Goal: Book appointment/travel/reservation

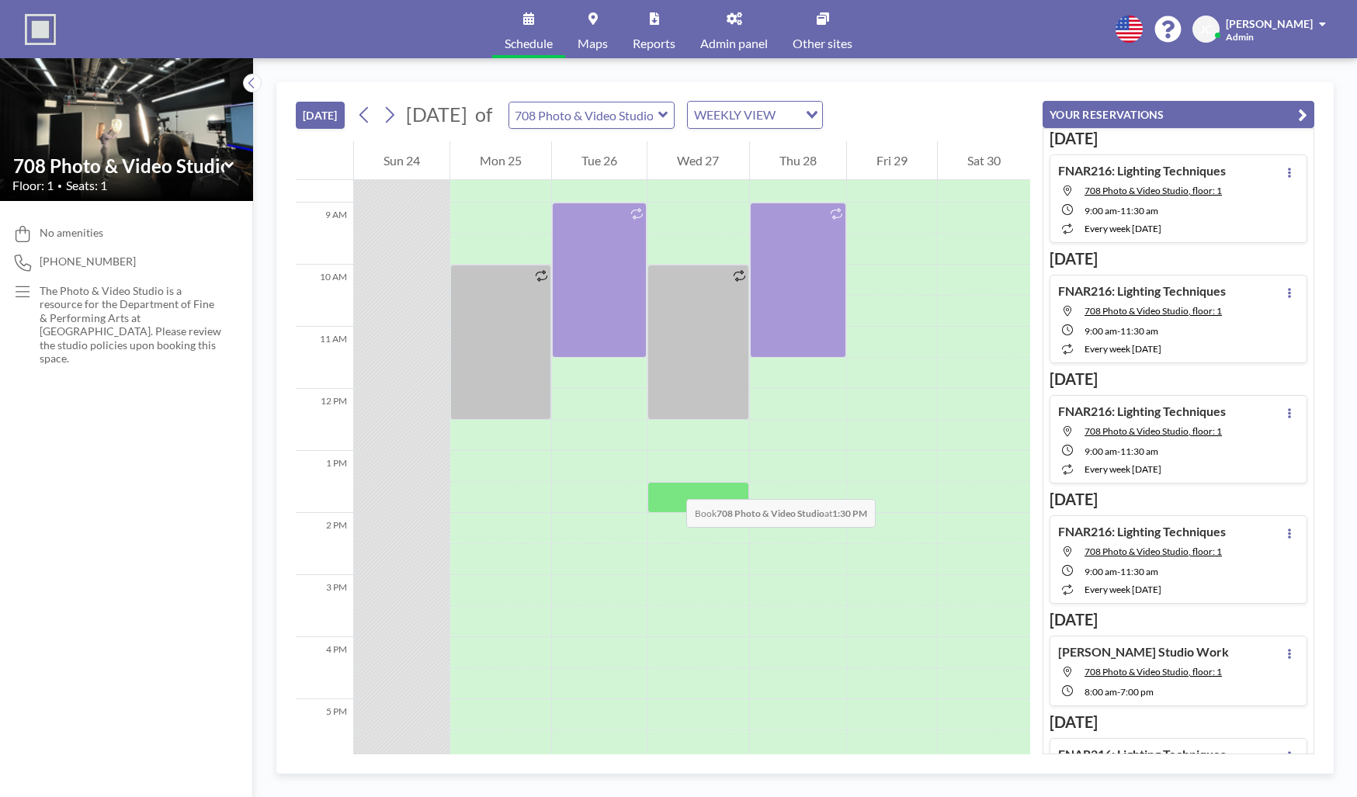
scroll to position [403, 0]
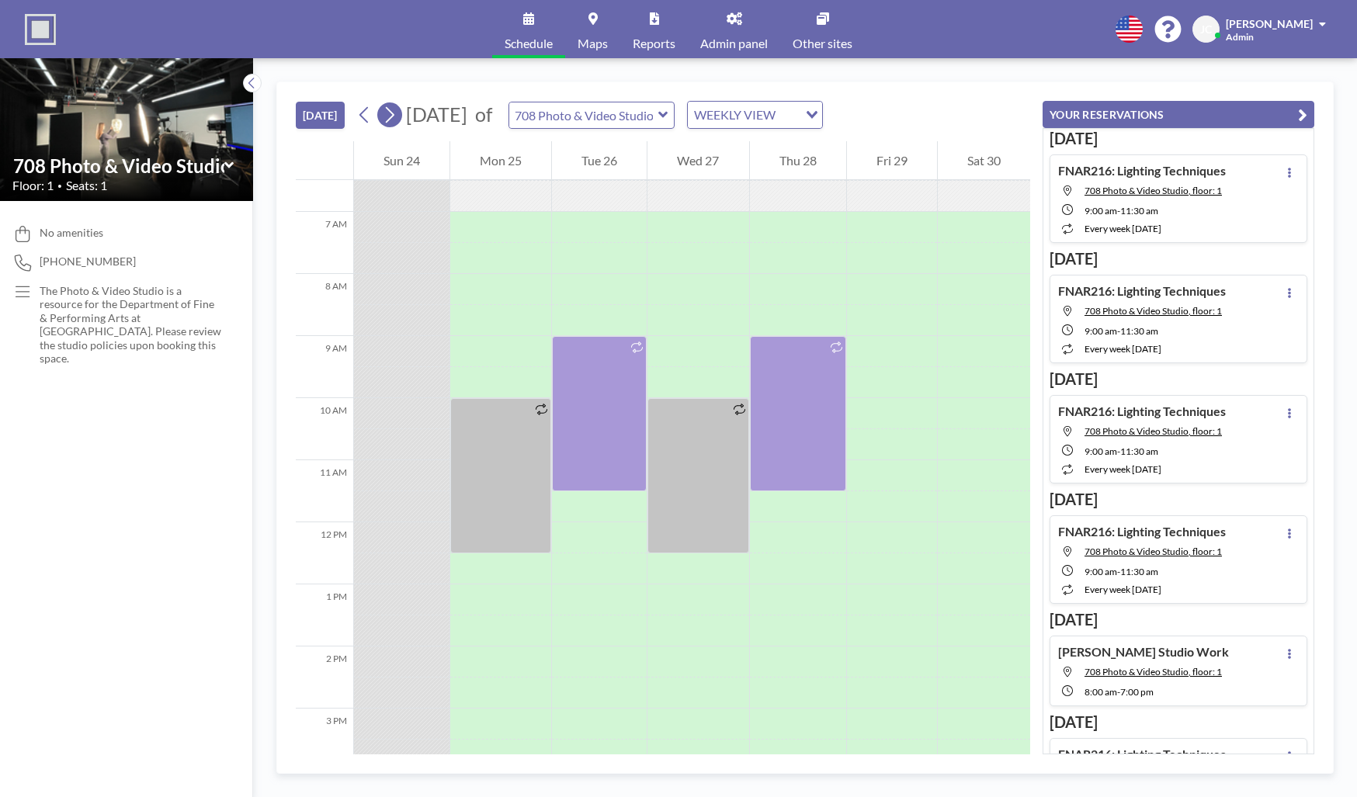
click at [394, 116] on icon at bounding box center [390, 115] width 9 height 16
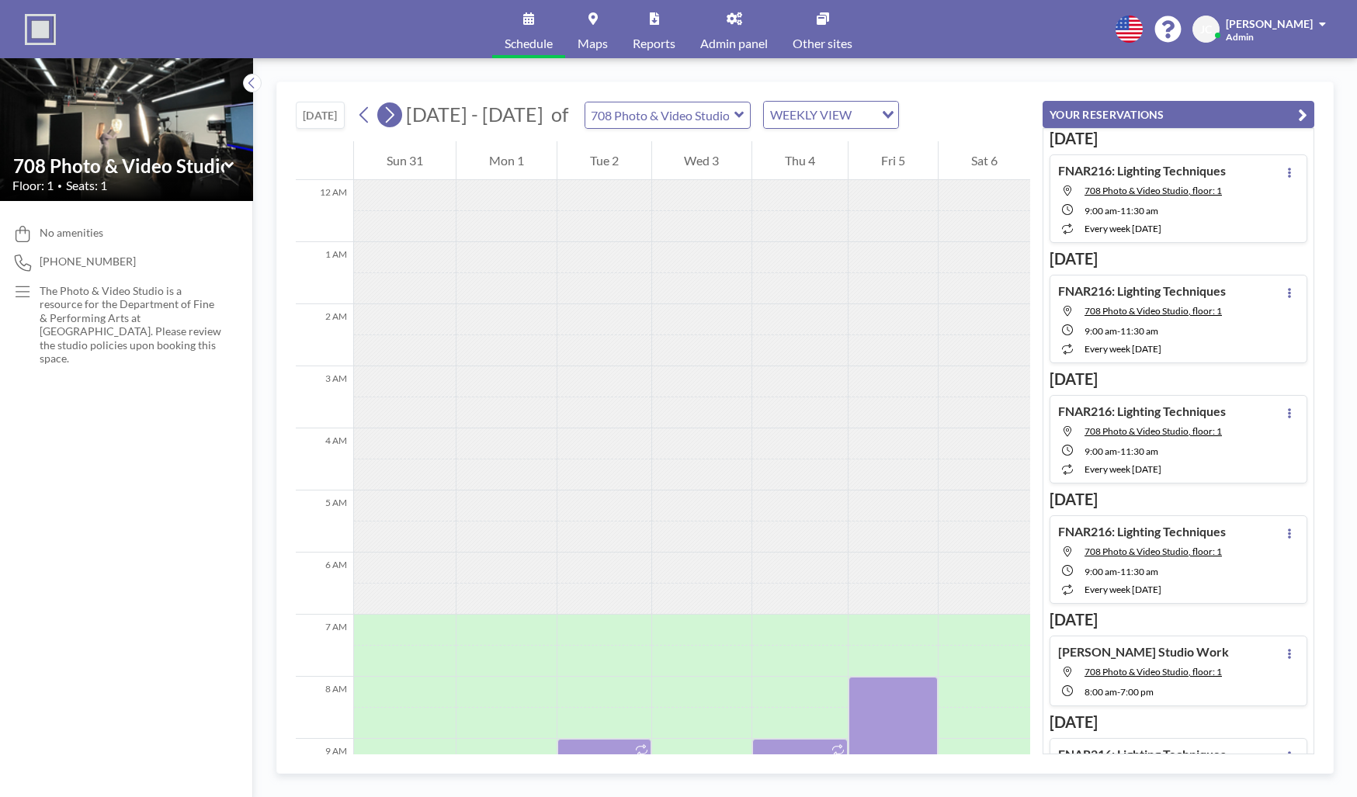
scroll to position [466, 0]
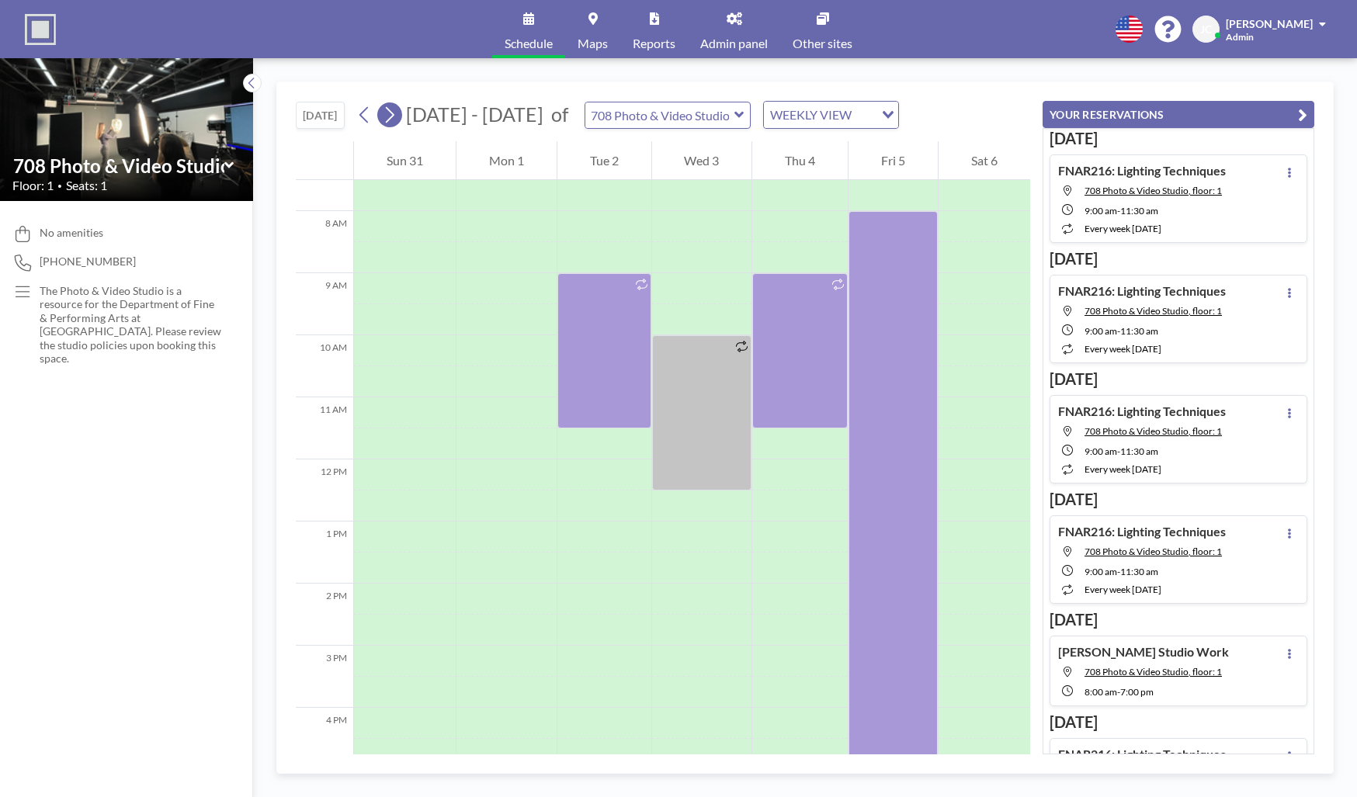
click at [394, 116] on icon at bounding box center [390, 115] width 9 height 16
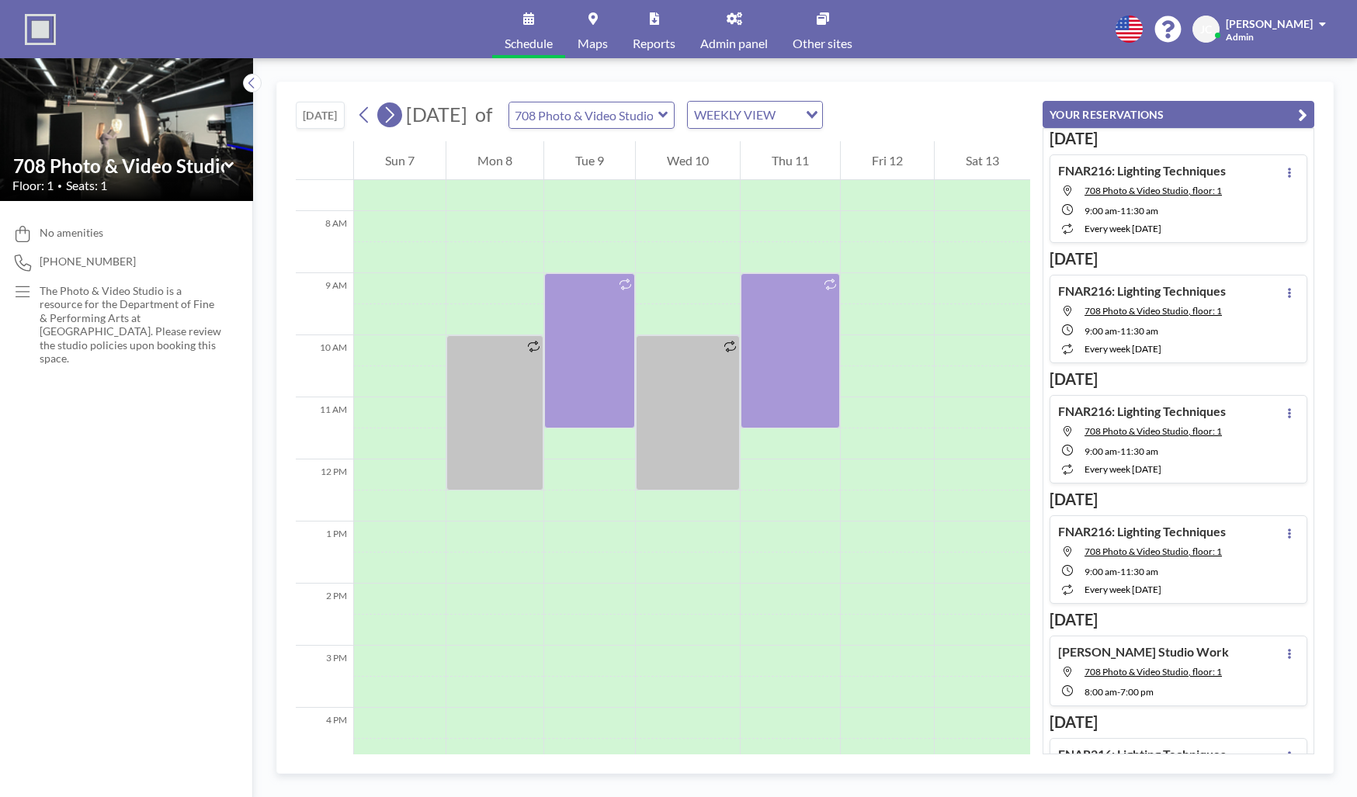
click at [394, 116] on icon at bounding box center [390, 115] width 9 height 16
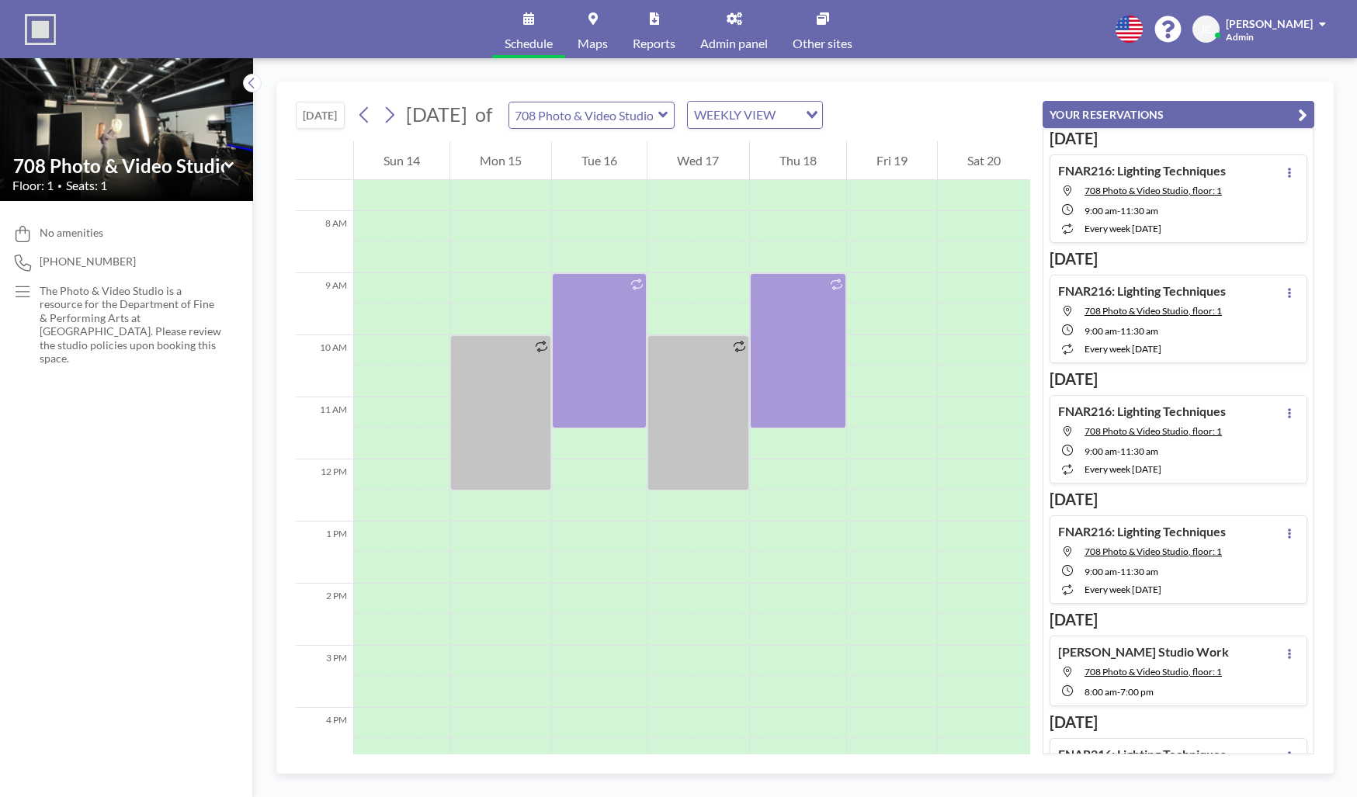
click at [822, 113] on div "WEEKLY VIEW Loading..." at bounding box center [755, 115] width 134 height 26
click at [1000, 105] on div "[DATE] [DATE] of 708 Photo & Video Studio WEEKLY VIEW Loading..." at bounding box center [663, 111] width 735 height 59
click at [518, 133] on div "[DATE] [DATE] of 708 Photo & Video Studio WEEKLY VIEW Loading..." at bounding box center [663, 111] width 735 height 59
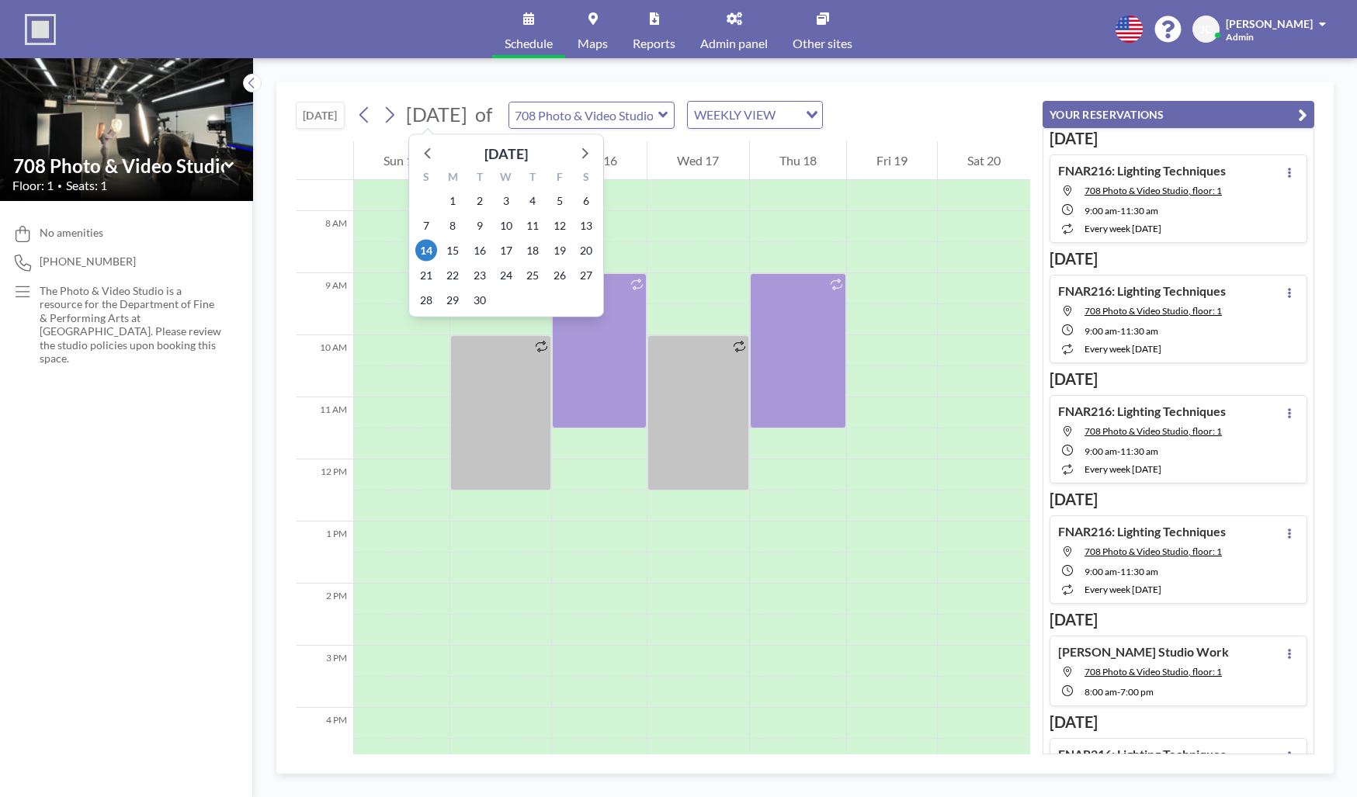
click at [467, 123] on span "[DATE]" at bounding box center [436, 114] width 61 height 23
click at [453, 297] on span "29" at bounding box center [453, 301] width 22 height 22
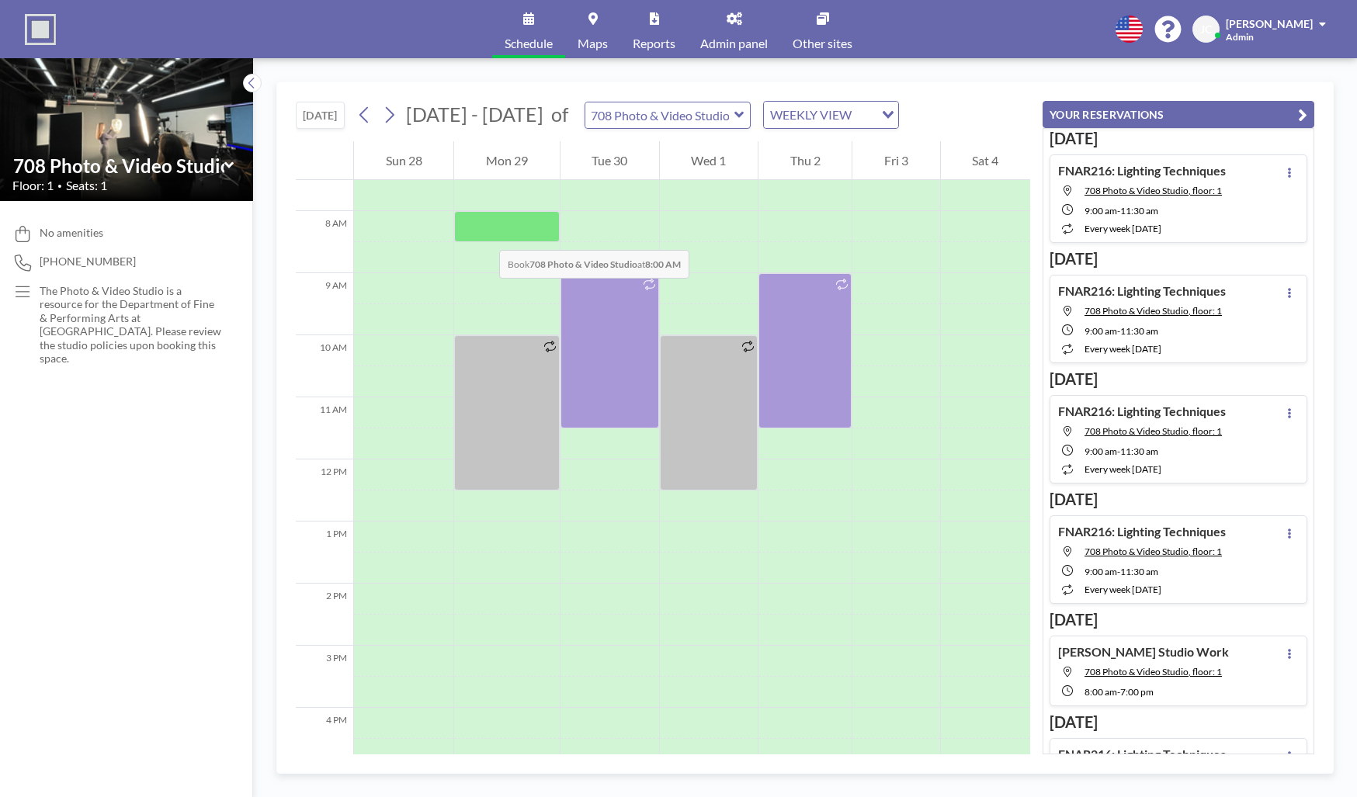
click at [484, 235] on div at bounding box center [506, 226] width 105 height 31
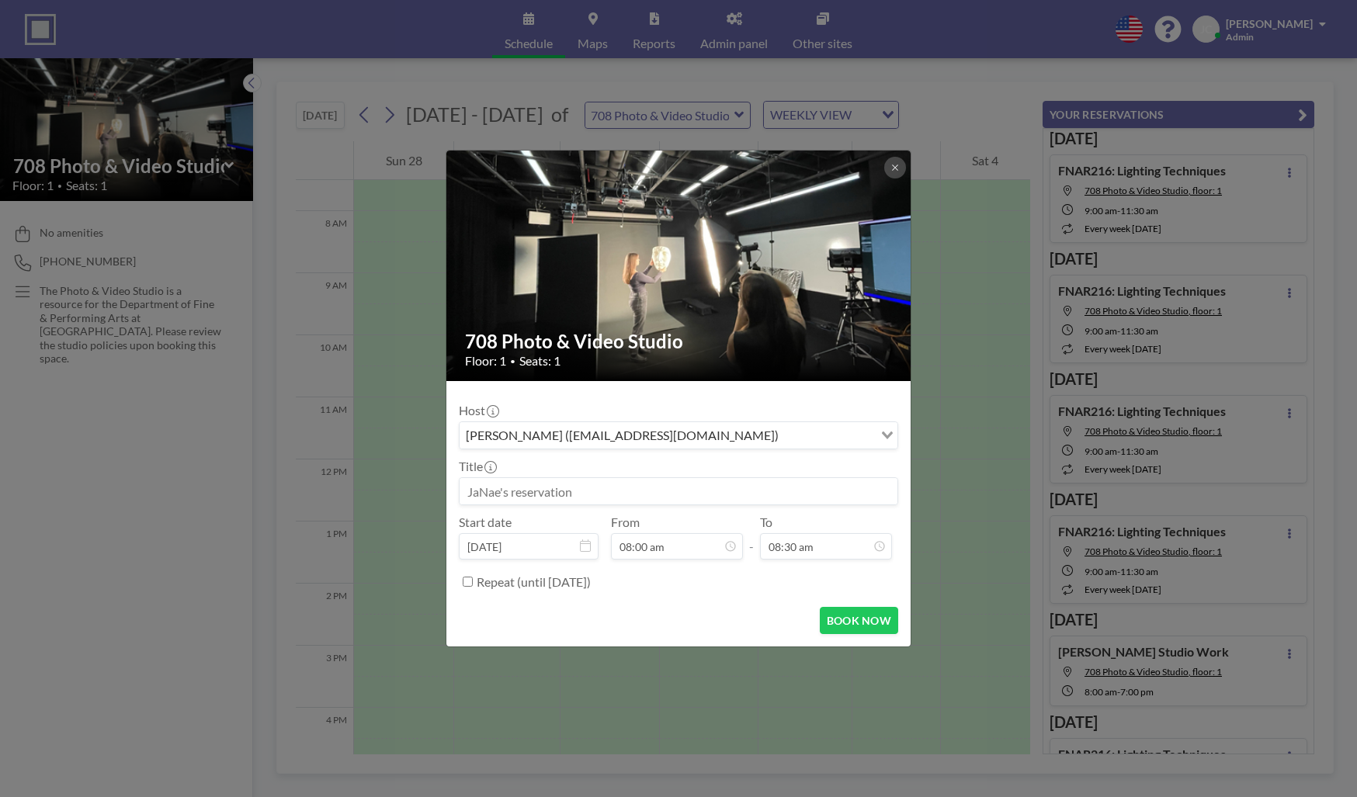
click at [570, 492] on input at bounding box center [679, 491] width 438 height 26
drag, startPoint x: 634, startPoint y: 493, endPoint x: 460, endPoint y: 492, distance: 173.9
click at [460, 492] on input "FNAR115: Critique 1 (Contag)" at bounding box center [679, 491] width 438 height 26
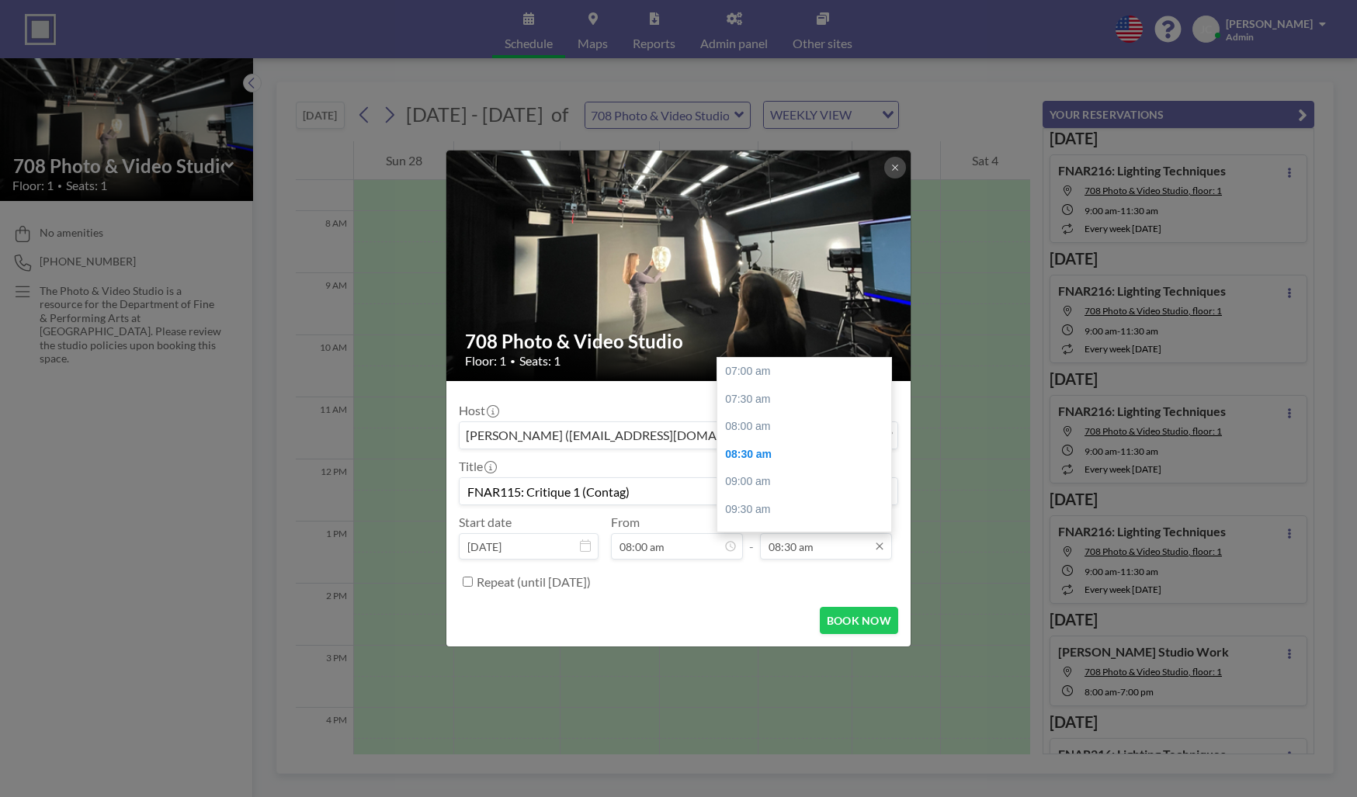
scroll to position [82, 0]
type input "FNAR115: Critique 1 (Contag)"
click at [784, 544] on input "08:30 am" at bounding box center [826, 546] width 132 height 26
click at [772, 485] on div "10:30 am" at bounding box center [809, 484] width 182 height 28
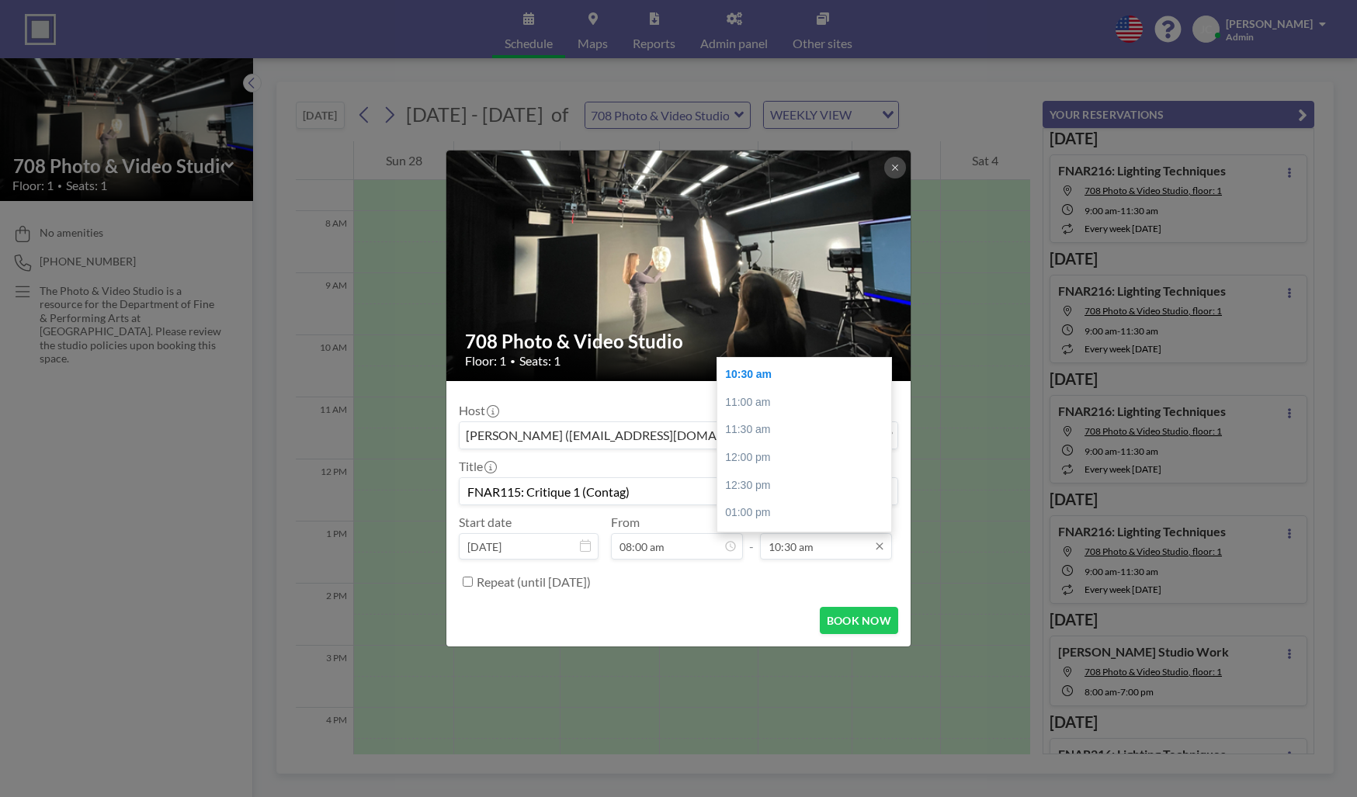
click at [804, 551] on input "10:30 am" at bounding box center [826, 546] width 132 height 26
click at [763, 407] on div "10:00 am" at bounding box center [809, 398] width 182 height 28
type input "10:00 am"
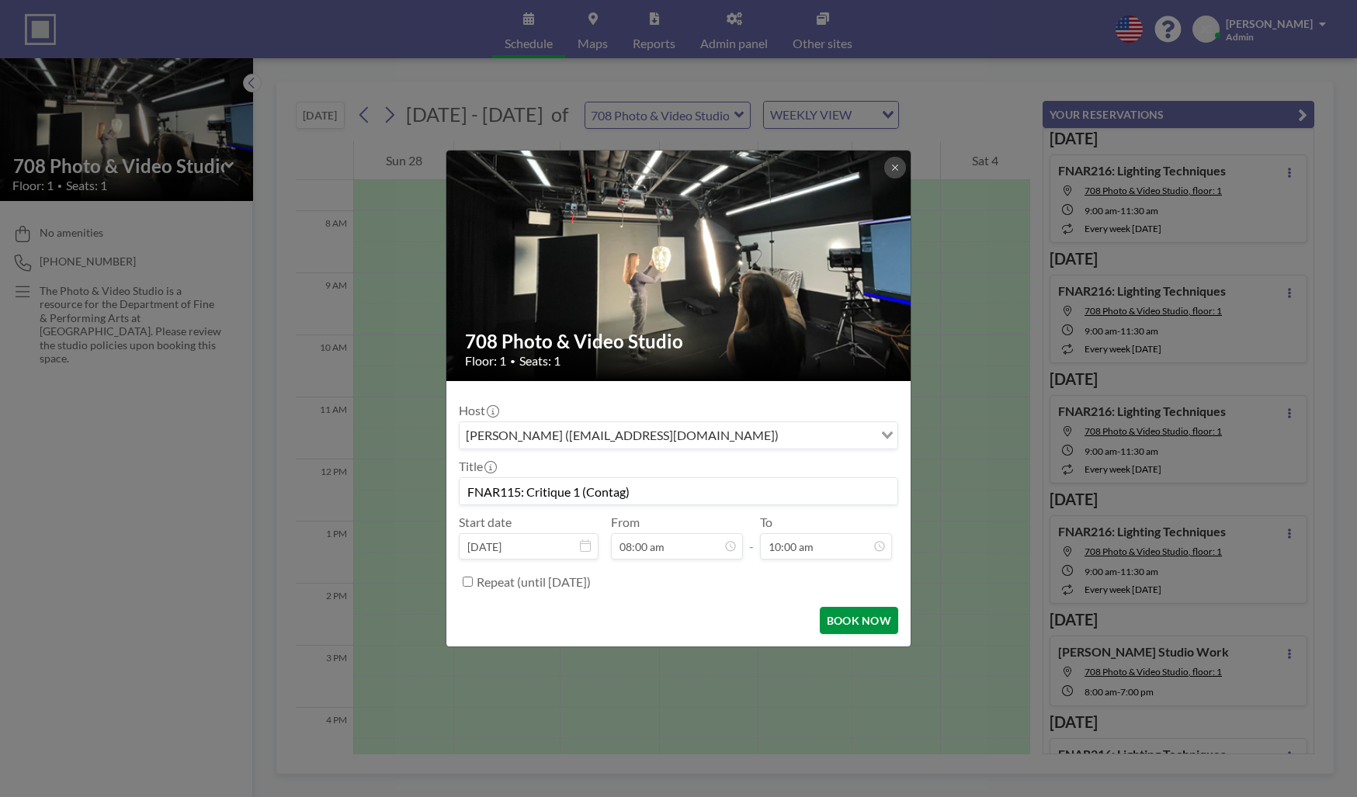
click at [843, 625] on button "BOOK NOW" at bounding box center [859, 620] width 78 height 27
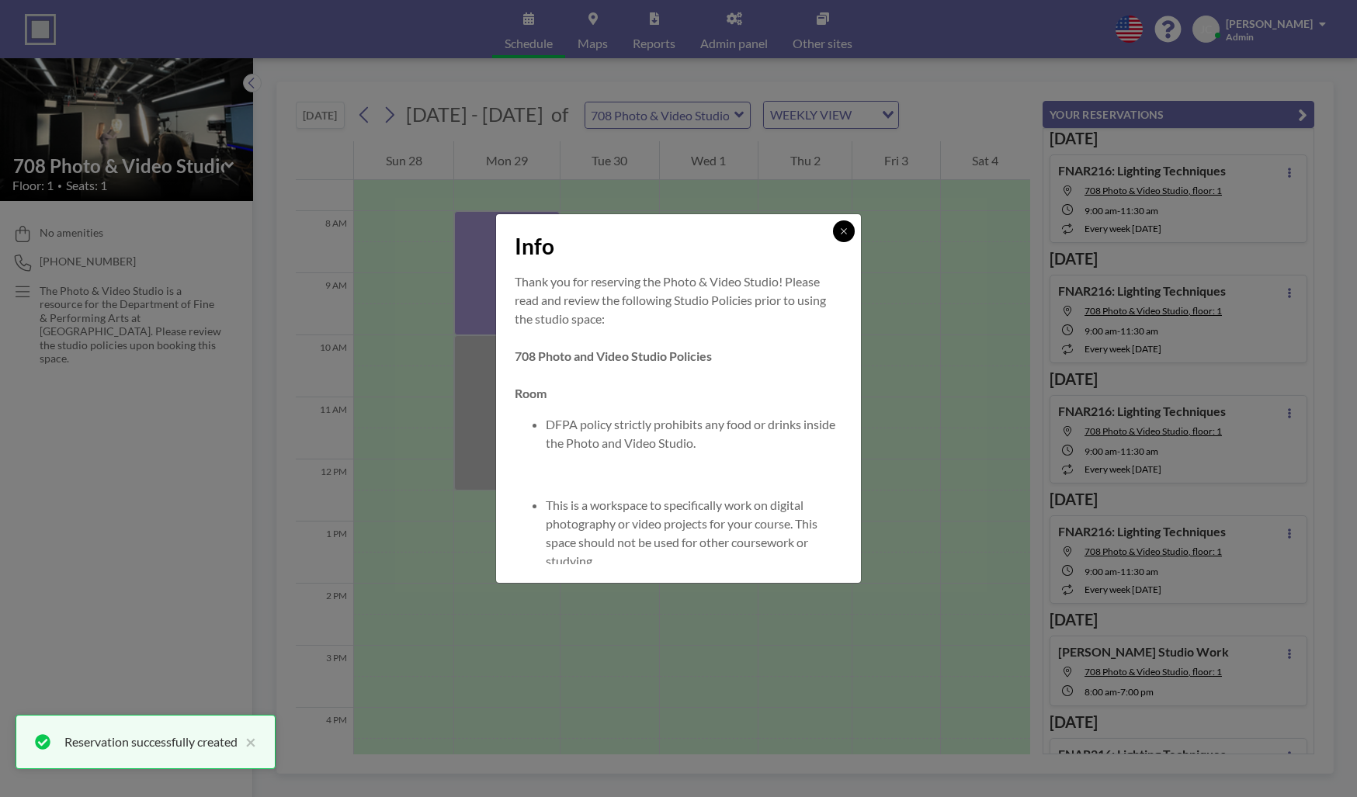
click at [839, 231] on icon at bounding box center [843, 231] width 9 height 9
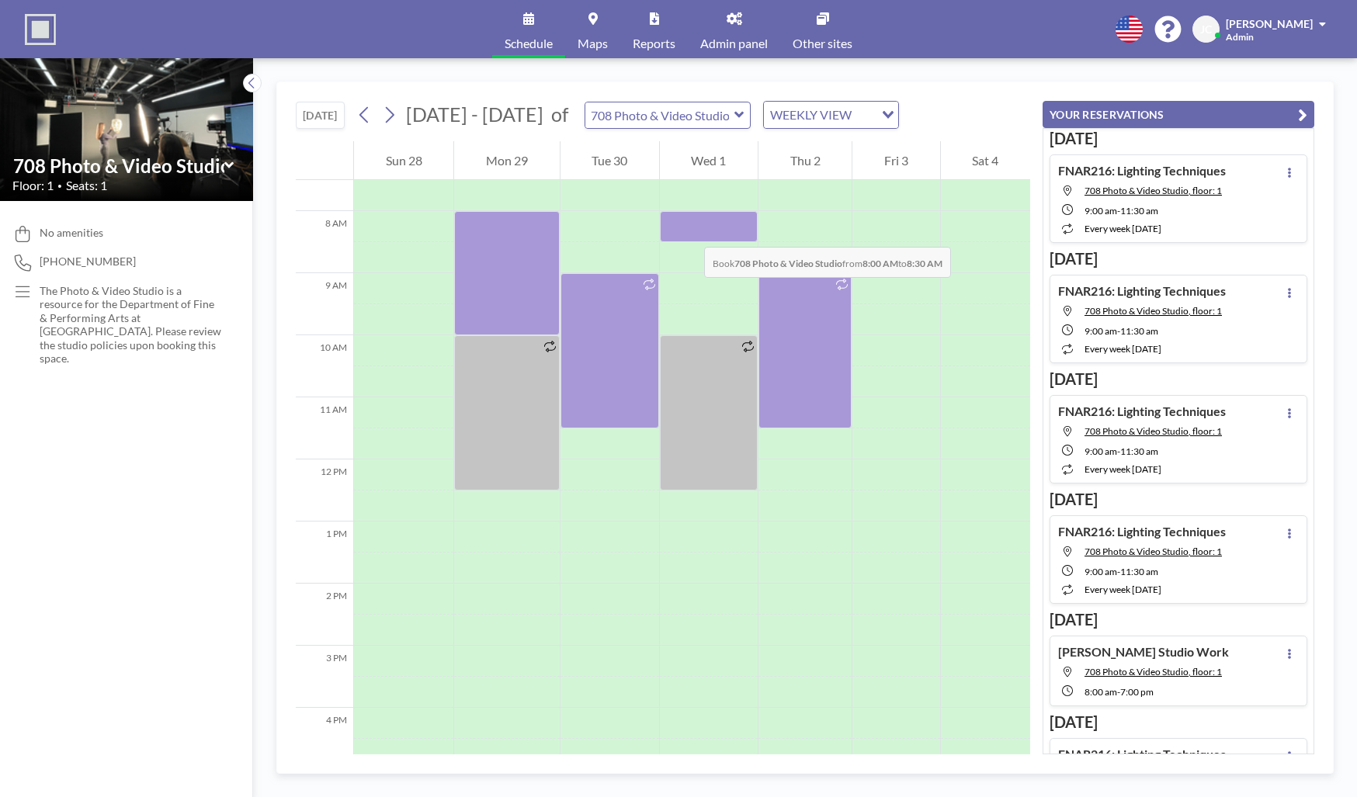
click at [689, 231] on div at bounding box center [709, 226] width 98 height 31
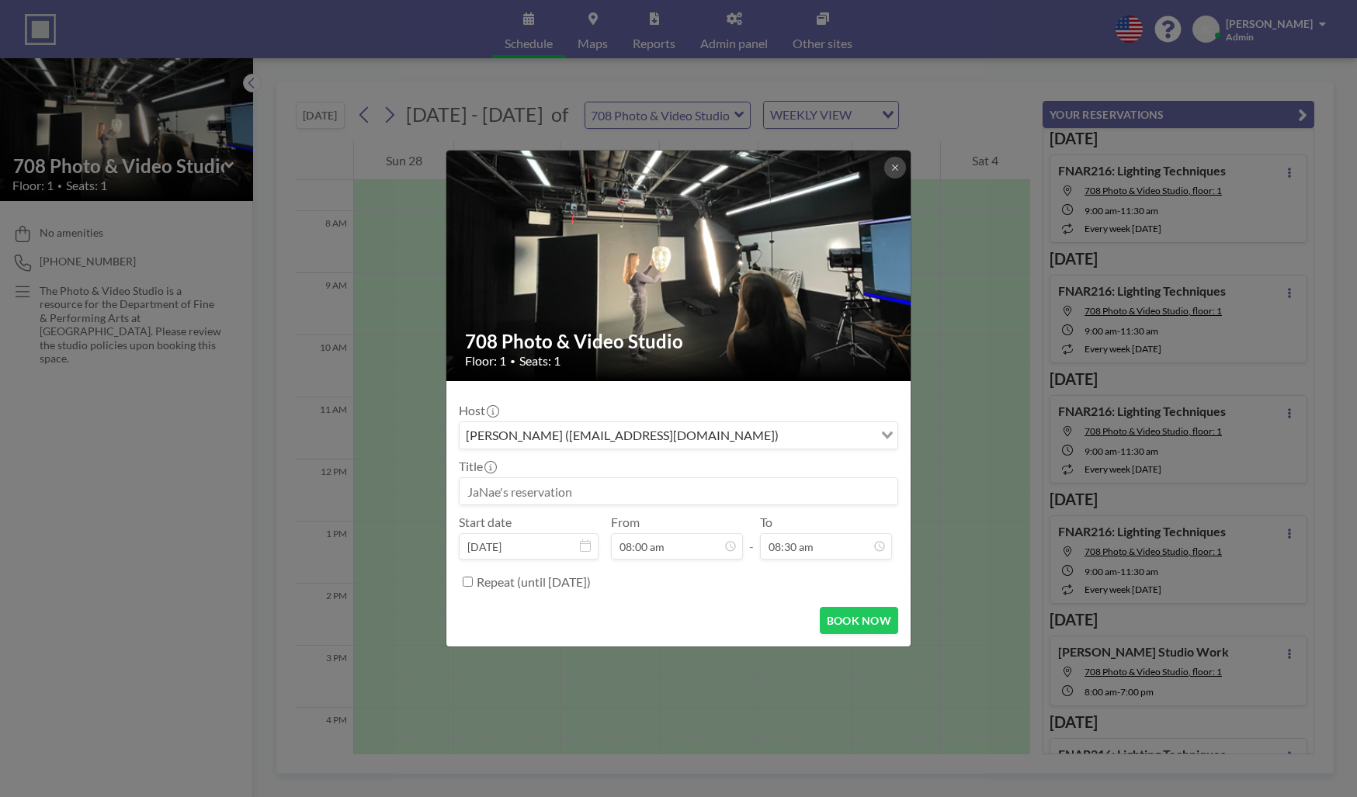
click at [516, 491] on input at bounding box center [679, 491] width 438 height 26
paste input "FNAR115: Critique 1 (Contag)"
type input "FNAR115: Critique 1 (Contag)"
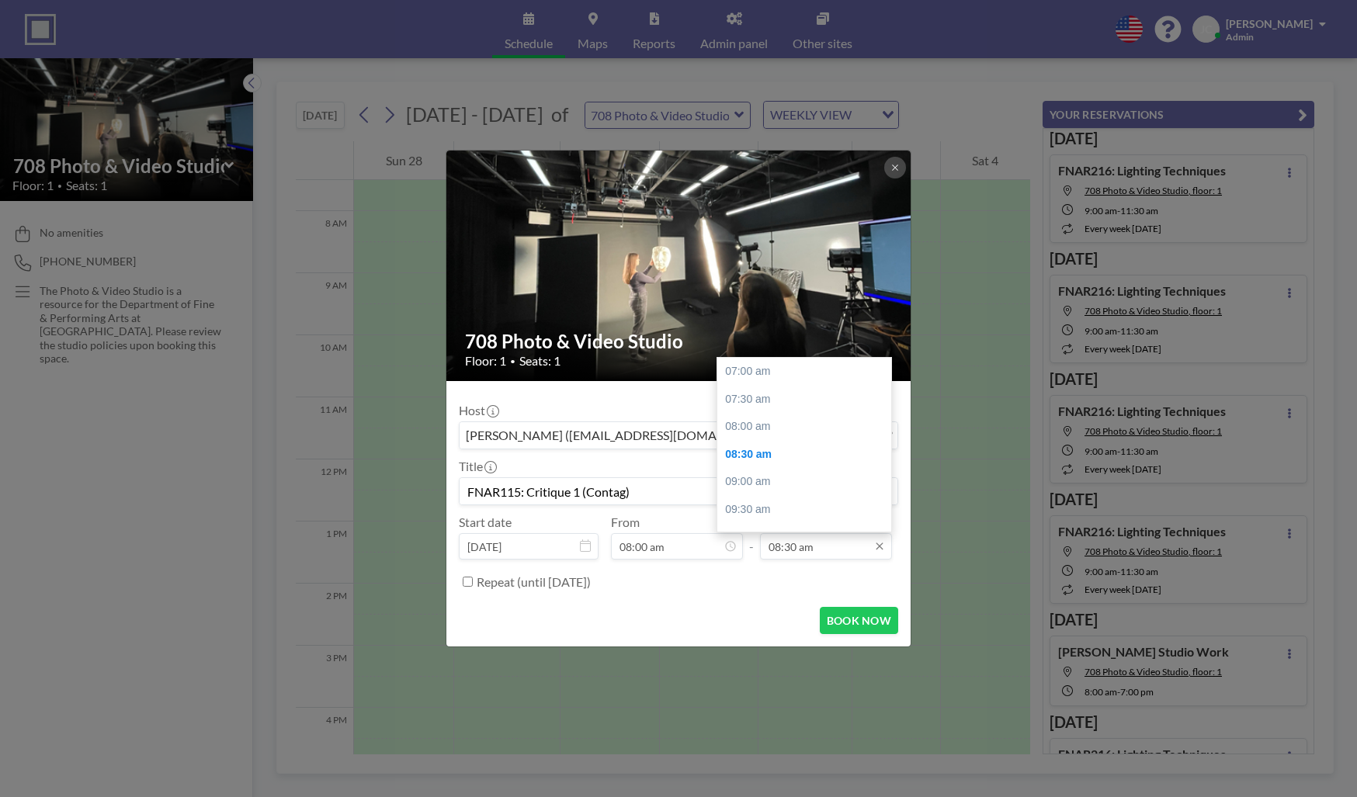
click at [783, 544] on input "08:30 am" at bounding box center [826, 546] width 132 height 26
click at [759, 450] on div "10:00 am" at bounding box center [809, 457] width 182 height 28
type input "10:00 am"
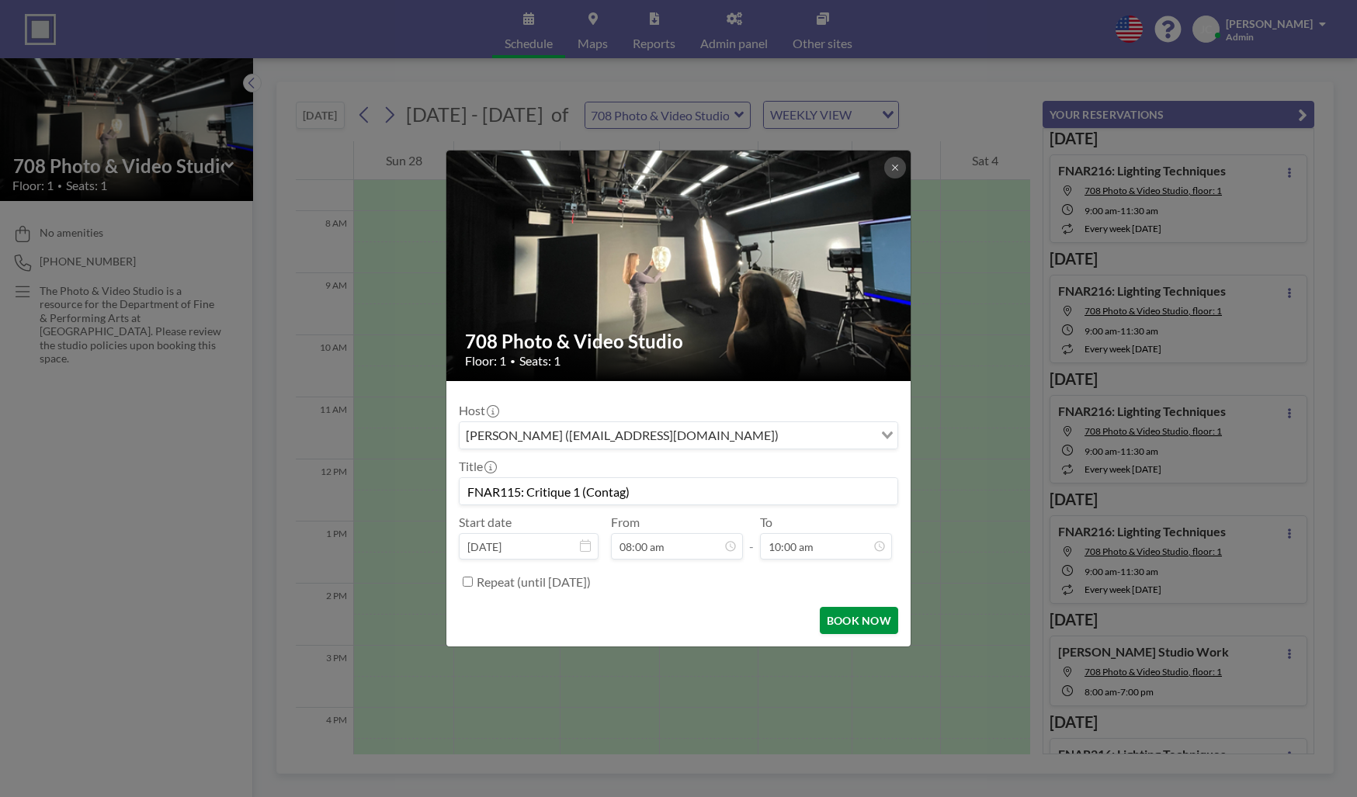
click at [864, 617] on button "BOOK NOW" at bounding box center [859, 620] width 78 height 27
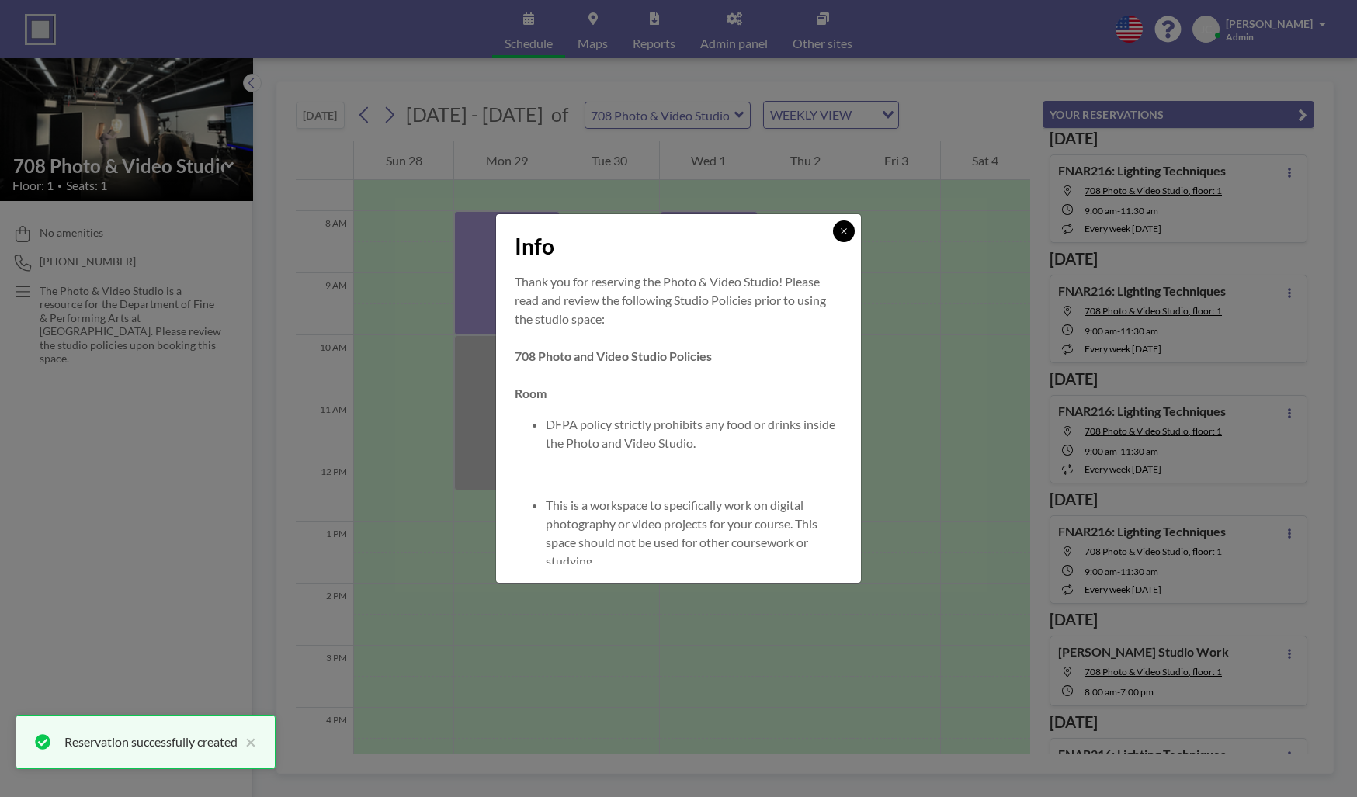
click at [843, 239] on button at bounding box center [844, 232] width 22 height 22
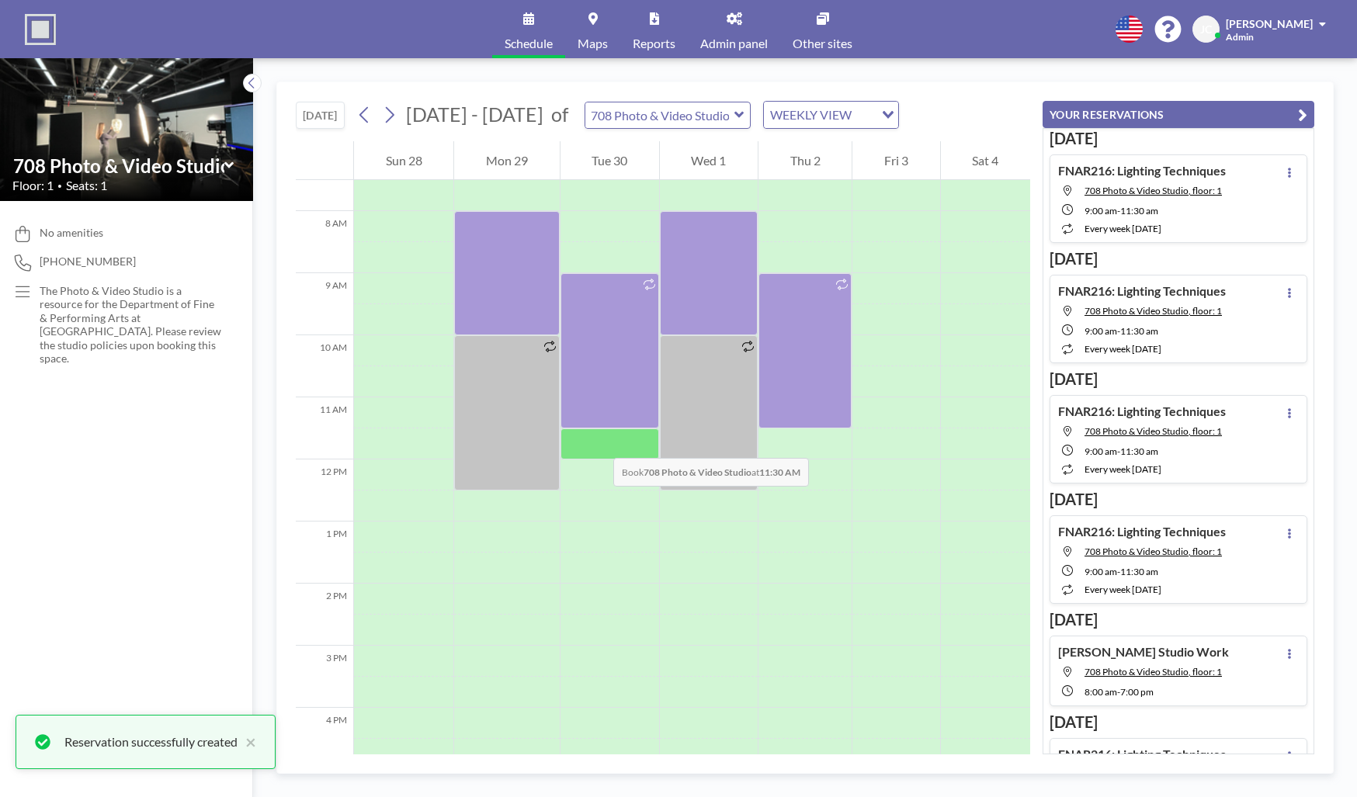
click at [598, 443] on div at bounding box center [610, 444] width 99 height 31
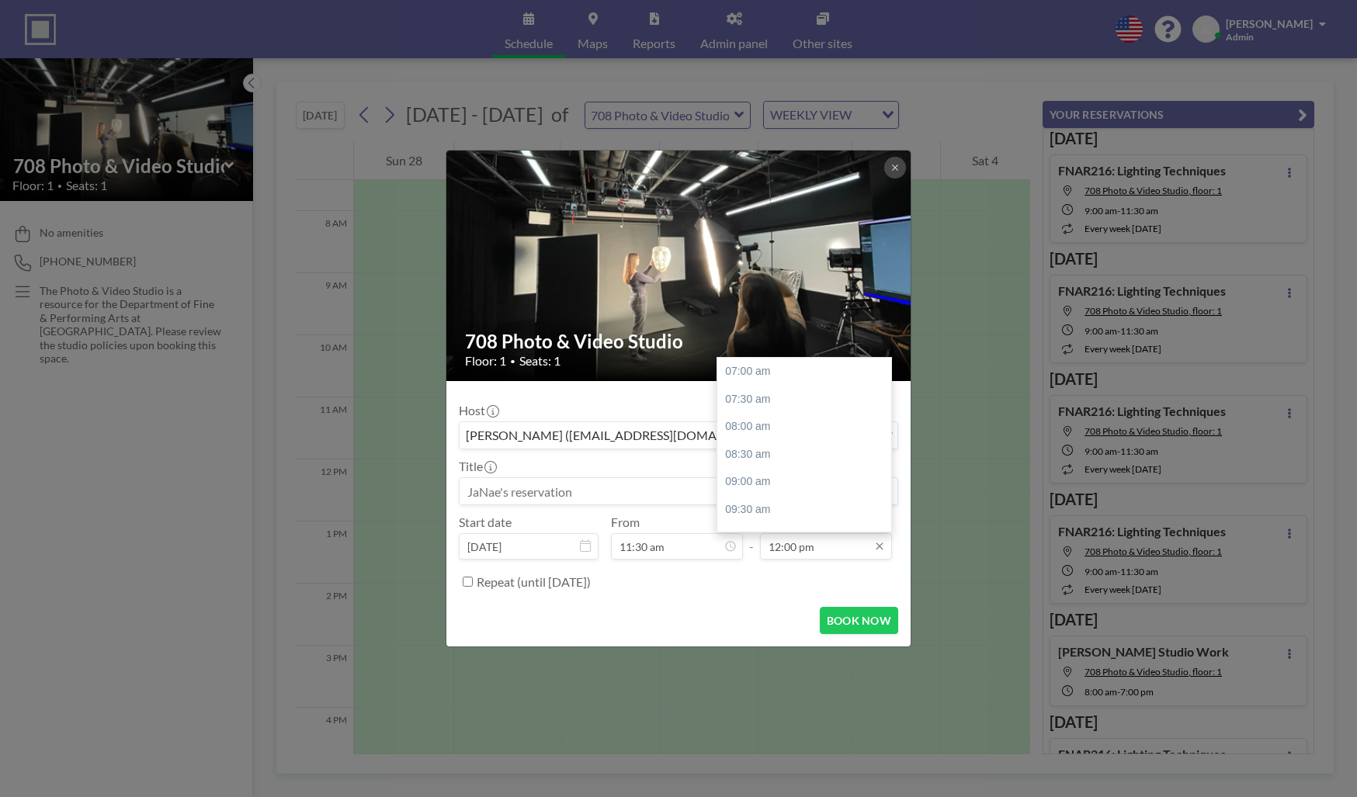
scroll to position [272, 0]
click at [863, 550] on input "12:00 pm" at bounding box center [826, 546] width 132 height 26
click at [784, 453] on div "01:30 pm" at bounding box center [809, 460] width 182 height 28
type input "01:30 pm"
click at [735, 492] on input at bounding box center [679, 491] width 438 height 26
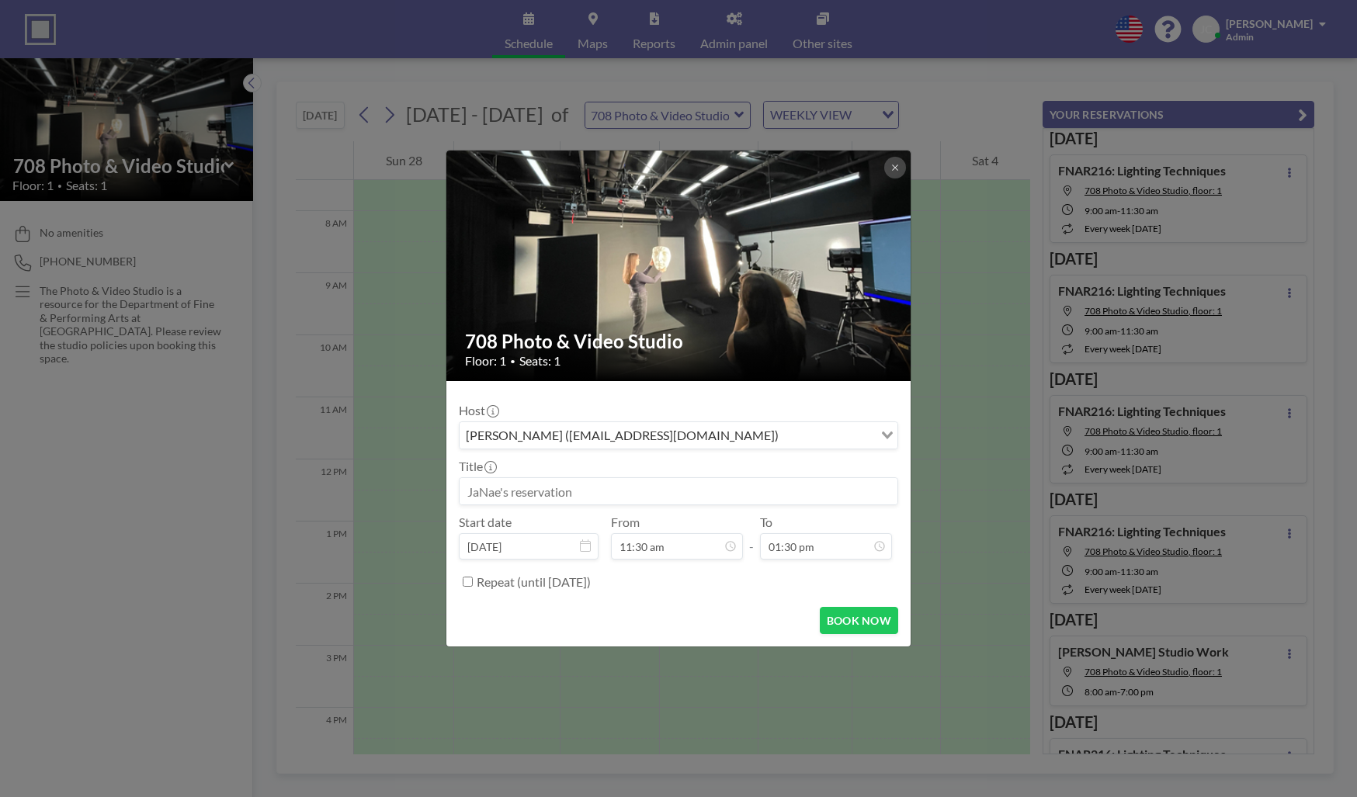
paste input "FNAR115: Critique 1 (Contag)"
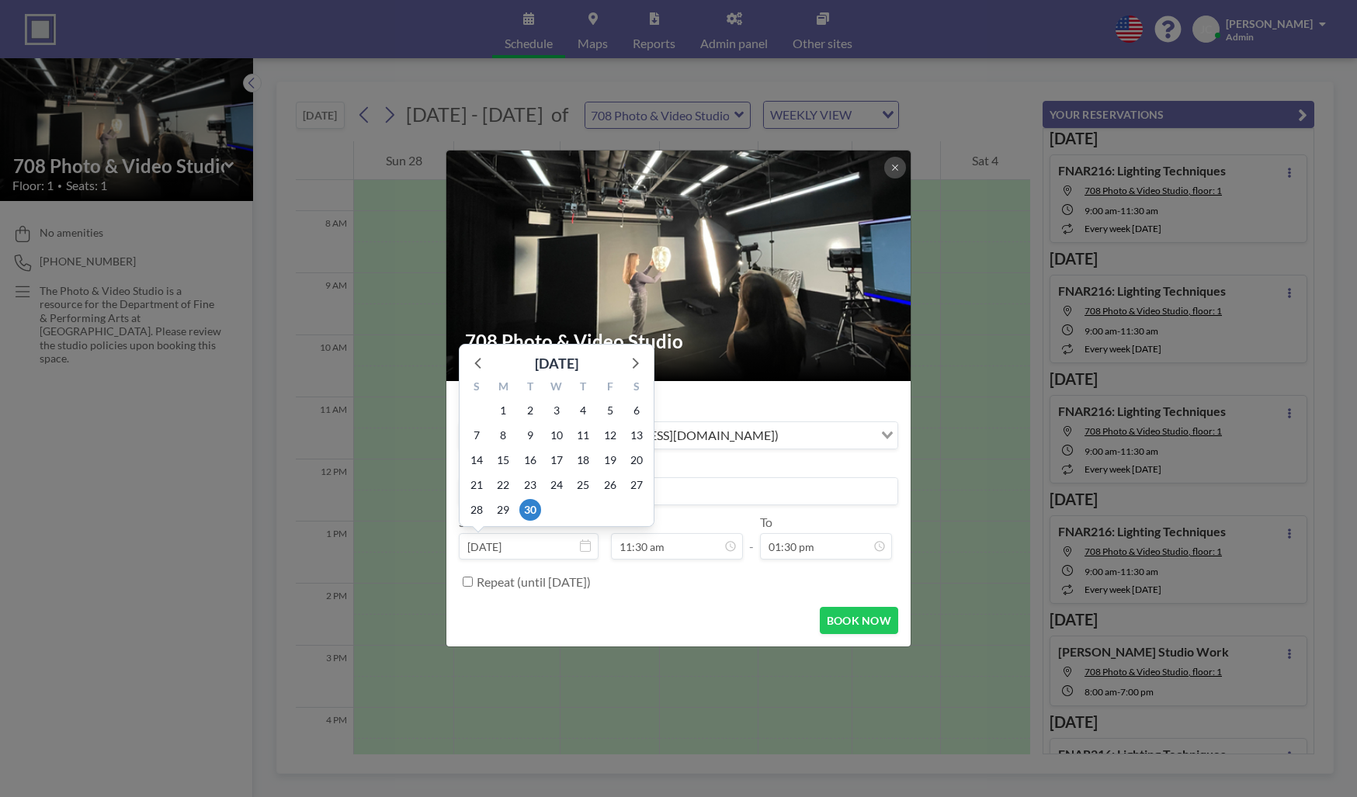
scroll to position [245, 0]
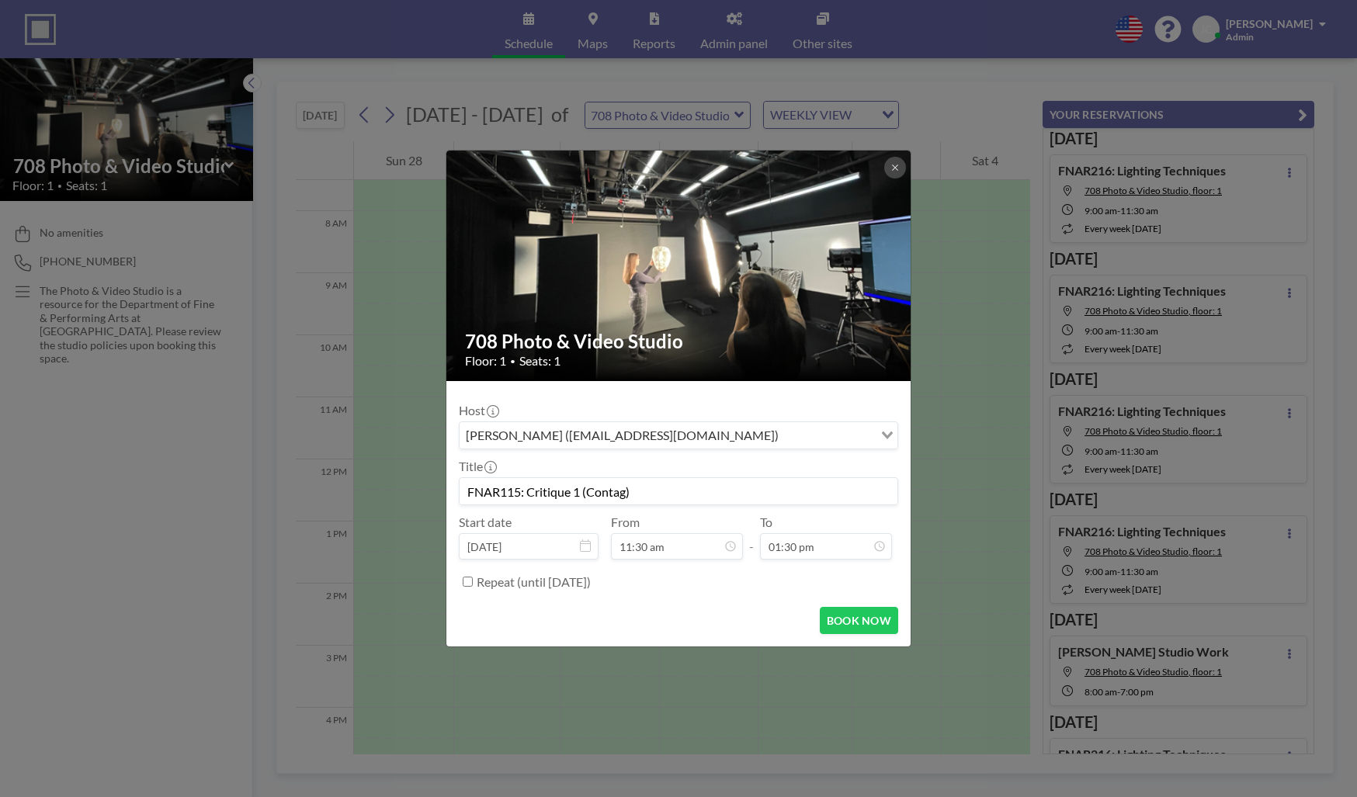
click at [519, 494] on input "FNAR115: Critique 1 (Contag)" at bounding box center [679, 491] width 438 height 26
type input "FNAR115-104: Critique 1 (Contag)"
click at [856, 619] on button "BOOK NOW" at bounding box center [859, 620] width 78 height 27
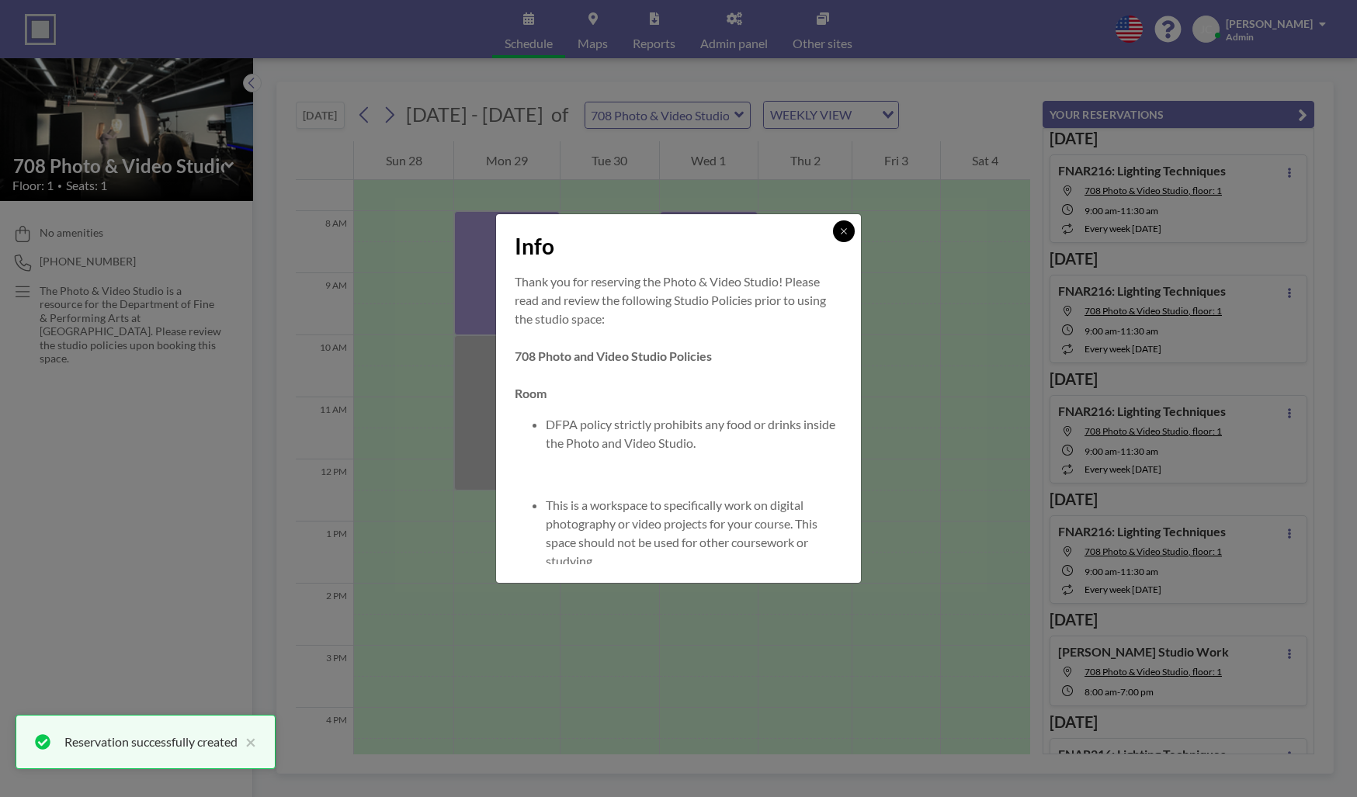
click at [845, 236] on button at bounding box center [844, 232] width 22 height 22
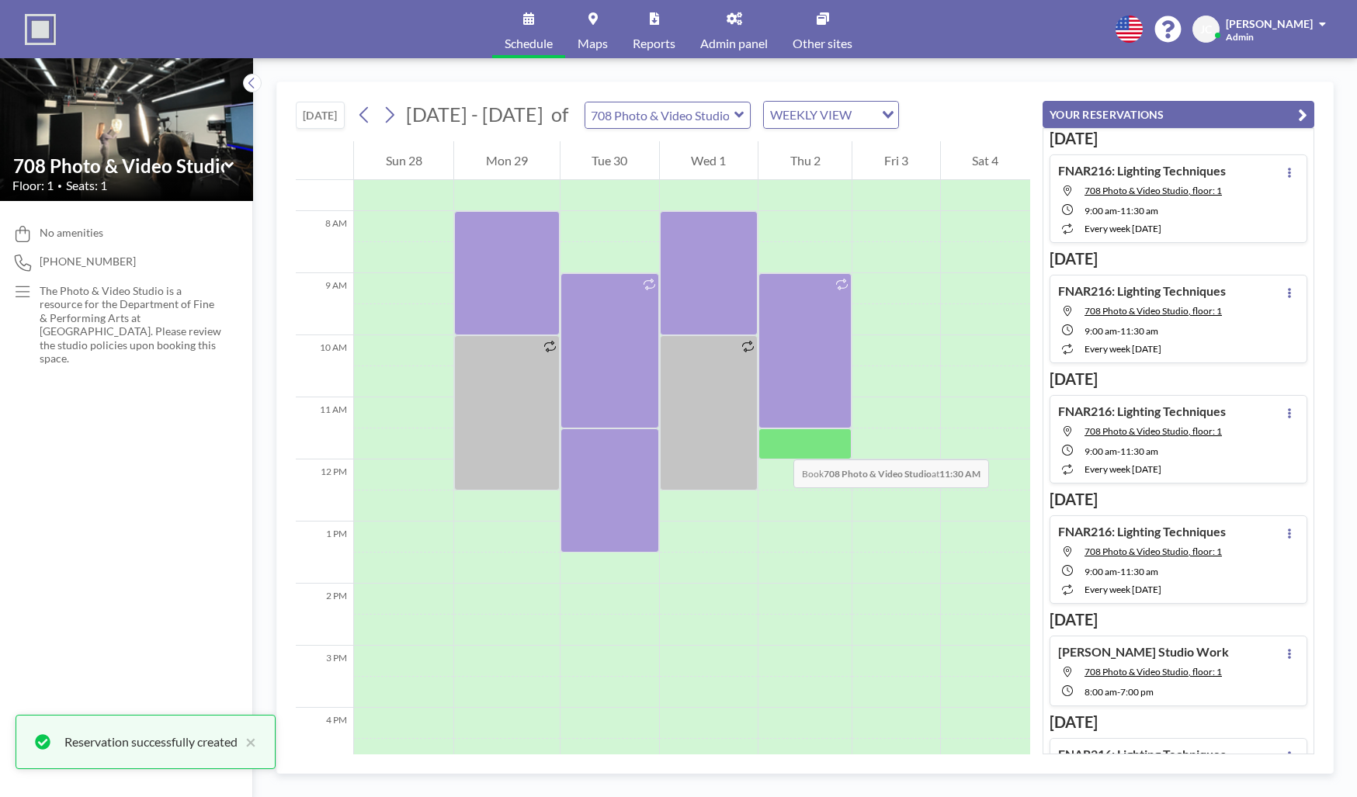
click at [778, 444] on div at bounding box center [805, 444] width 93 height 31
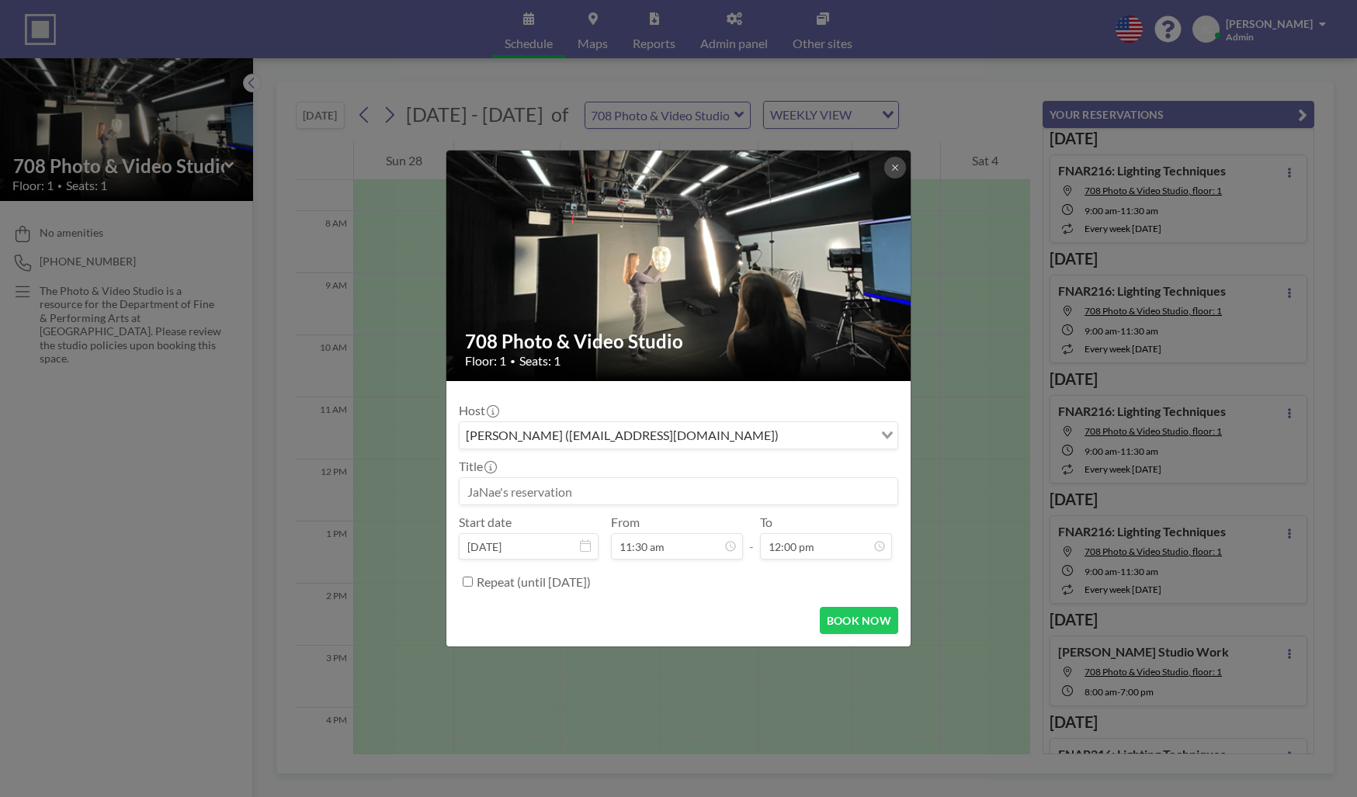
click at [687, 495] on input at bounding box center [679, 491] width 438 height 26
paste input "FNAR115: Critique 1 (Contag)"
click at [519, 492] on input "FNAR115: Critique 1 (Contag)" at bounding box center [679, 491] width 438 height 26
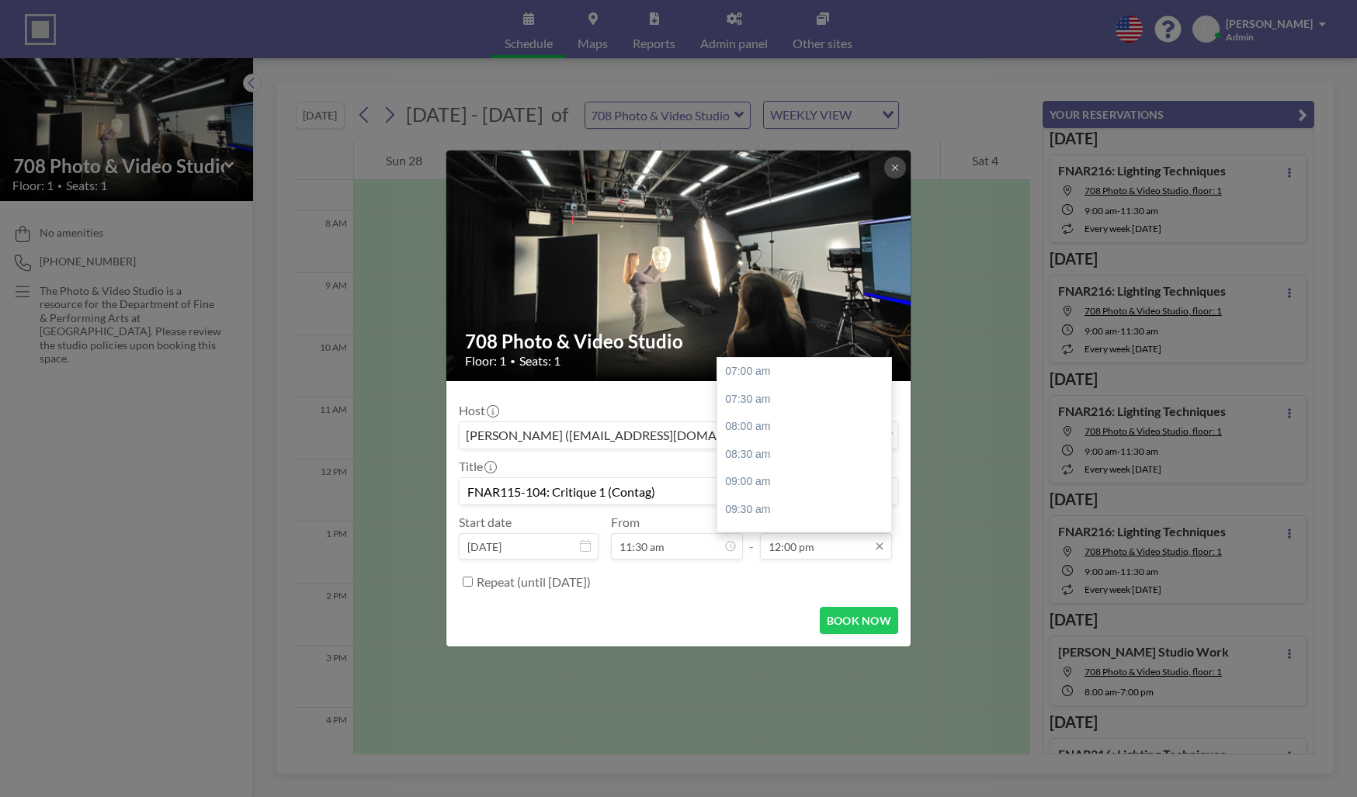
type input "FNAR115-104: Critique 1 (Contag)"
click at [856, 545] on input "12:00 pm" at bounding box center [826, 546] width 132 height 26
click at [763, 458] on div "01:30 pm" at bounding box center [809, 460] width 182 height 28
type input "01:30 pm"
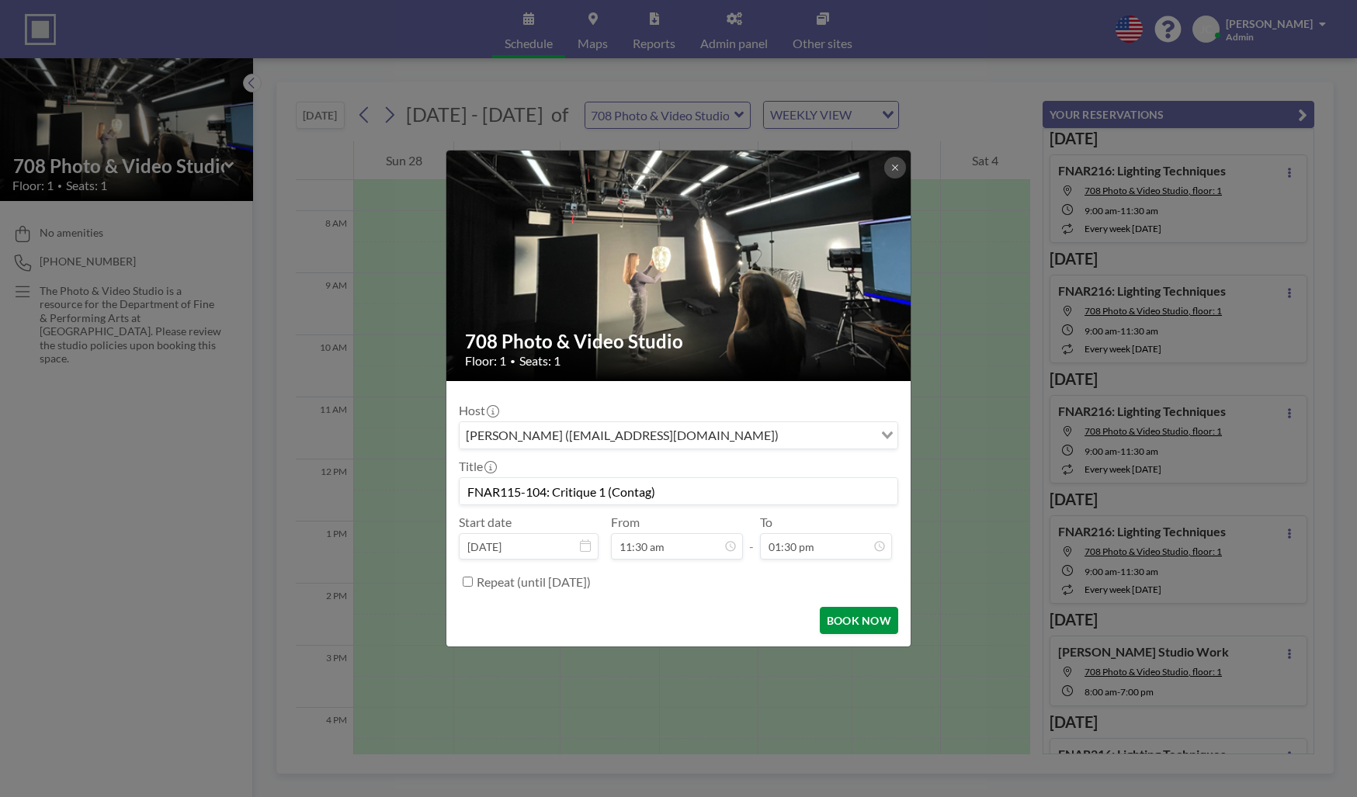
click at [843, 624] on button "BOOK NOW" at bounding box center [859, 620] width 78 height 27
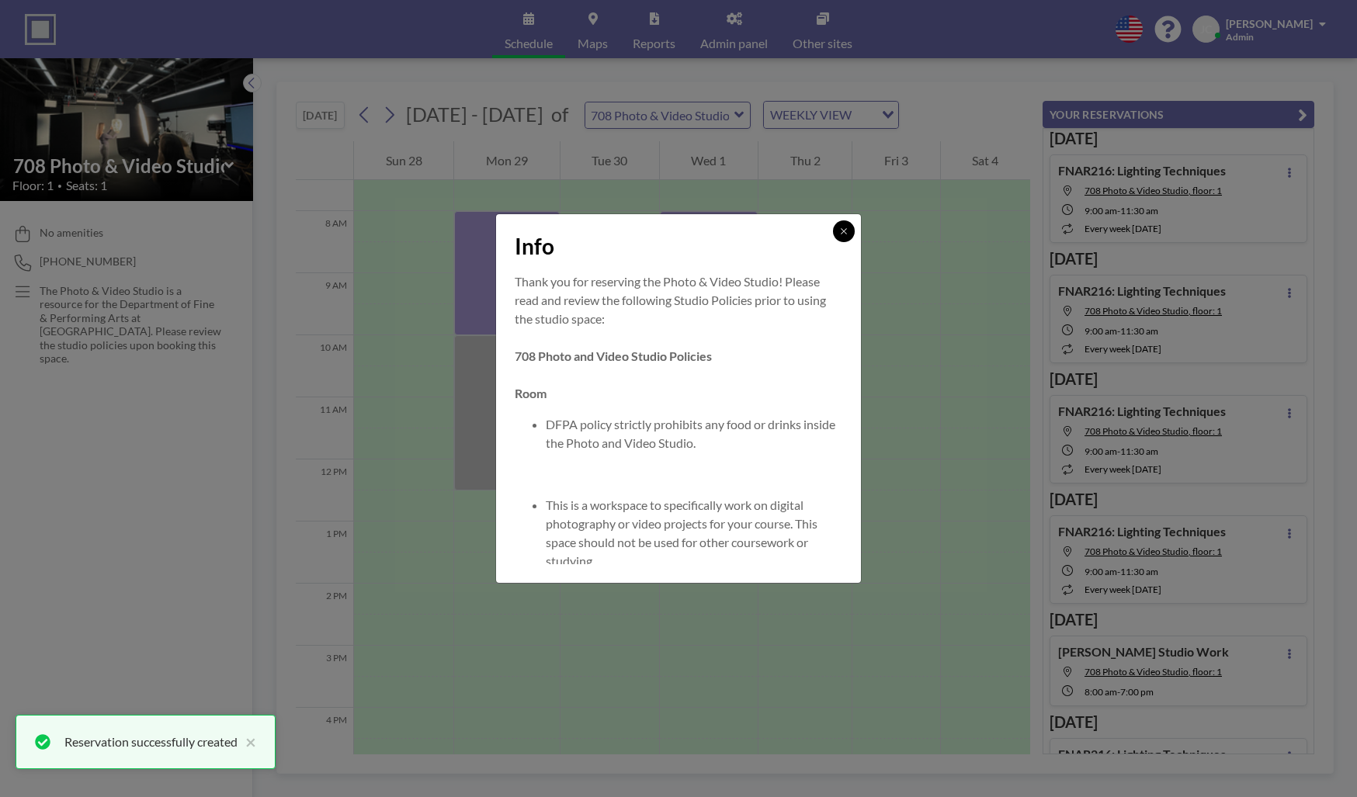
click at [844, 227] on icon at bounding box center [843, 231] width 9 height 9
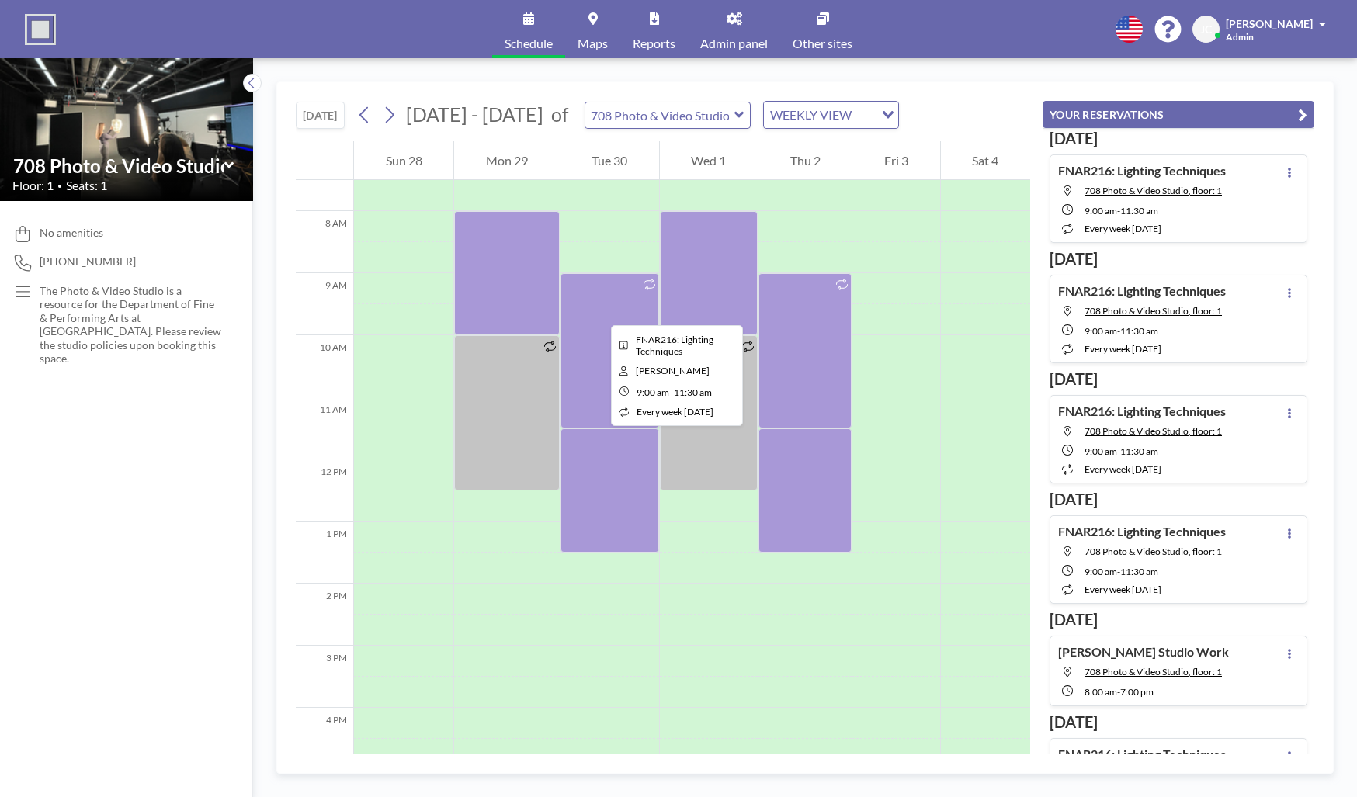
click at [599, 311] on div at bounding box center [610, 350] width 99 height 155
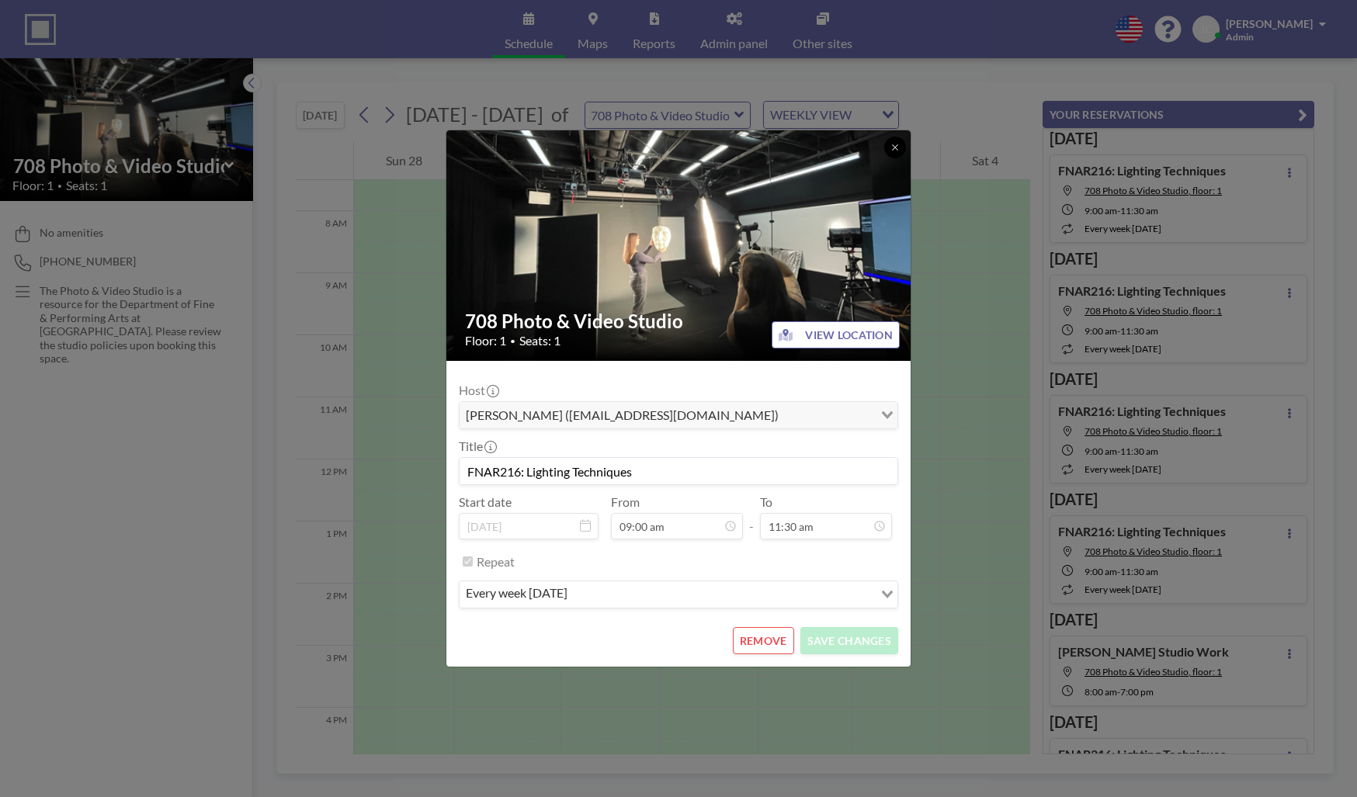
click at [896, 145] on icon at bounding box center [895, 147] width 9 height 9
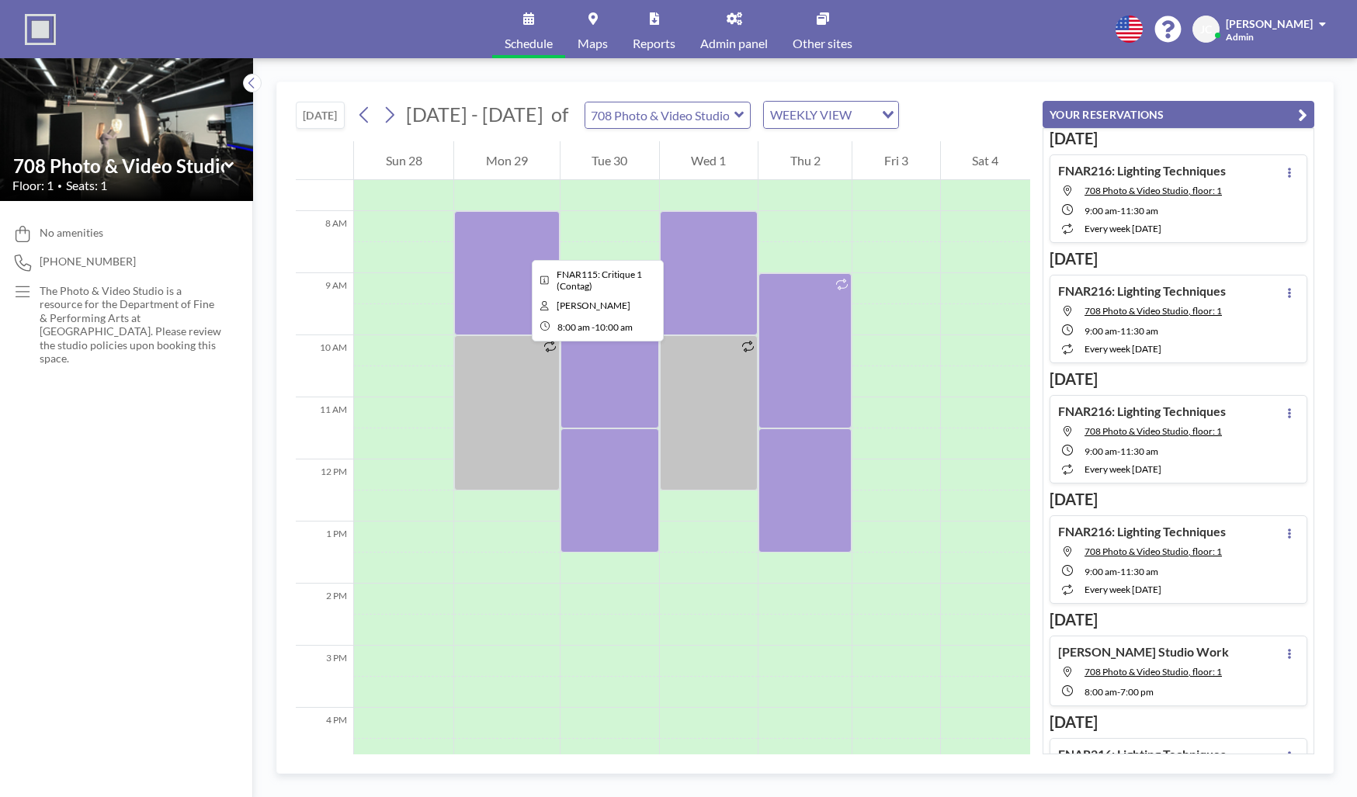
click at [519, 246] on div at bounding box center [506, 273] width 105 height 124
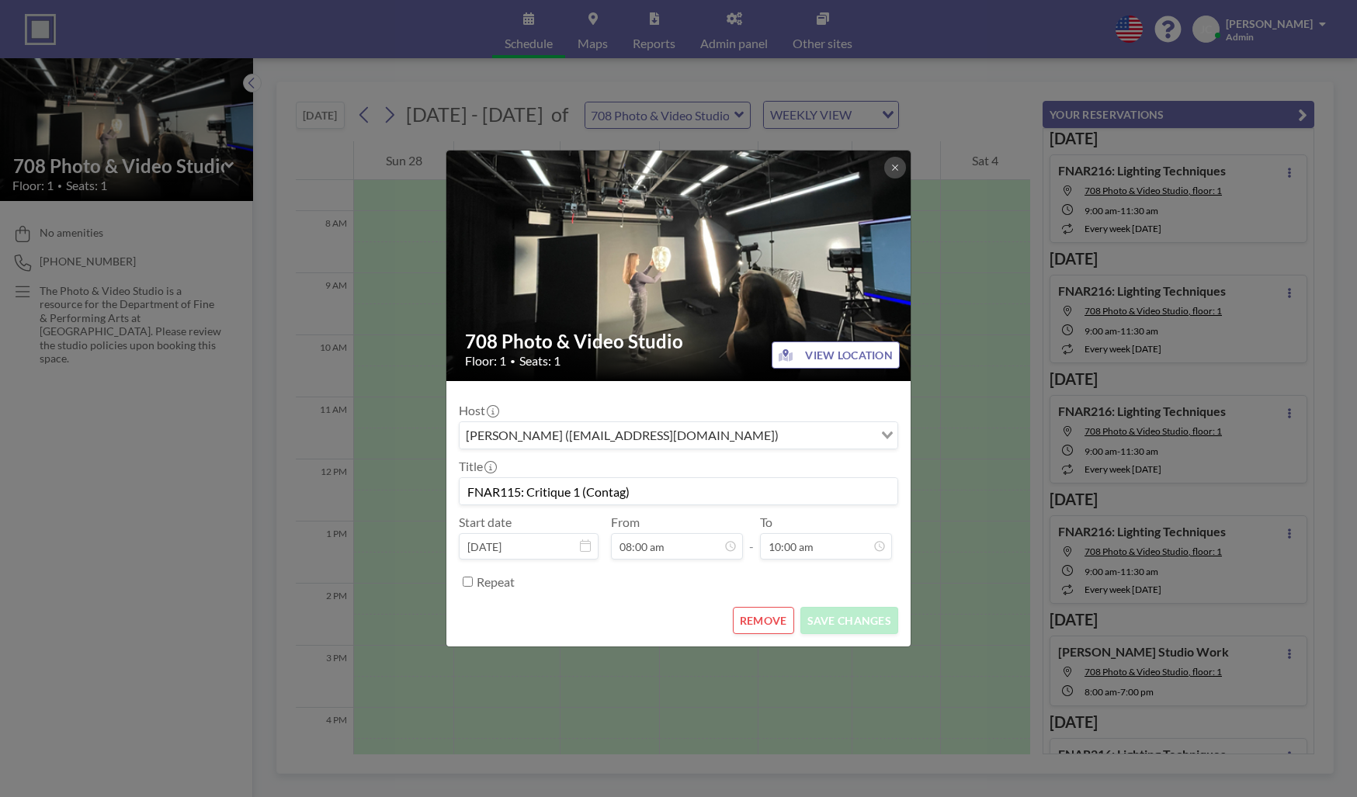
click at [520, 493] on input "FNAR115: Critique 1 (Contag)" at bounding box center [679, 491] width 438 height 26
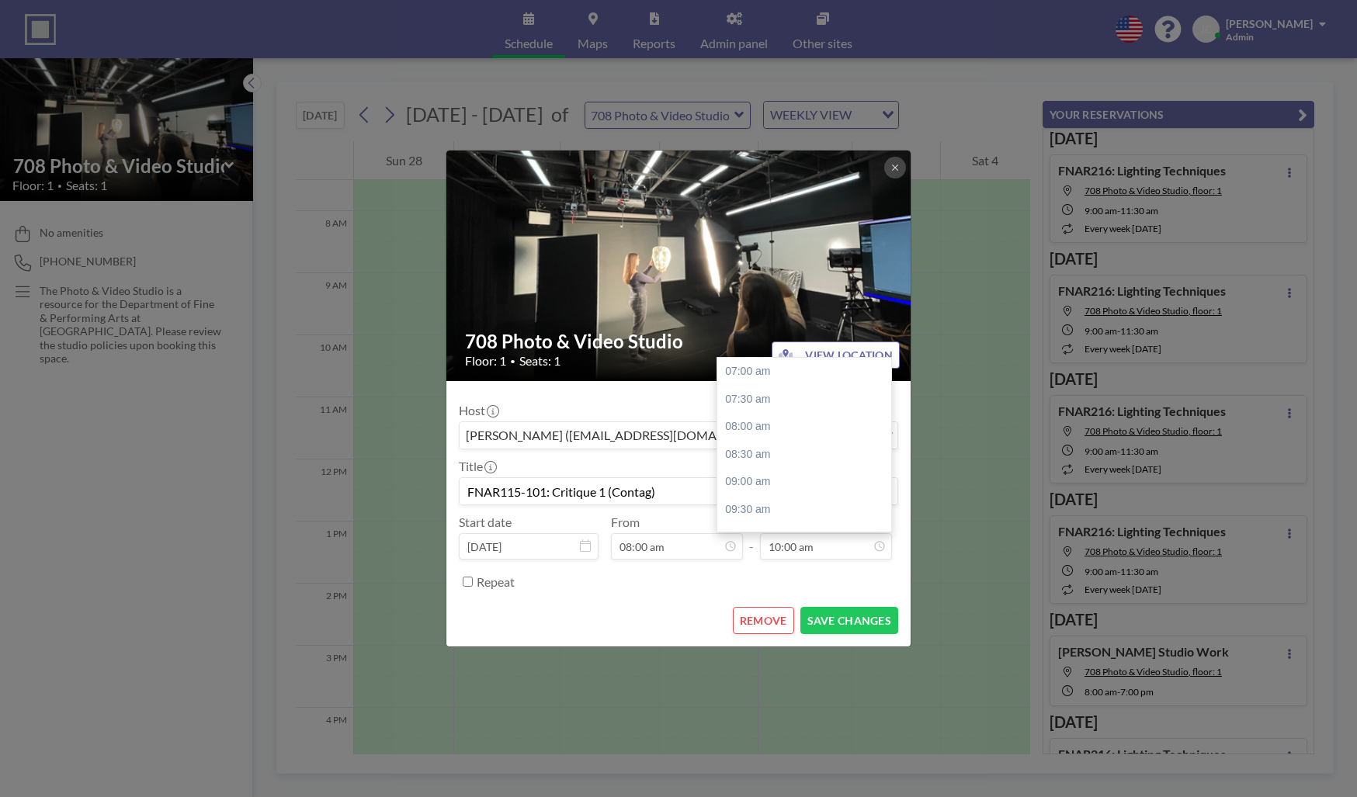
scroll to position [163, 0]
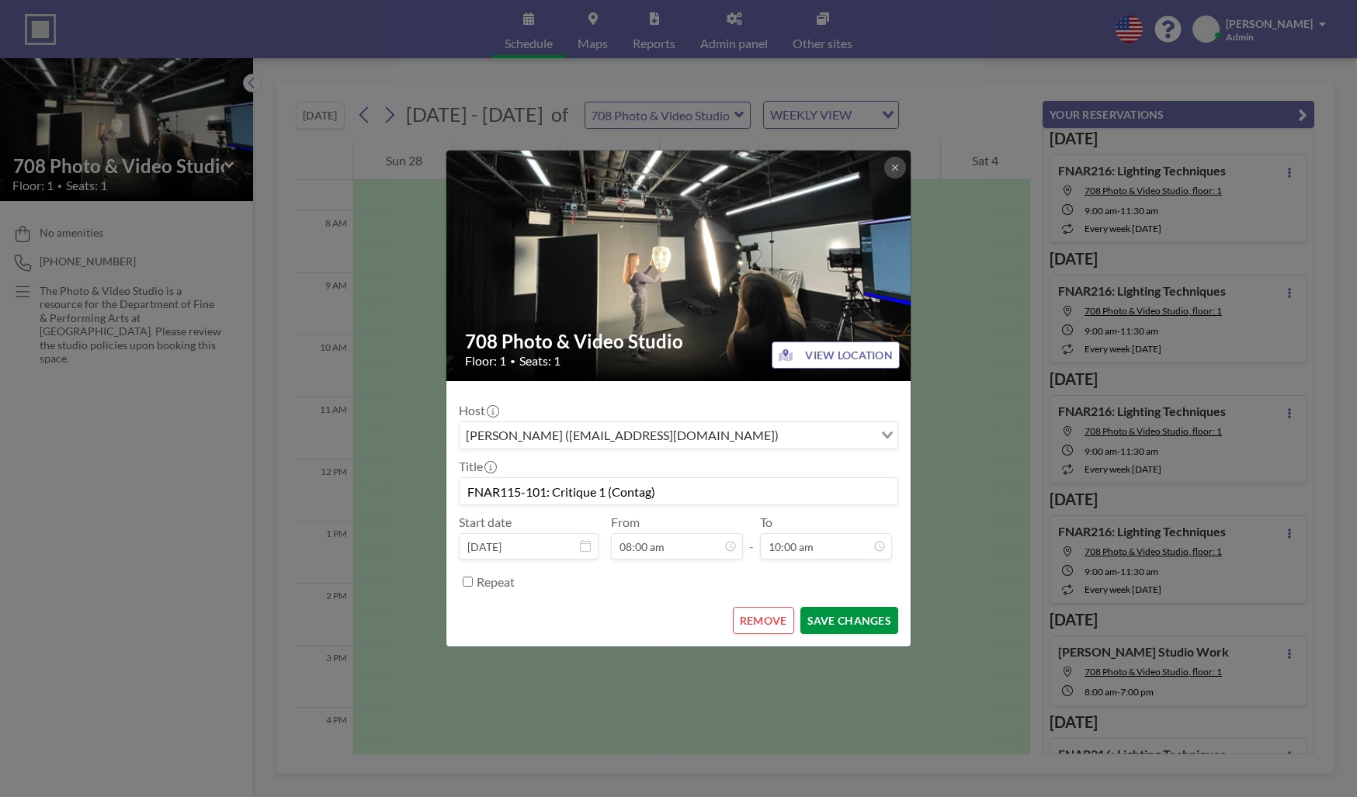
type input "FNAR115-101: Critique 1 (Contag)"
click at [838, 613] on button "SAVE CHANGES" at bounding box center [850, 620] width 98 height 27
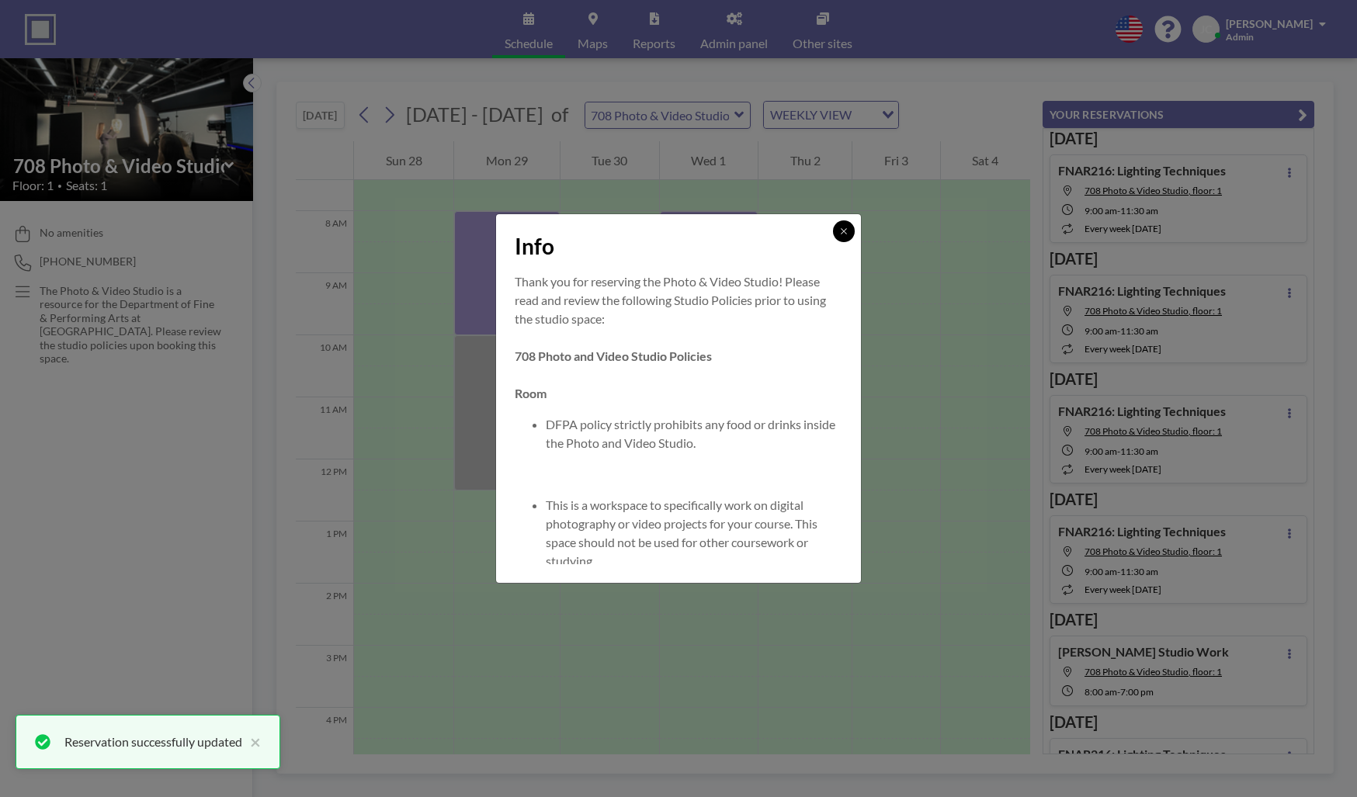
click at [841, 237] on button at bounding box center [844, 232] width 22 height 22
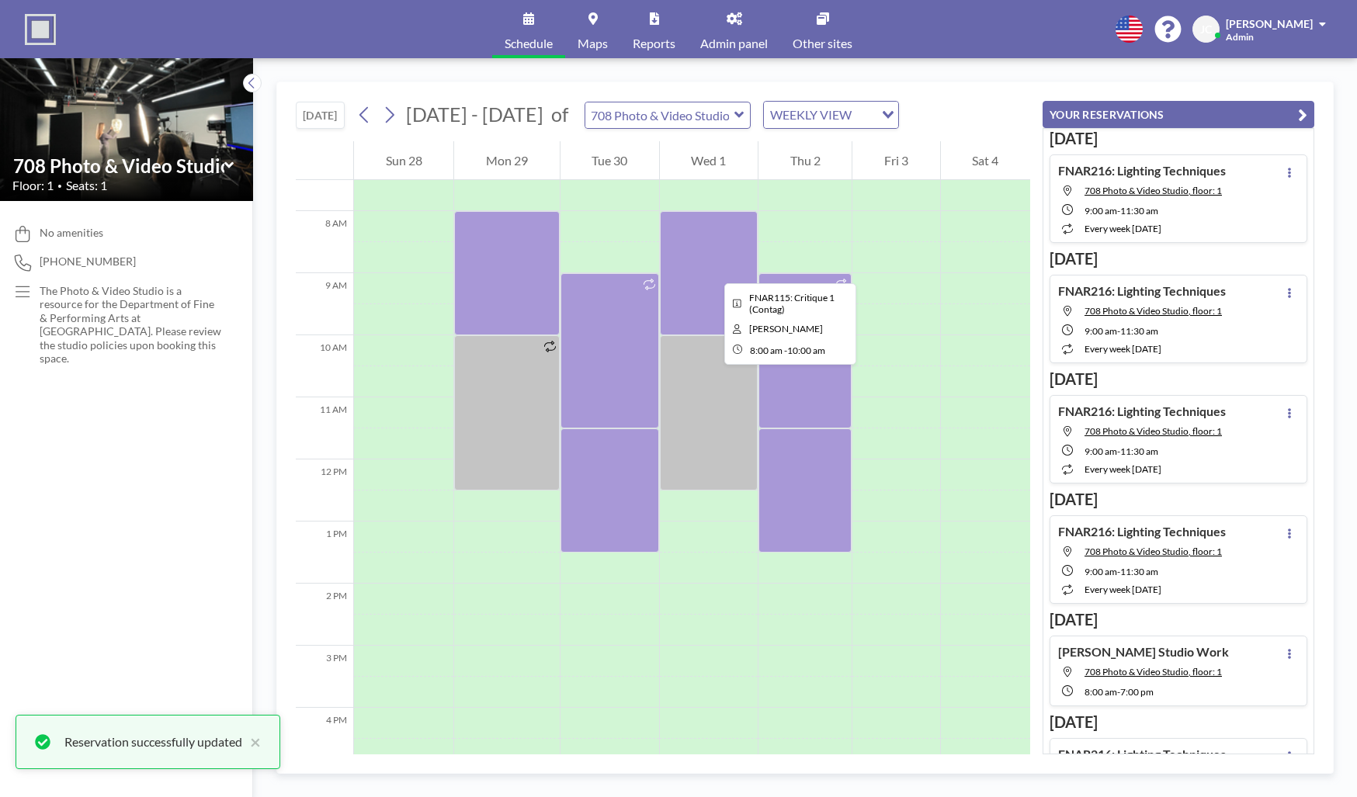
click at [693, 270] on div at bounding box center [709, 273] width 98 height 124
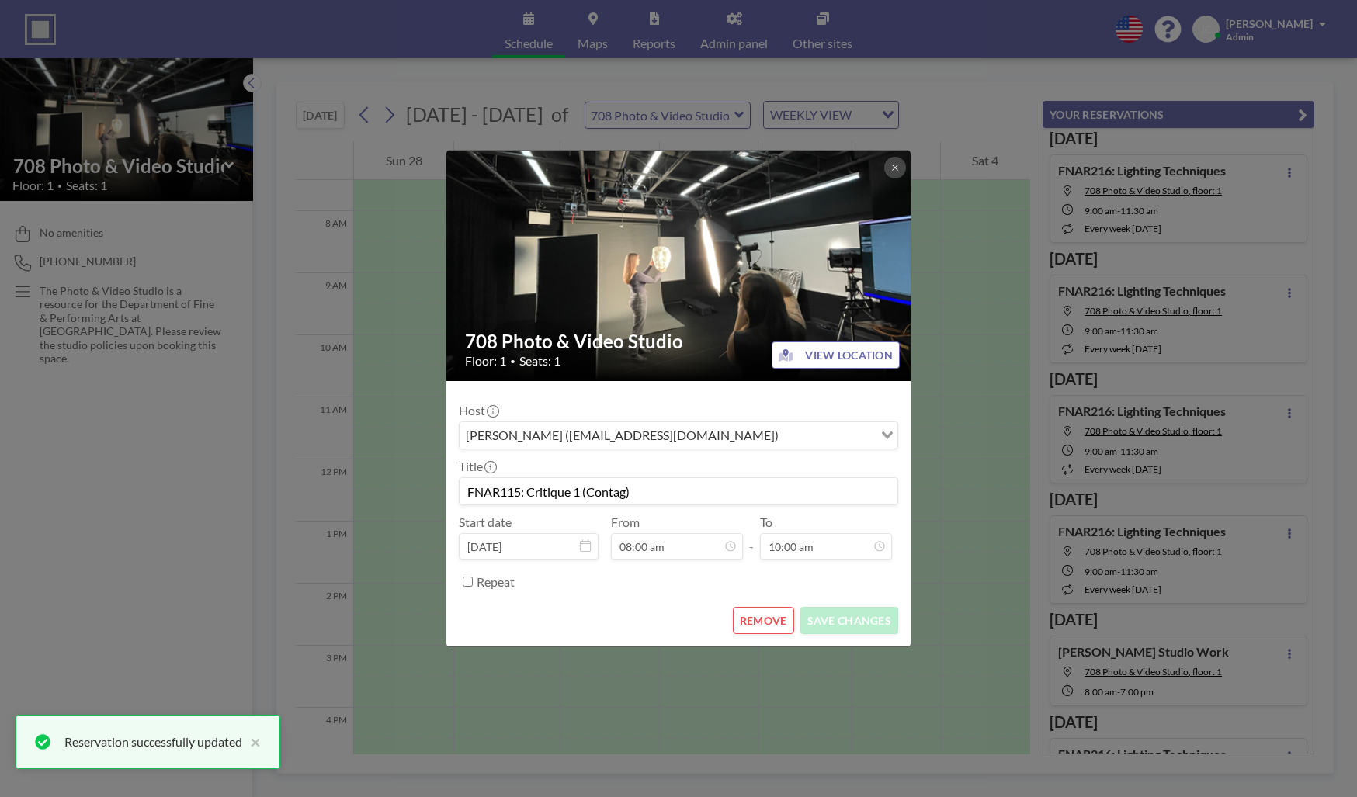
click at [519, 493] on input "FNAR115: Critique 1 (Contag)" at bounding box center [679, 491] width 438 height 26
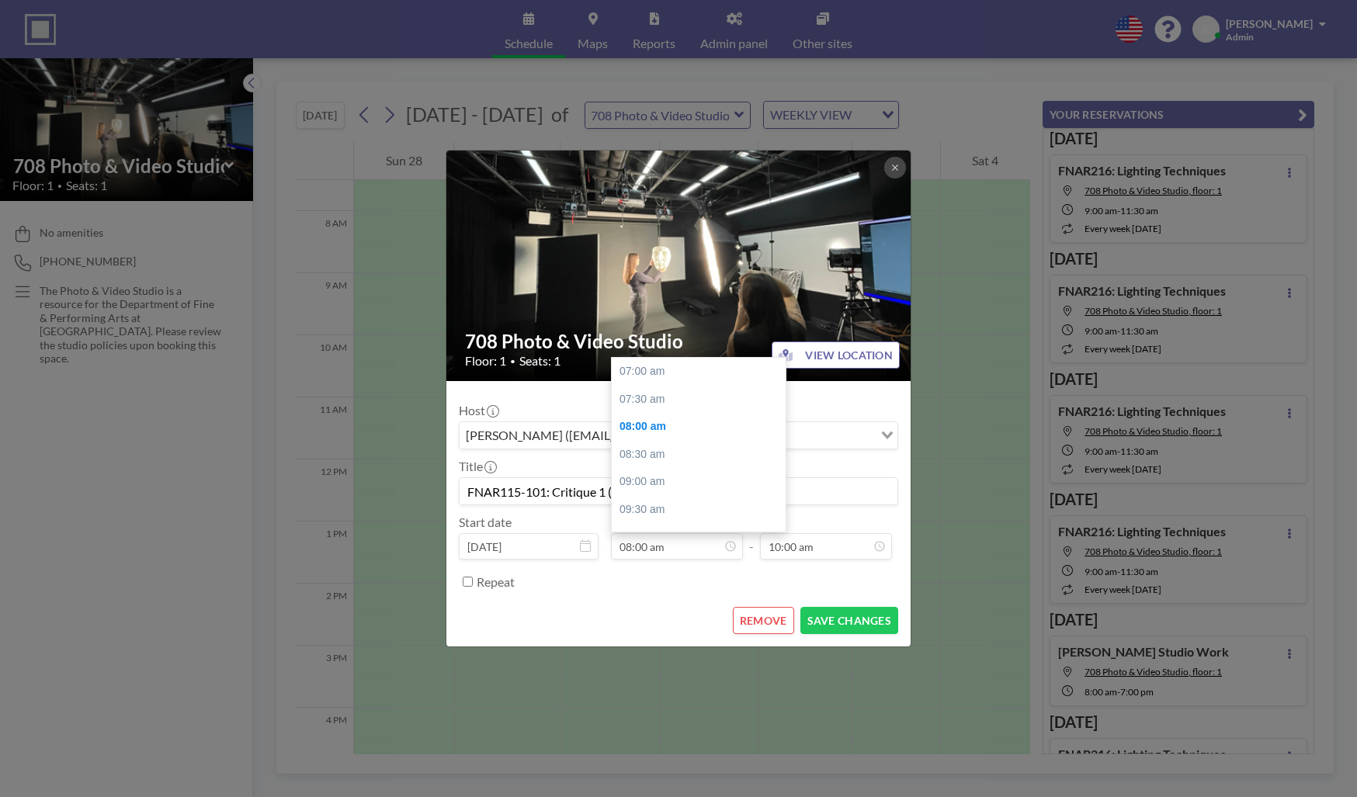
scroll to position [54, 0]
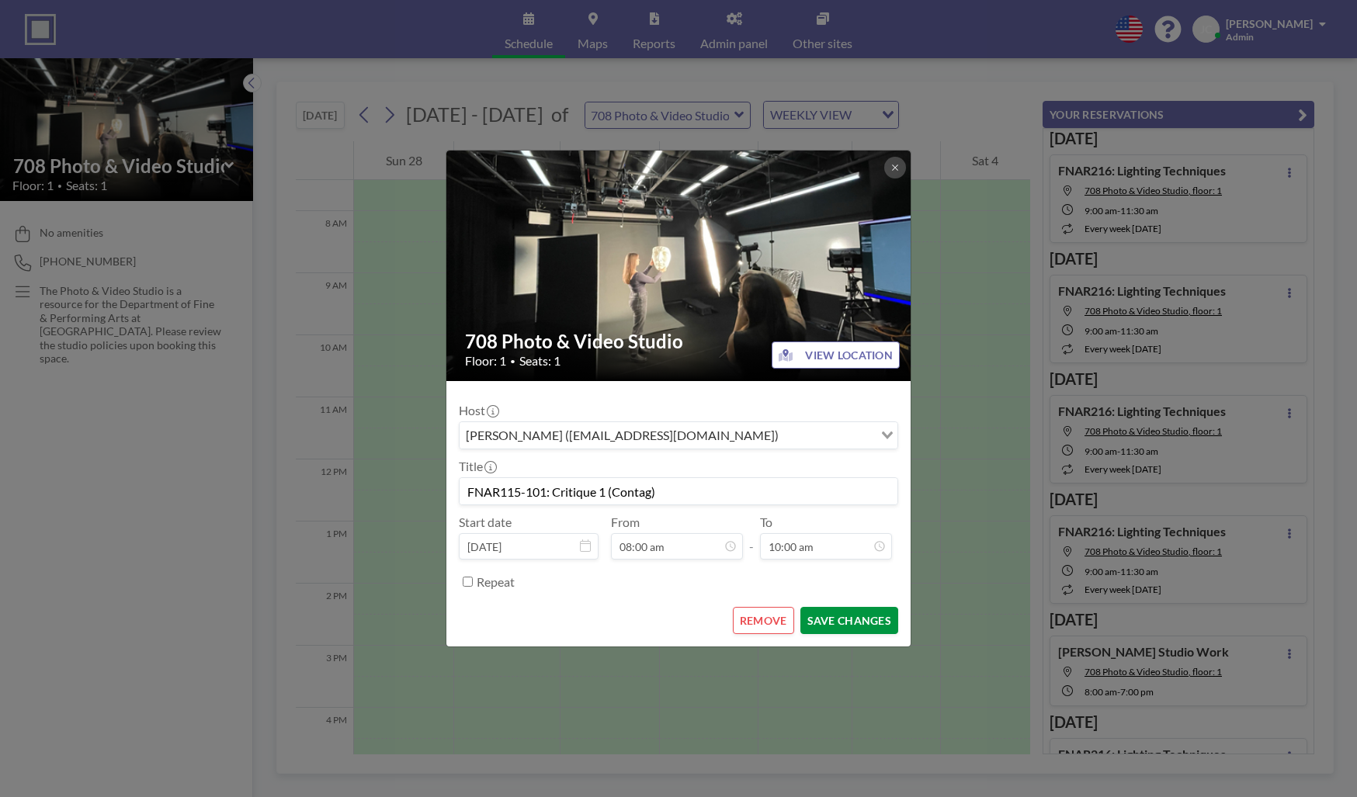
type input "FNAR115-101: Critique 1 (Contag)"
click at [843, 628] on button "SAVE CHANGES" at bounding box center [850, 620] width 98 height 27
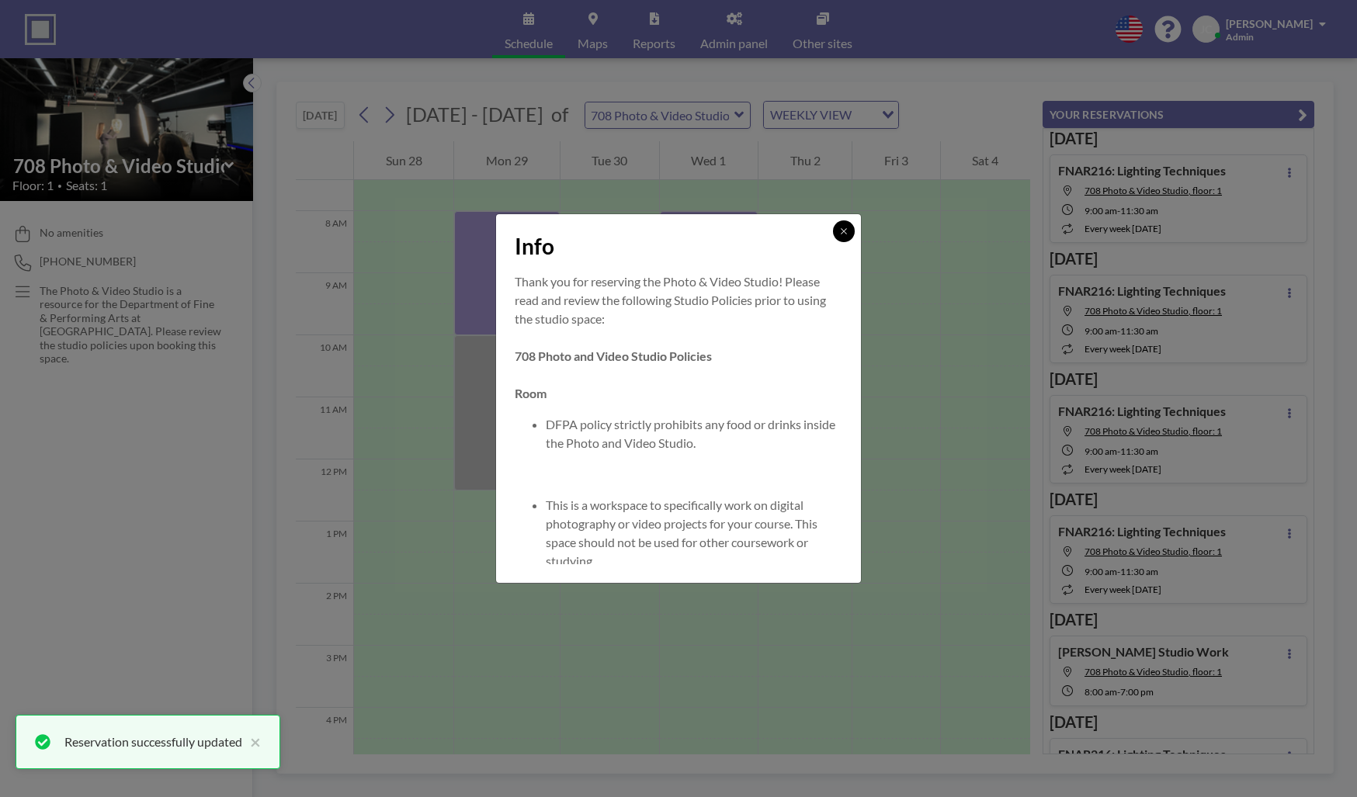
click at [847, 235] on icon at bounding box center [843, 231] width 9 height 9
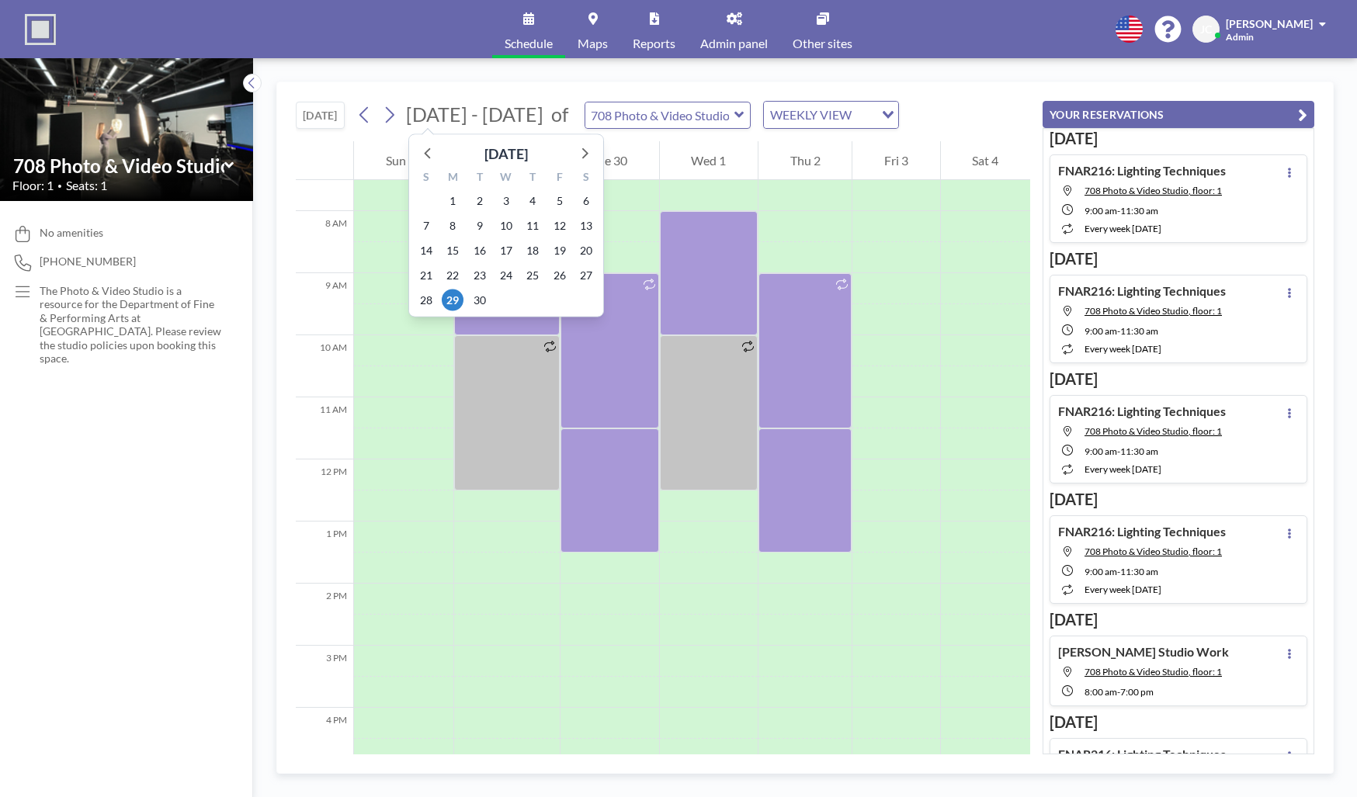
click at [477, 120] on span "[DATE] - [DATE]" at bounding box center [474, 114] width 137 height 23
click at [579, 148] on icon at bounding box center [584, 153] width 20 height 20
click at [462, 227] on span "3" at bounding box center [453, 226] width 22 height 22
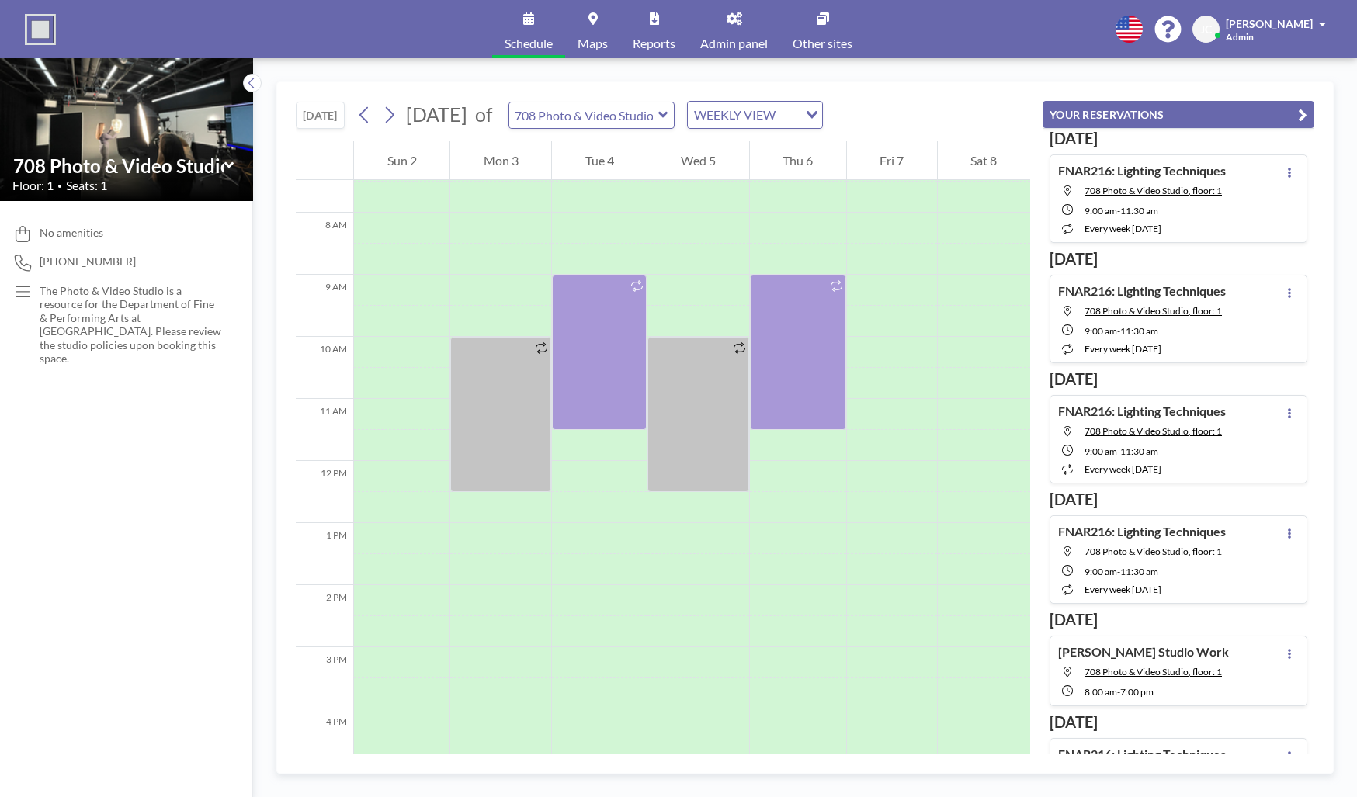
scroll to position [466, 0]
click at [494, 231] on div at bounding box center [500, 226] width 101 height 31
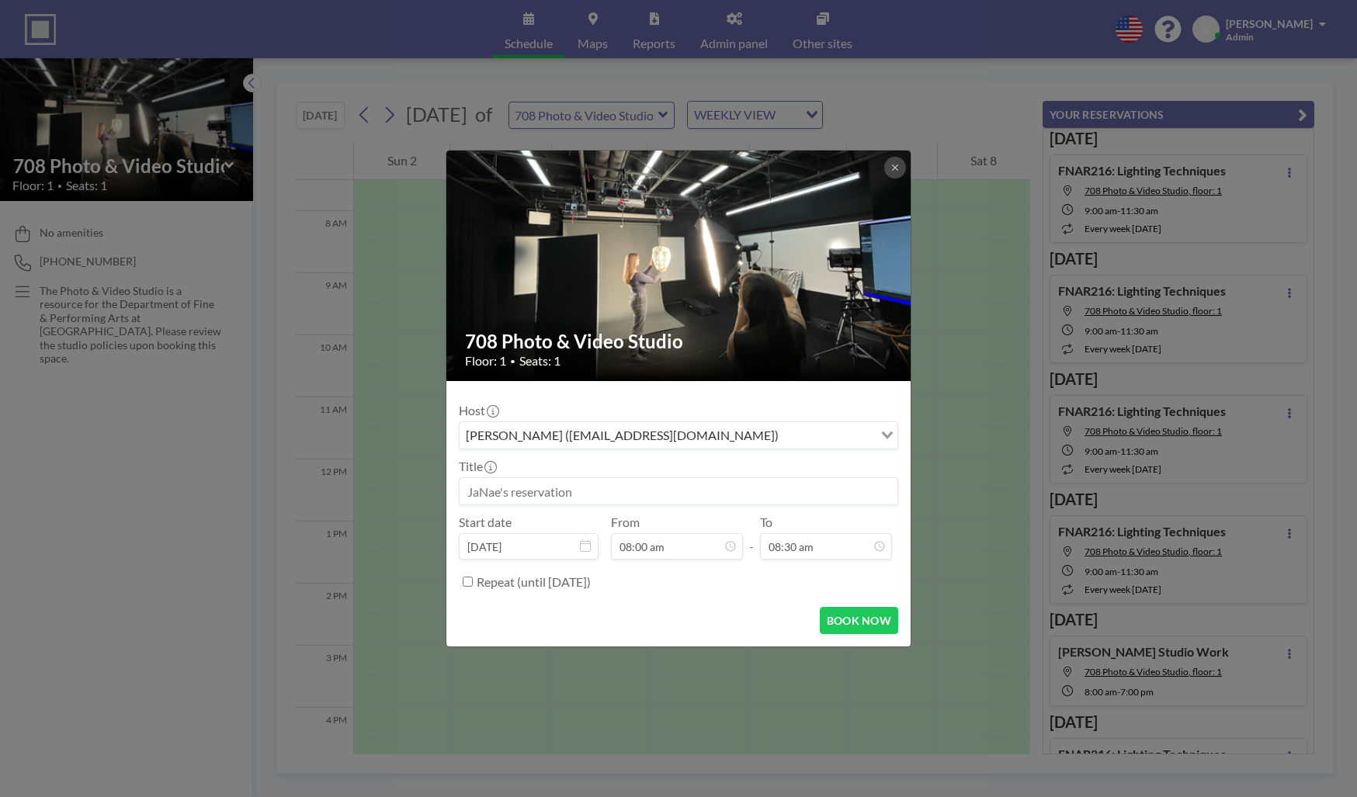
click at [526, 490] on input at bounding box center [679, 491] width 438 height 26
paste input "FNAR115: Critique 1 (Contag)"
click at [519, 494] on input "FNAR115: Critique 1 (Contag)" at bounding box center [679, 491] width 438 height 26
click at [606, 495] on input "FNAR115-101: Critique 1 (Contag)" at bounding box center [679, 491] width 438 height 26
type input "FNAR115-101: Critique 2 (Contag)"
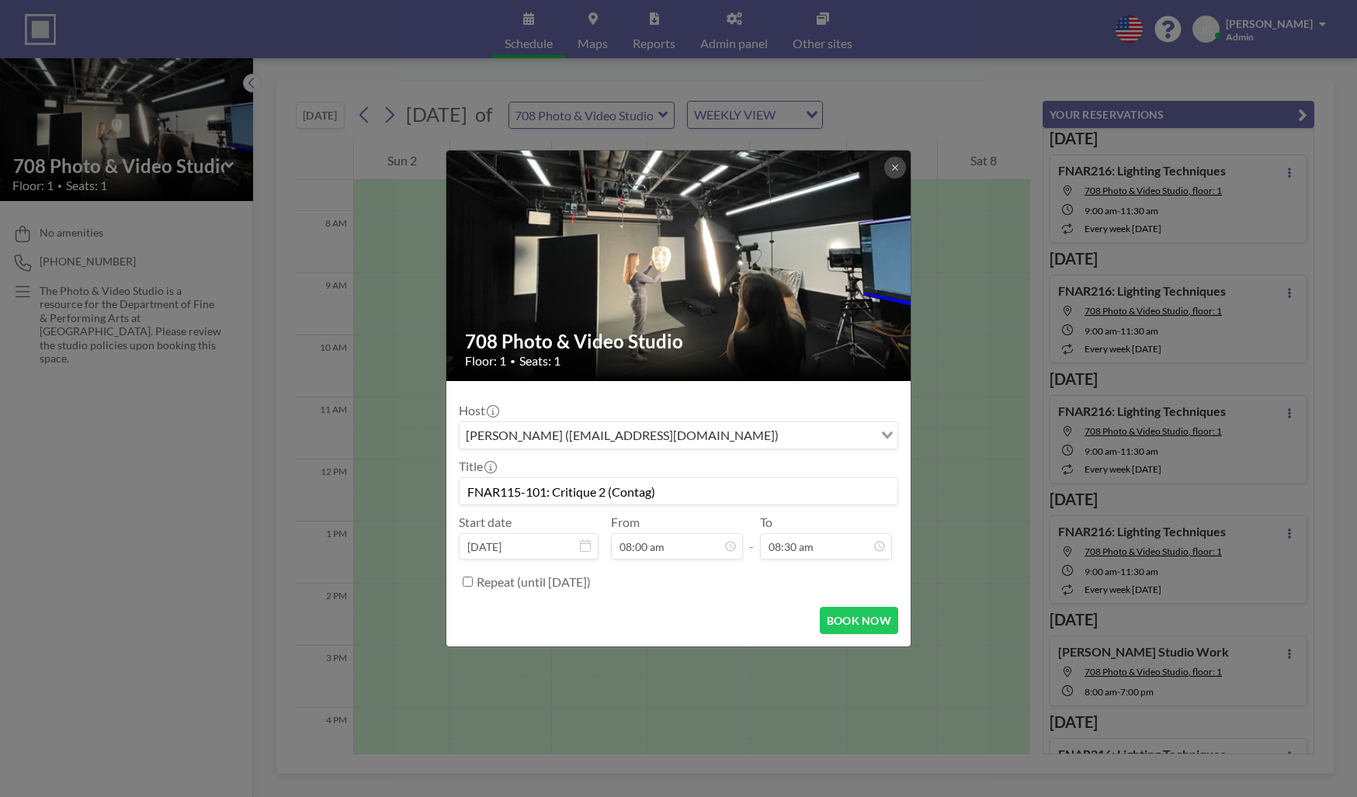
drag, startPoint x: 666, startPoint y: 494, endPoint x: 434, endPoint y: 490, distance: 232.2
click at [434, 490] on div "708 Photo & Video Studio Floor: 1 • Seats: 1 Host [PERSON_NAME] ([EMAIL_ADDRESS…" at bounding box center [678, 398] width 1357 height 797
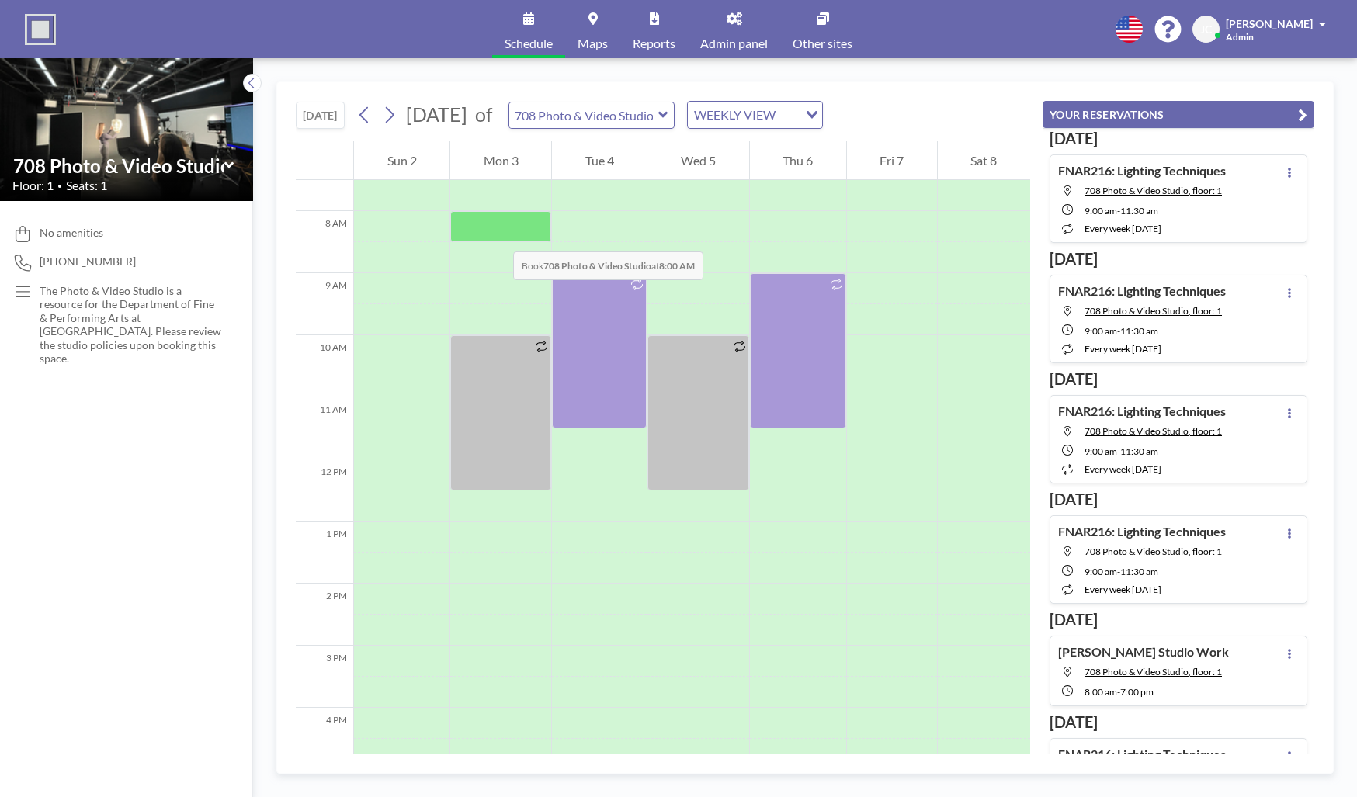
click at [498, 236] on div at bounding box center [500, 226] width 101 height 31
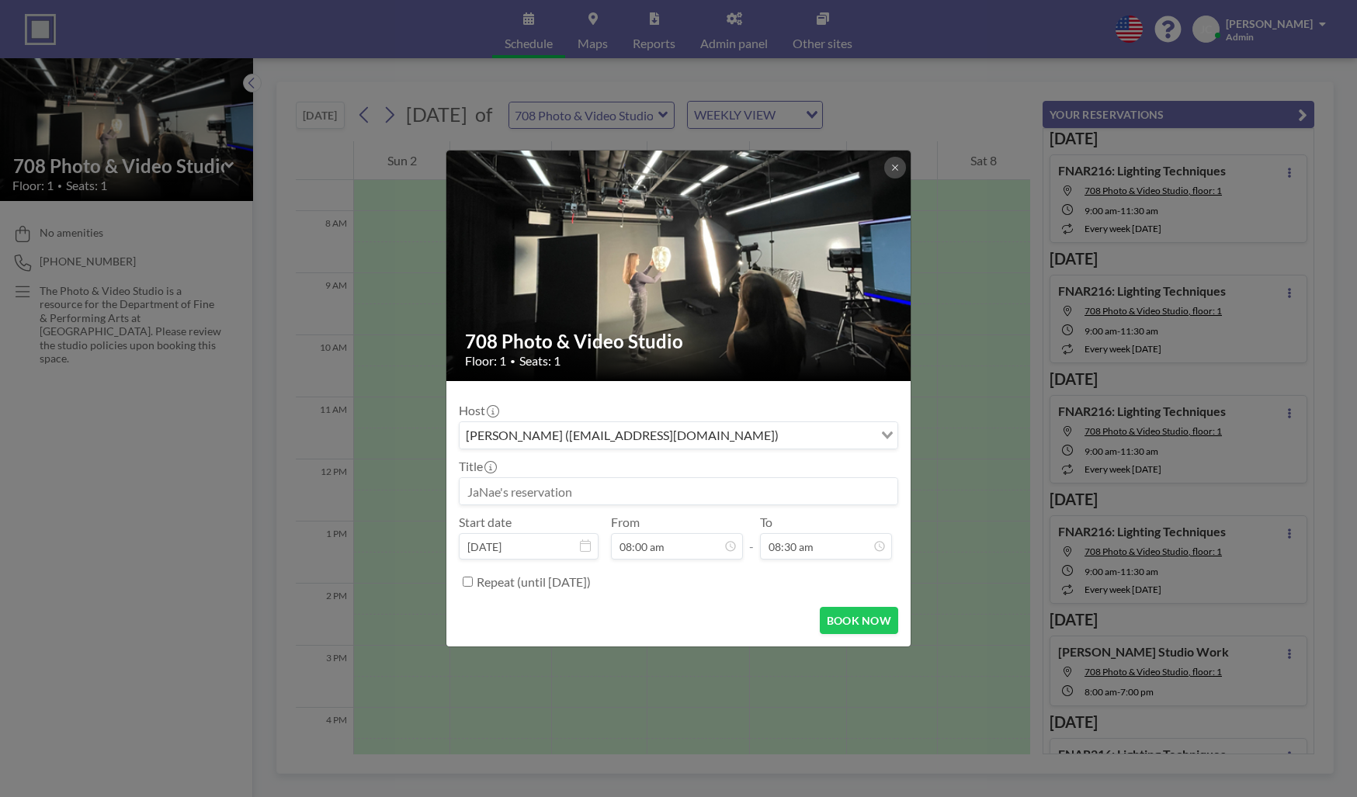
click at [559, 493] on input at bounding box center [679, 491] width 438 height 26
paste input "FNAR115: Critique 1 (Contag)"
click at [522, 495] on input "FNAR115: Critique 1 (Contag)" at bounding box center [679, 491] width 438 height 26
click at [605, 493] on input "FNAR115-101: Critique 1 (Contag)" at bounding box center [679, 491] width 438 height 26
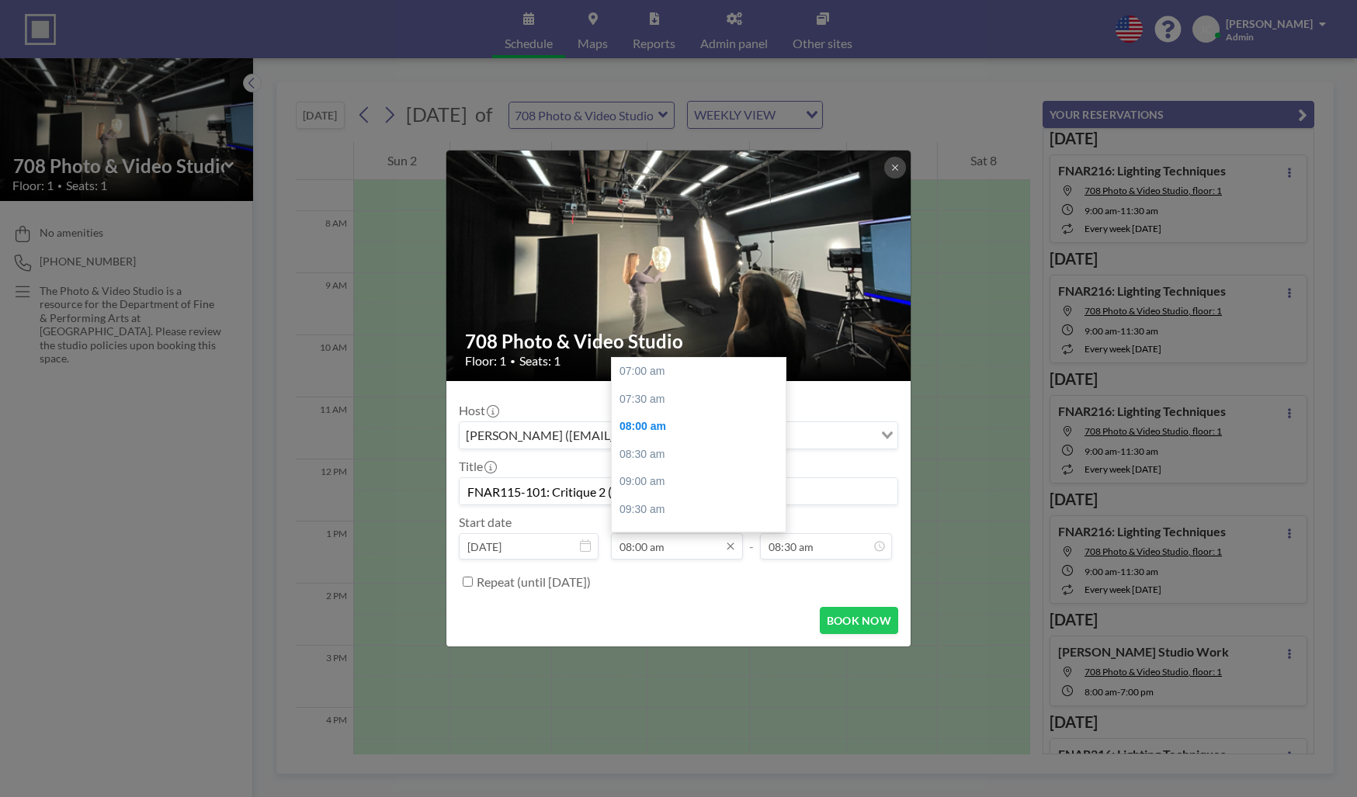
scroll to position [54, 0]
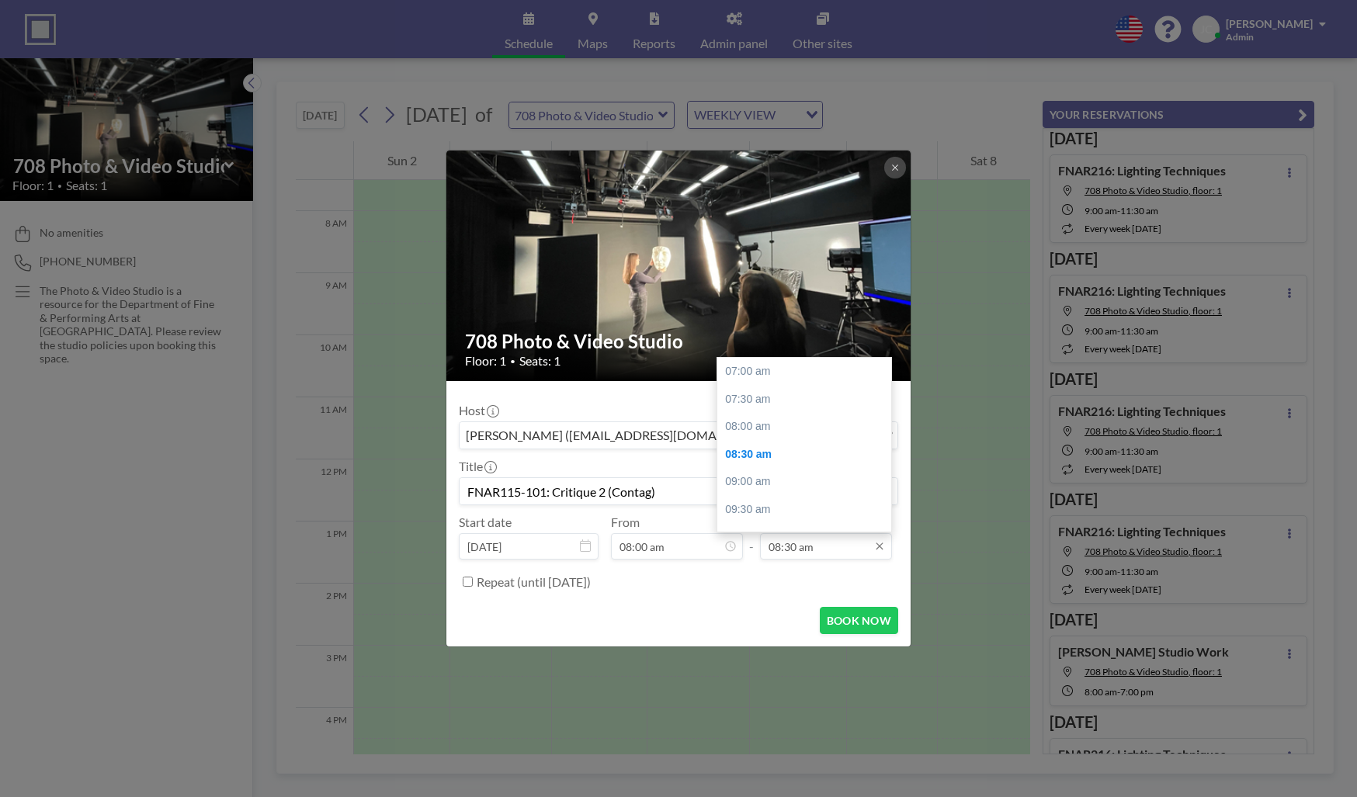
type input "FNAR115-101: Critique 2 (Contag)"
click at [790, 550] on input "08:30 am" at bounding box center [826, 546] width 132 height 26
click at [748, 450] on div "10:00 am" at bounding box center [809, 457] width 182 height 28
type input "10:00 am"
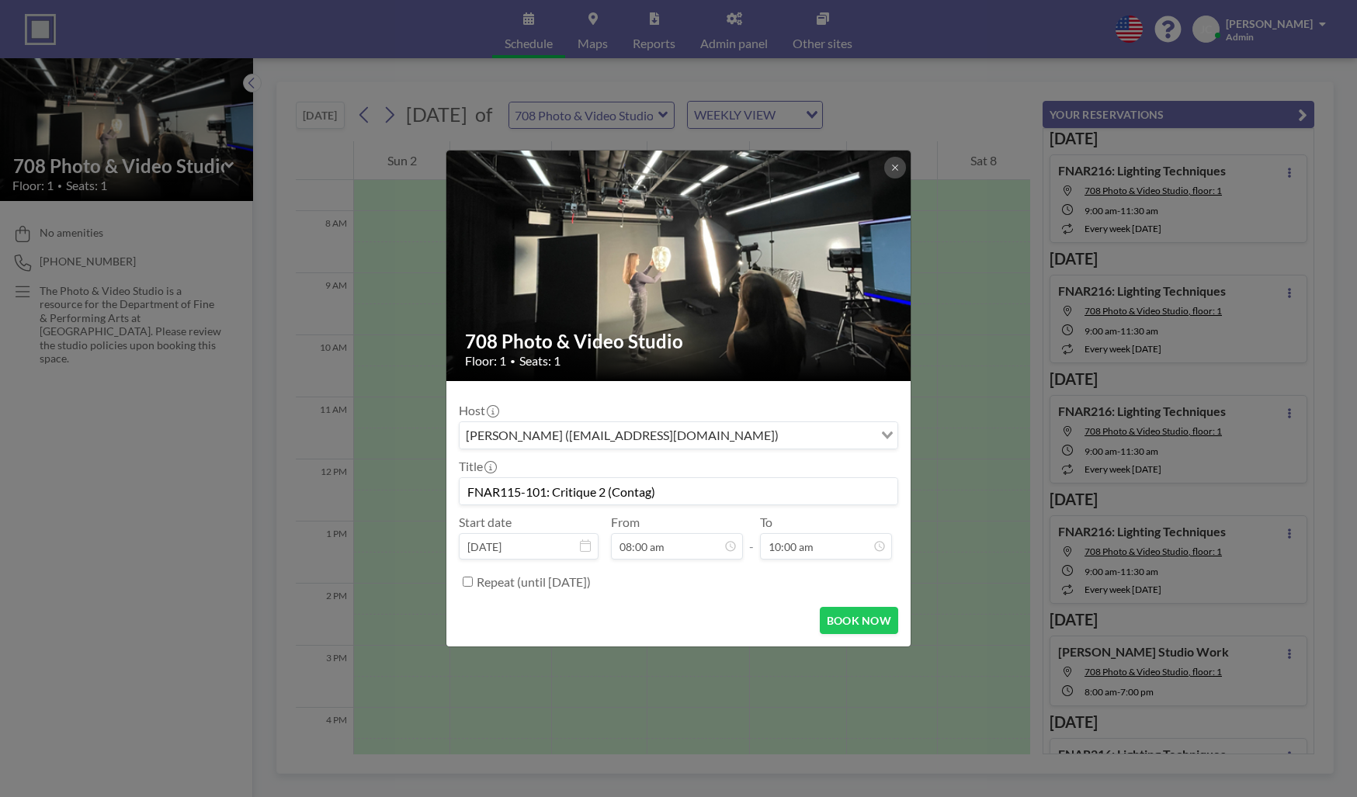
drag, startPoint x: 661, startPoint y: 492, endPoint x: 467, endPoint y: 494, distance: 193.4
click at [467, 494] on input "FNAR115-101: Critique 2 (Contag)" at bounding box center [679, 491] width 438 height 26
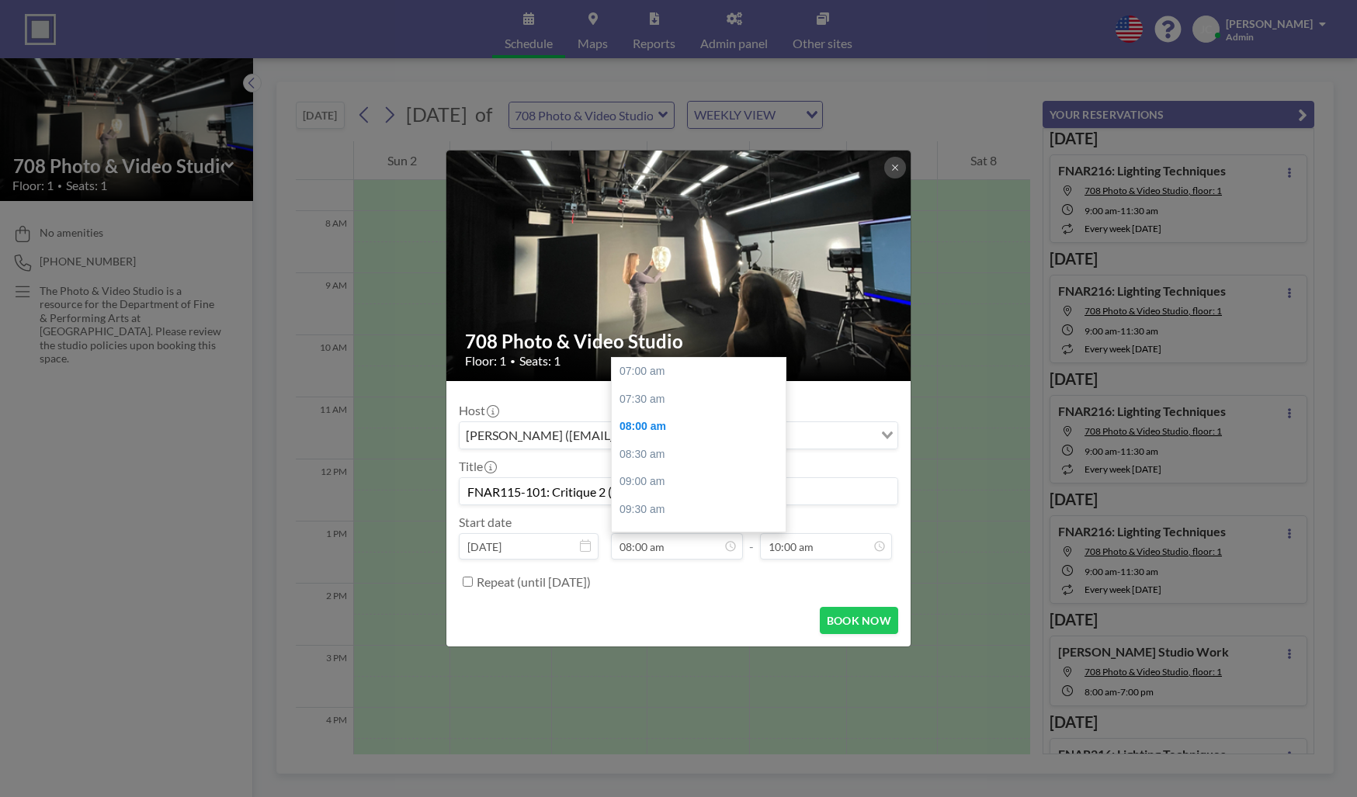
scroll to position [54, 0]
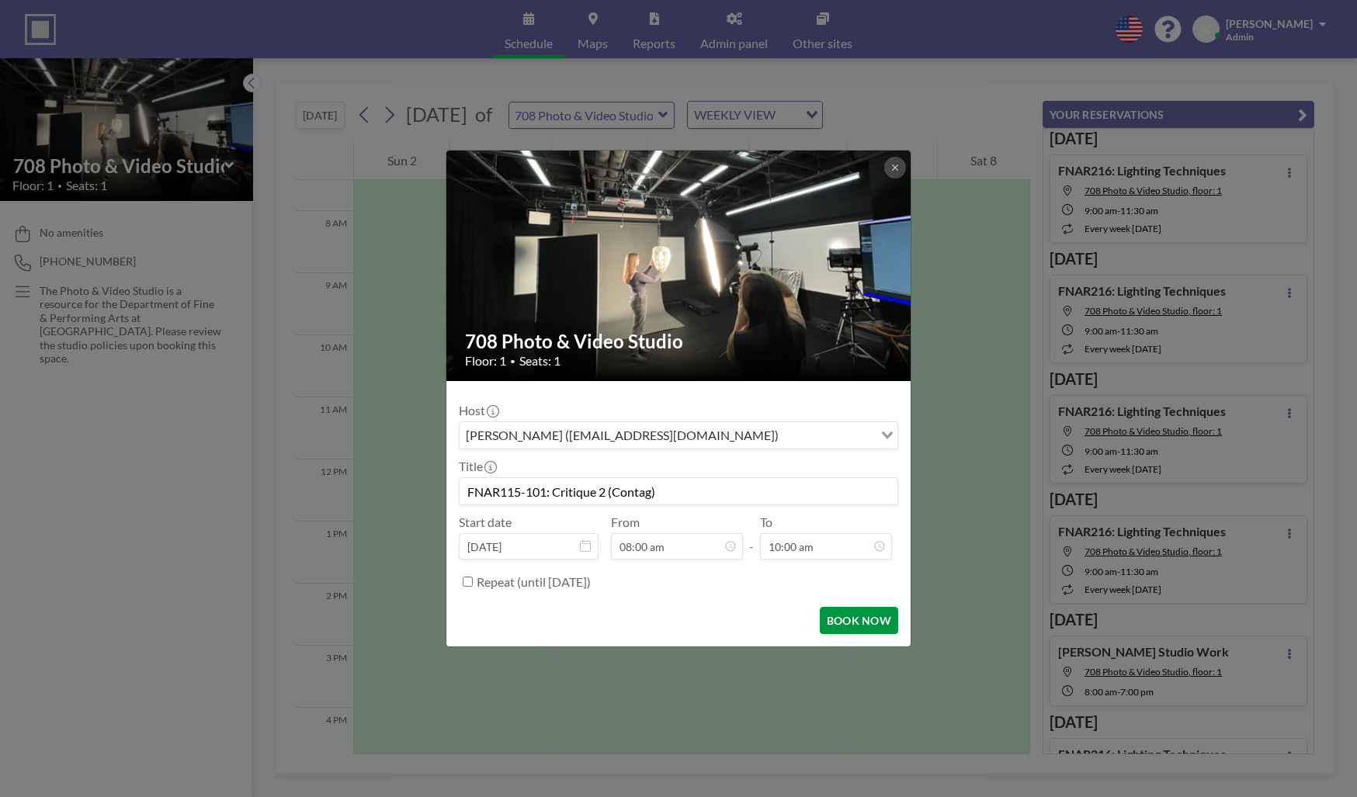
click at [864, 627] on button "BOOK NOW" at bounding box center [859, 620] width 78 height 27
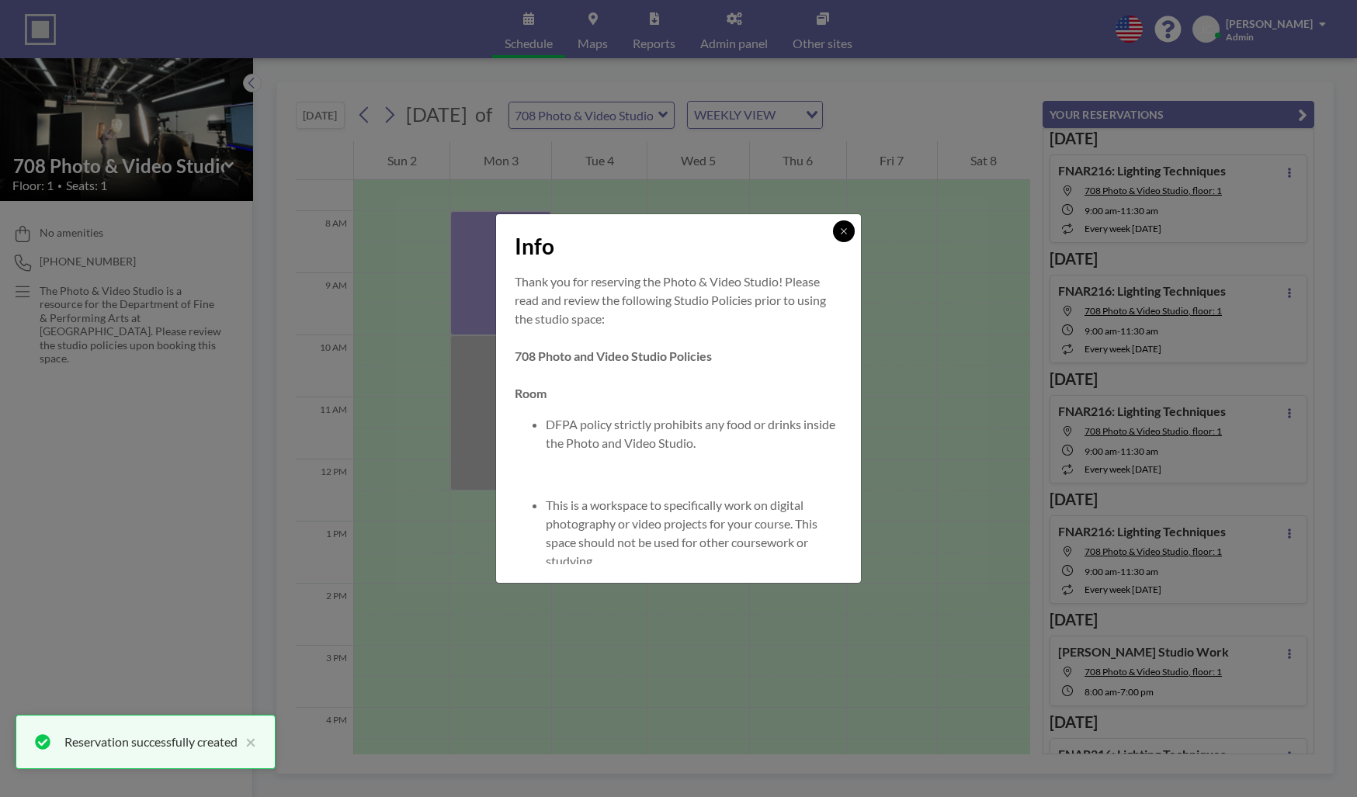
click at [839, 235] on icon at bounding box center [843, 231] width 9 height 9
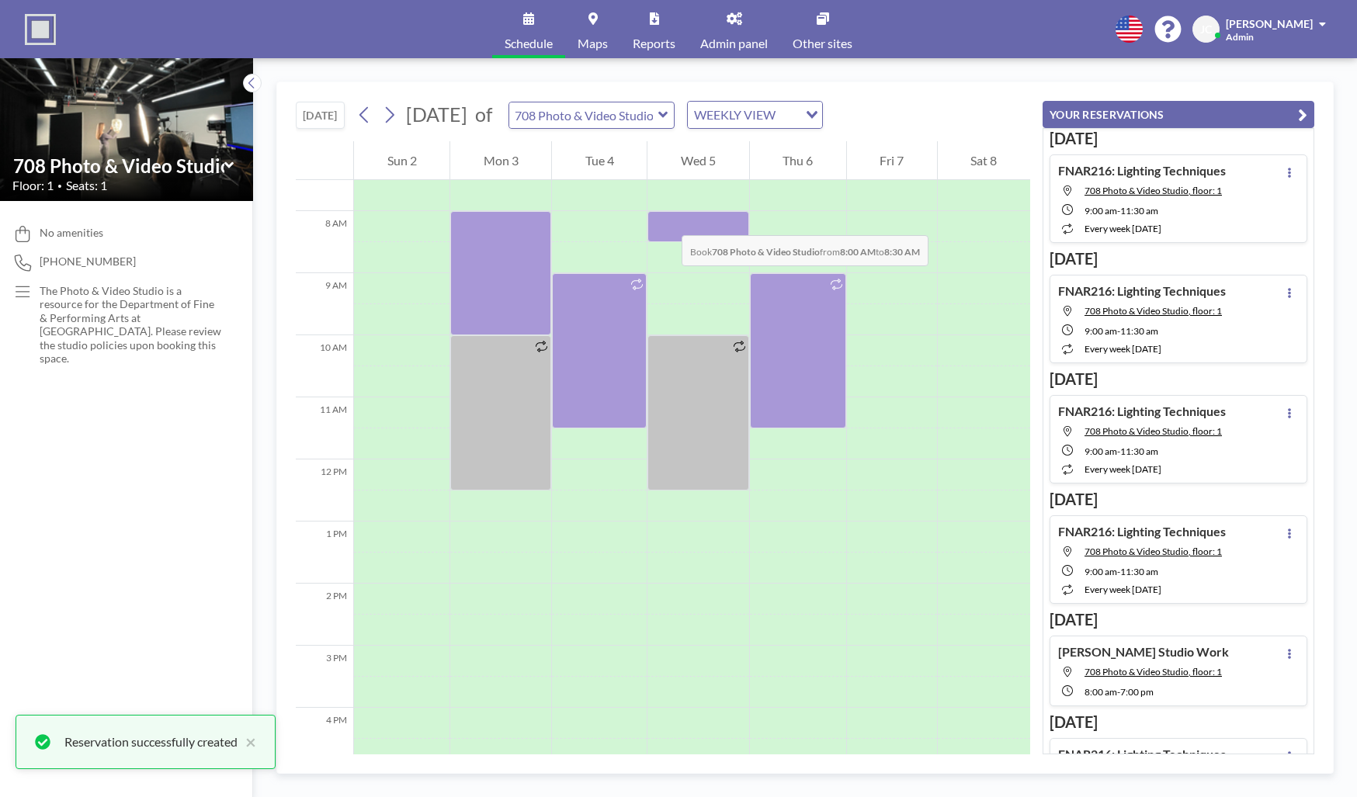
click at [666, 220] on div at bounding box center [698, 226] width 101 height 31
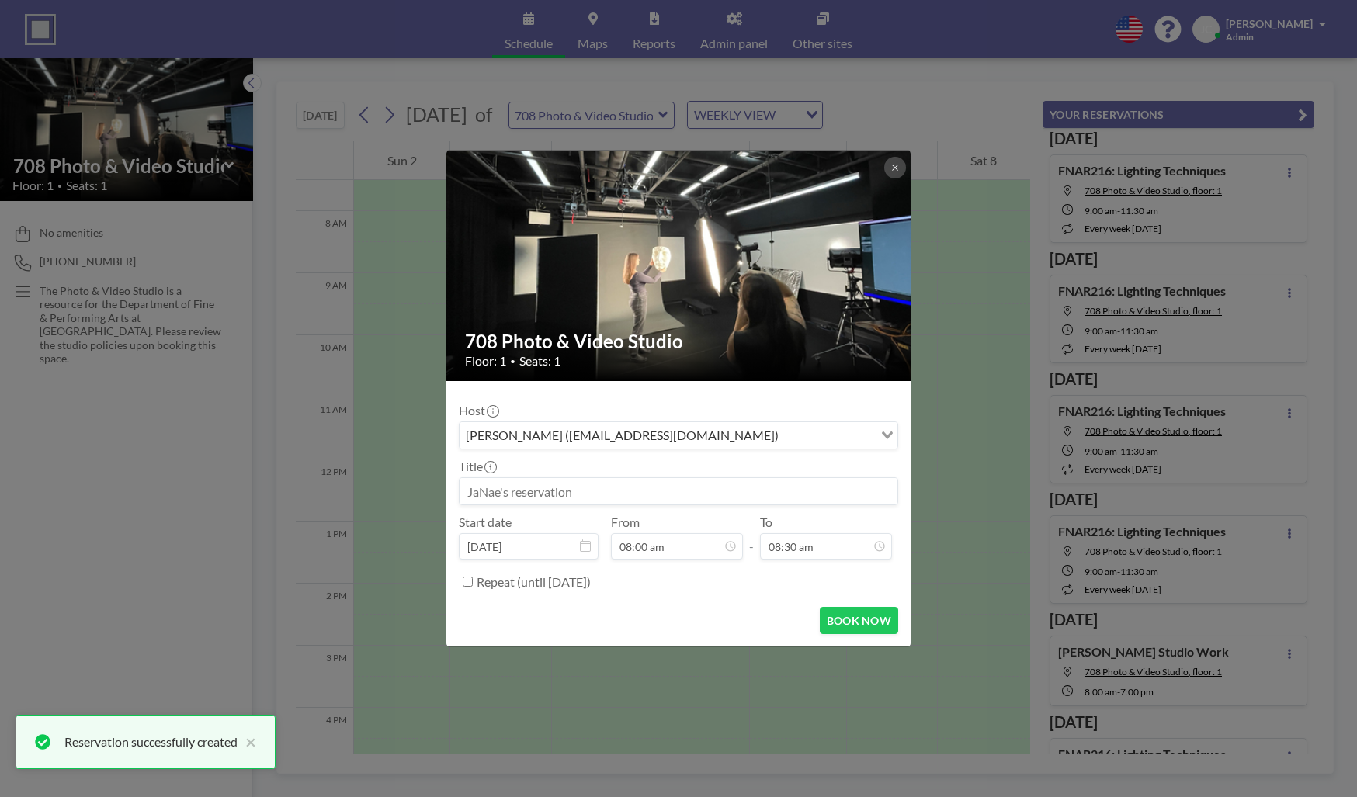
click at [571, 490] on input at bounding box center [679, 491] width 438 height 26
paste input "FNAR115-101: Critique 2 (Contag)"
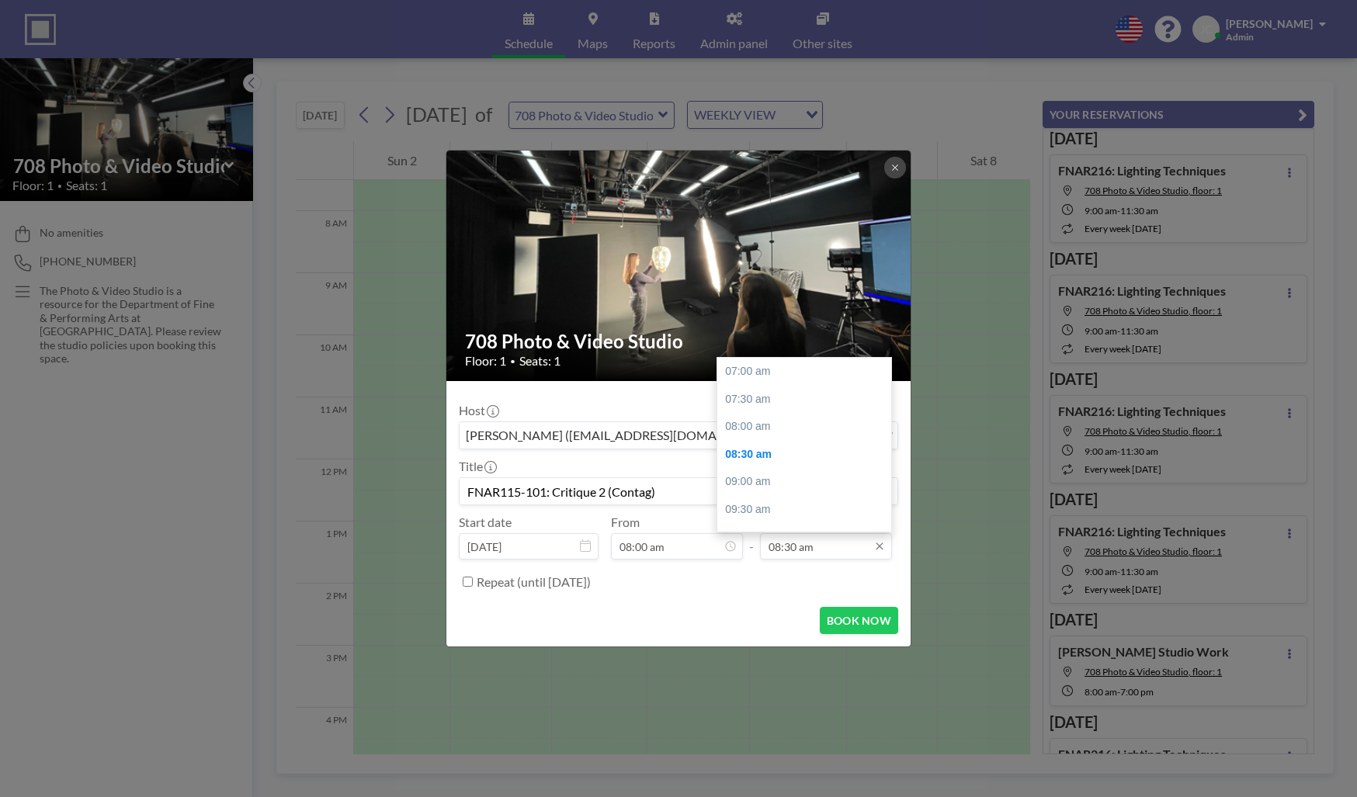
scroll to position [82, 0]
type input "FNAR115-101: Critique 2 (Contag)"
click at [804, 547] on input "08:30 am" at bounding box center [826, 546] width 132 height 26
click at [765, 462] on div "10:00 am" at bounding box center [809, 457] width 182 height 28
type input "10:00 am"
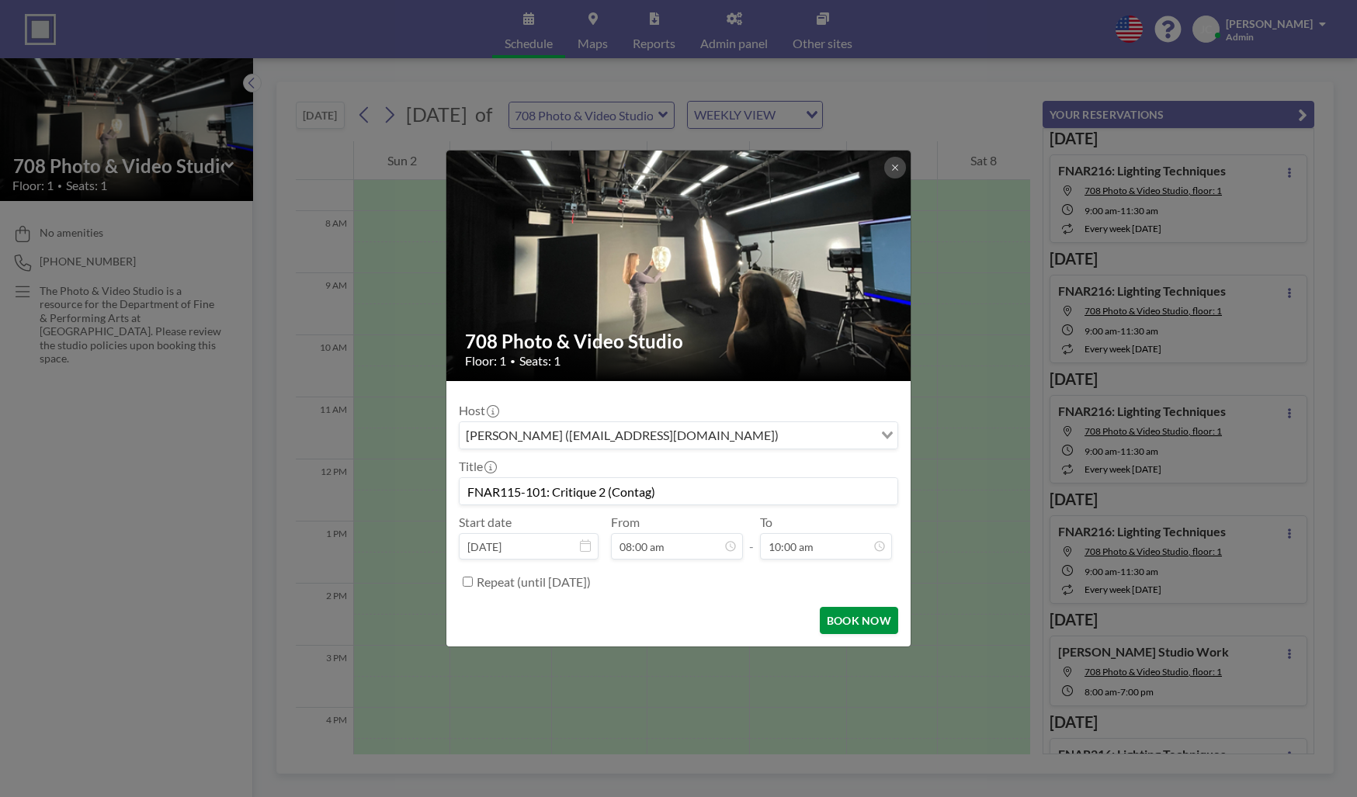
click at [843, 623] on button "BOOK NOW" at bounding box center [859, 620] width 78 height 27
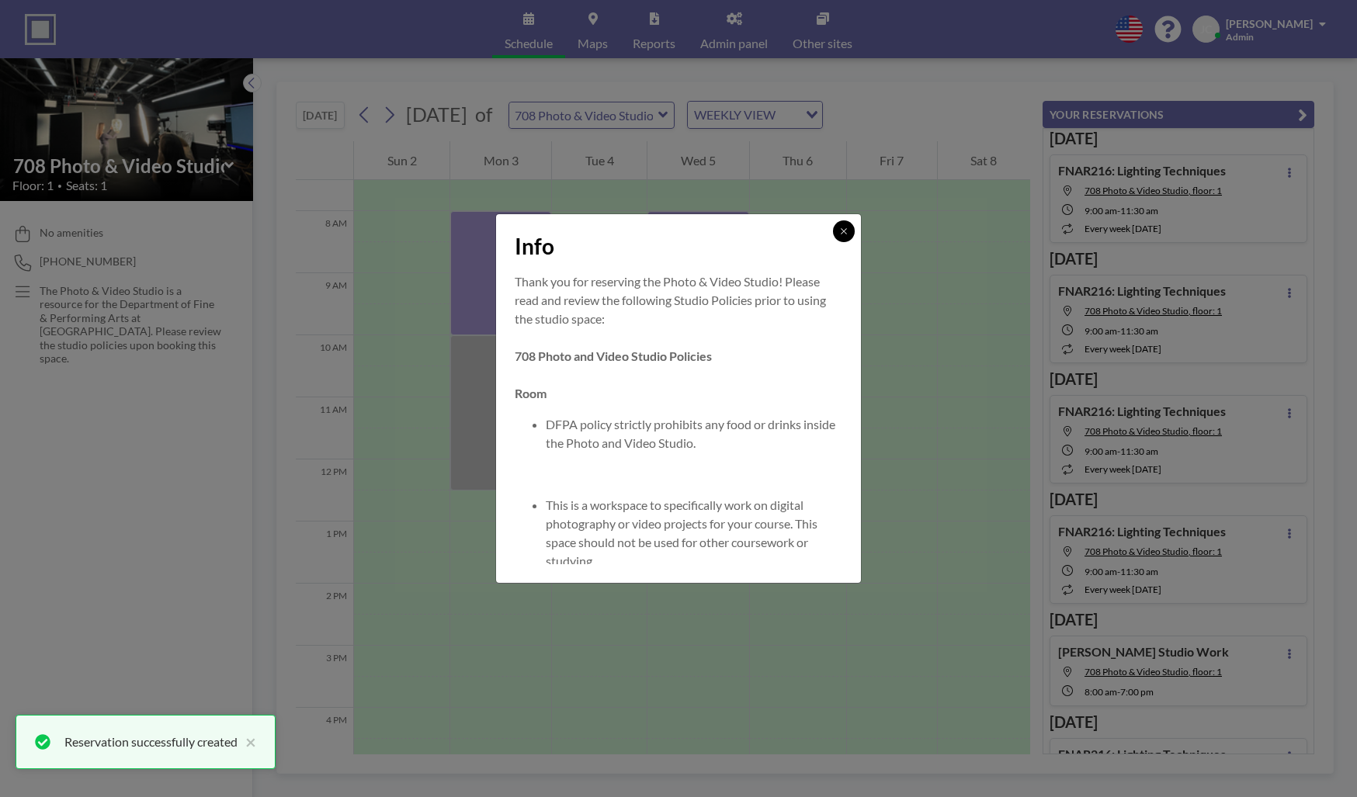
click at [837, 237] on button at bounding box center [844, 232] width 22 height 22
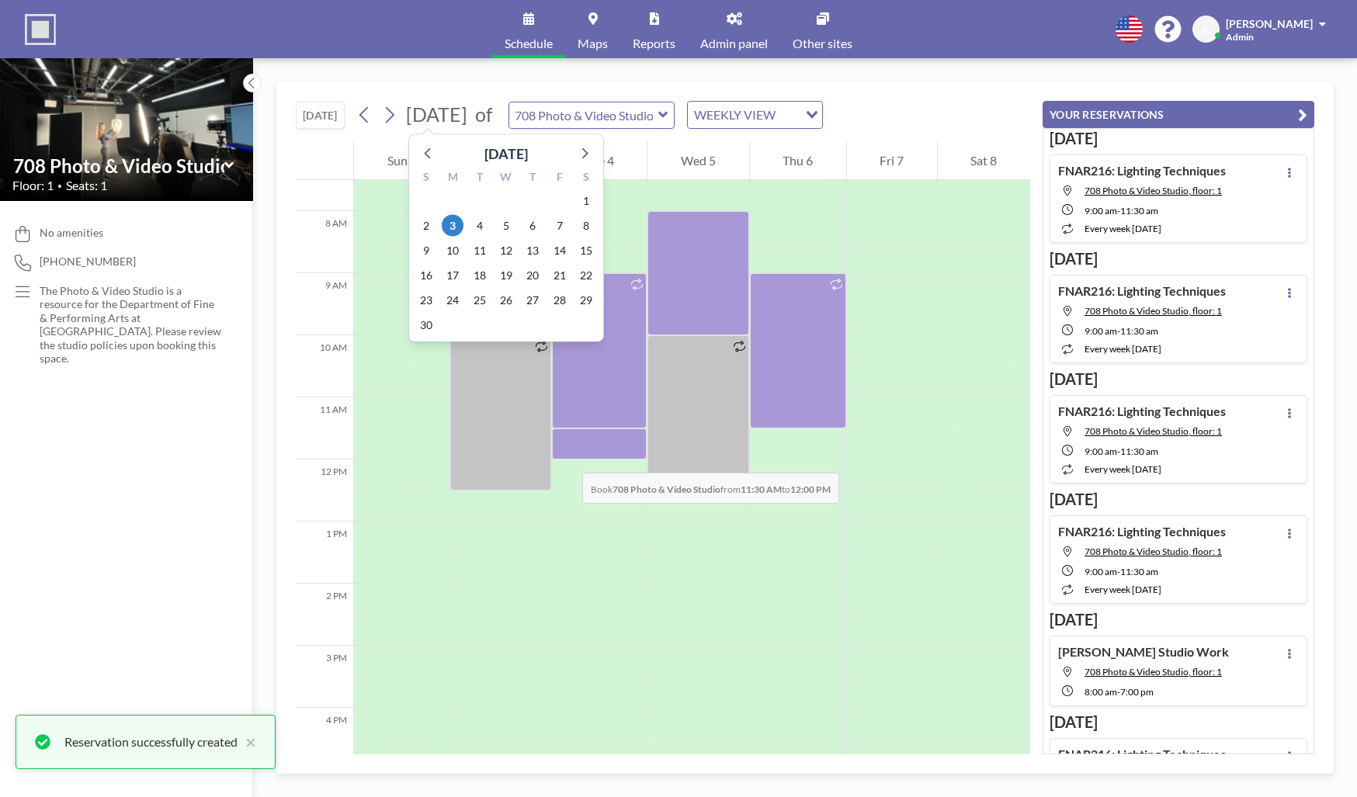
click at [567, 457] on div at bounding box center [599, 444] width 95 height 31
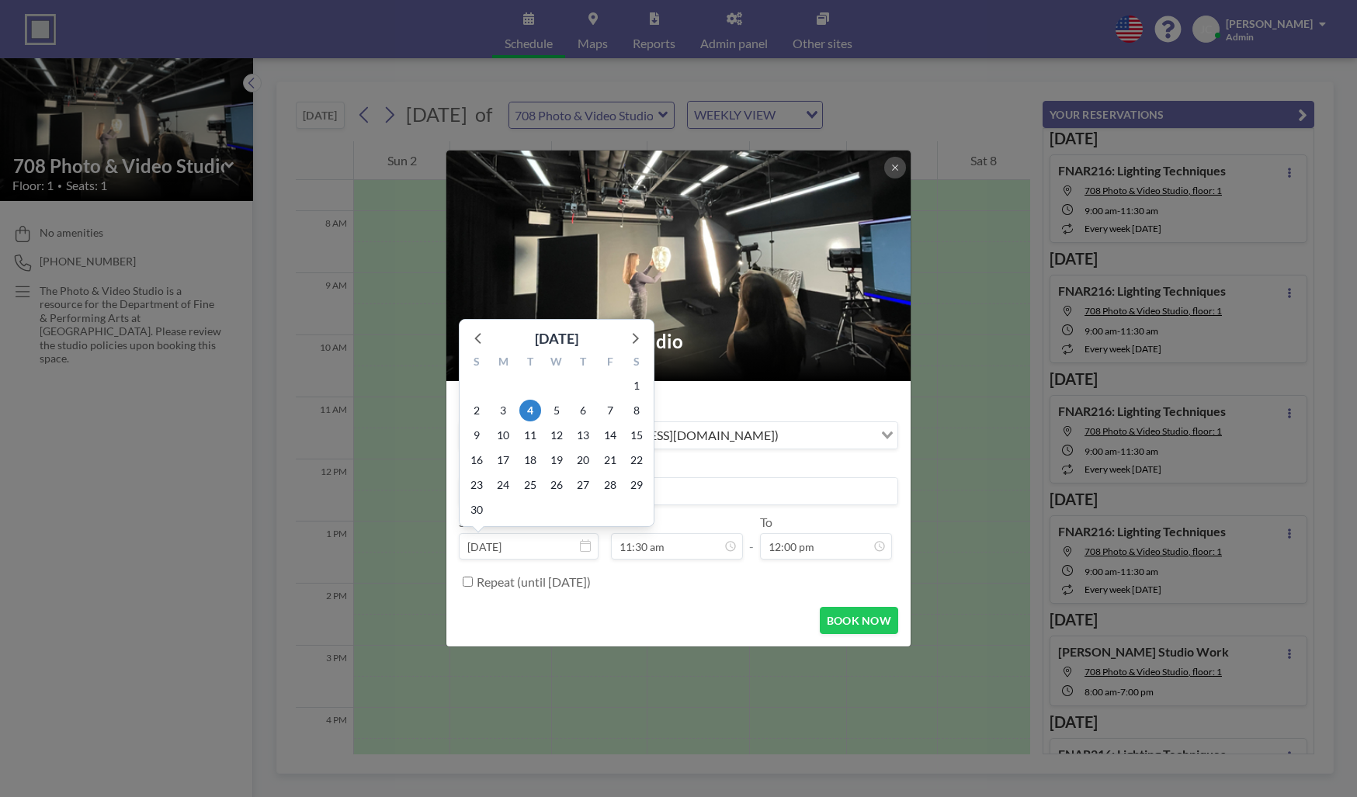
click at [495, 500] on div "1" at bounding box center [503, 510] width 26 height 25
click at [735, 498] on input at bounding box center [679, 491] width 438 height 26
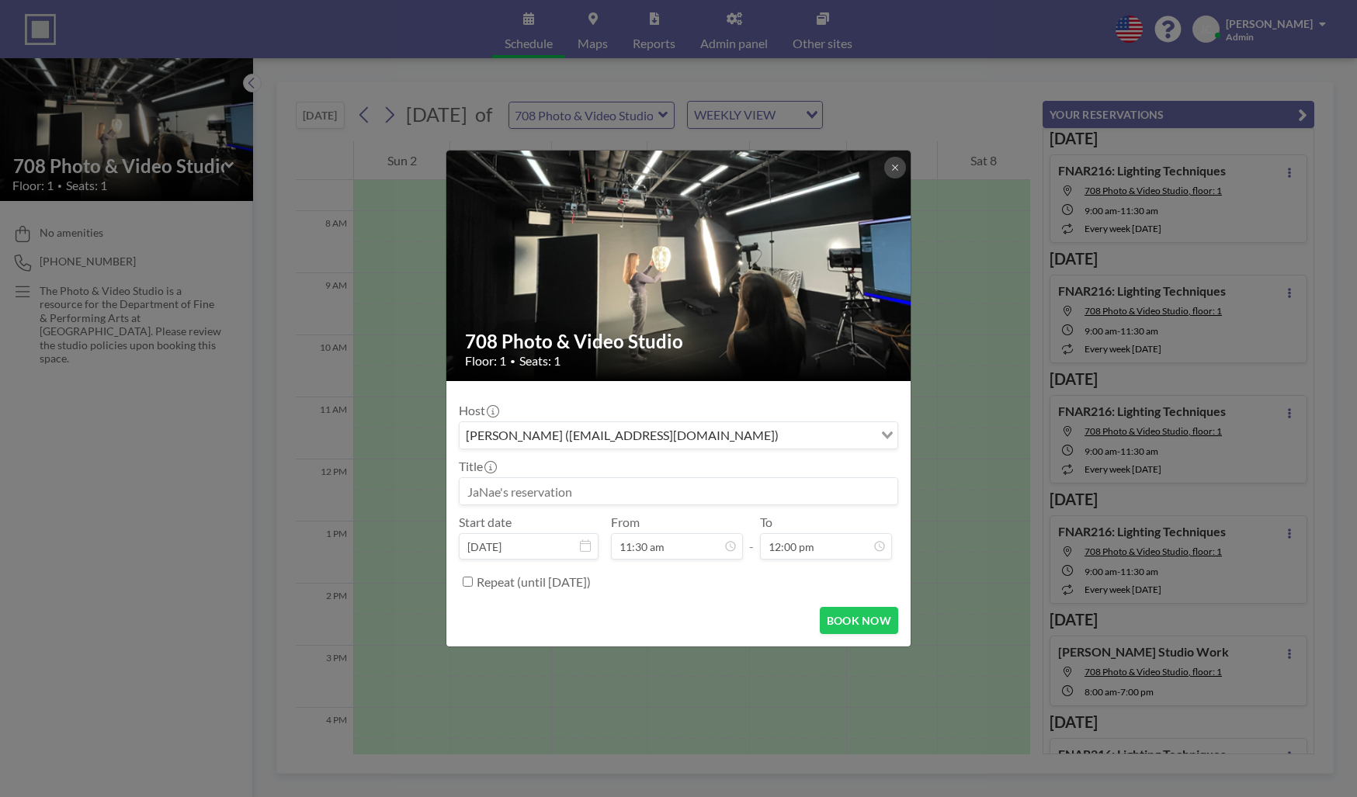
paste input "FNAR115-101: Critique 2 (Contag)"
click at [547, 495] on input "FNAR115-101: Critique 2 (Contag)" at bounding box center [679, 491] width 438 height 26
drag, startPoint x: 669, startPoint y: 492, endPoint x: 462, endPoint y: 485, distance: 206.6
click at [462, 485] on input "FNAR115-104: Critique 2 (Contag)" at bounding box center [679, 491] width 438 height 26
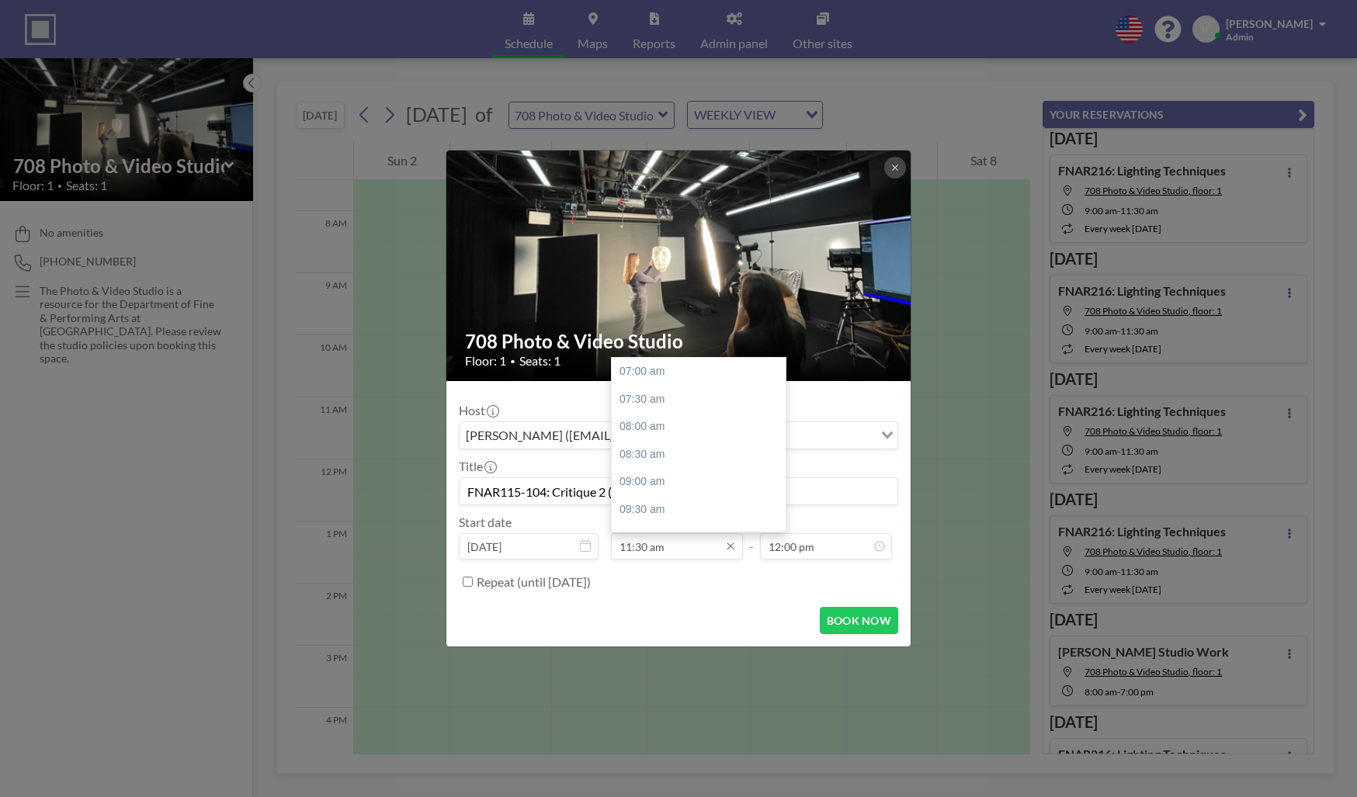
scroll to position [245, 0]
type input "FNAR115-104: Critique 2 (Contag)"
click at [664, 554] on input "11:30 am" at bounding box center [677, 546] width 132 height 26
click at [674, 593] on div "Repeat (until [DATE])" at bounding box center [688, 582] width 422 height 26
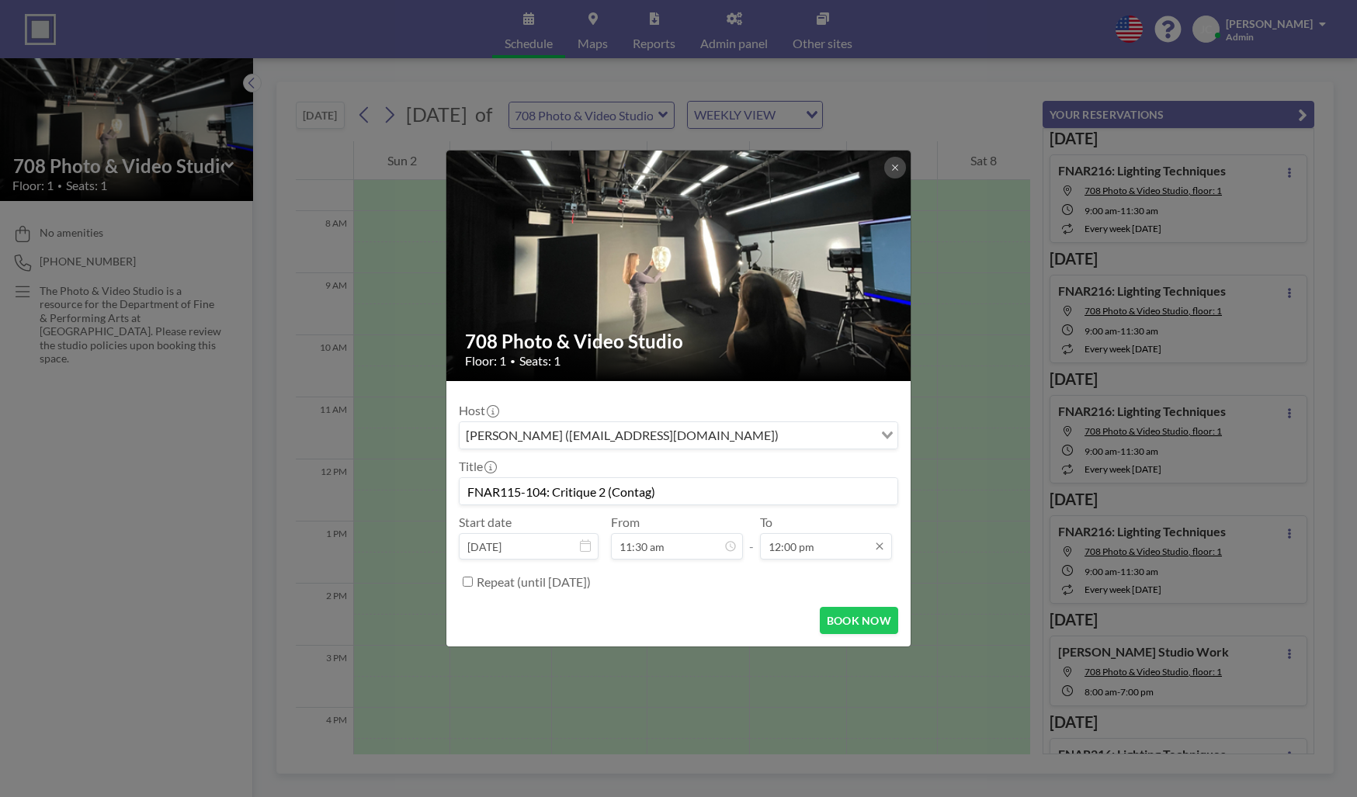
scroll to position [272, 0]
click at [813, 544] on input "12:00 pm" at bounding box center [826, 546] width 132 height 26
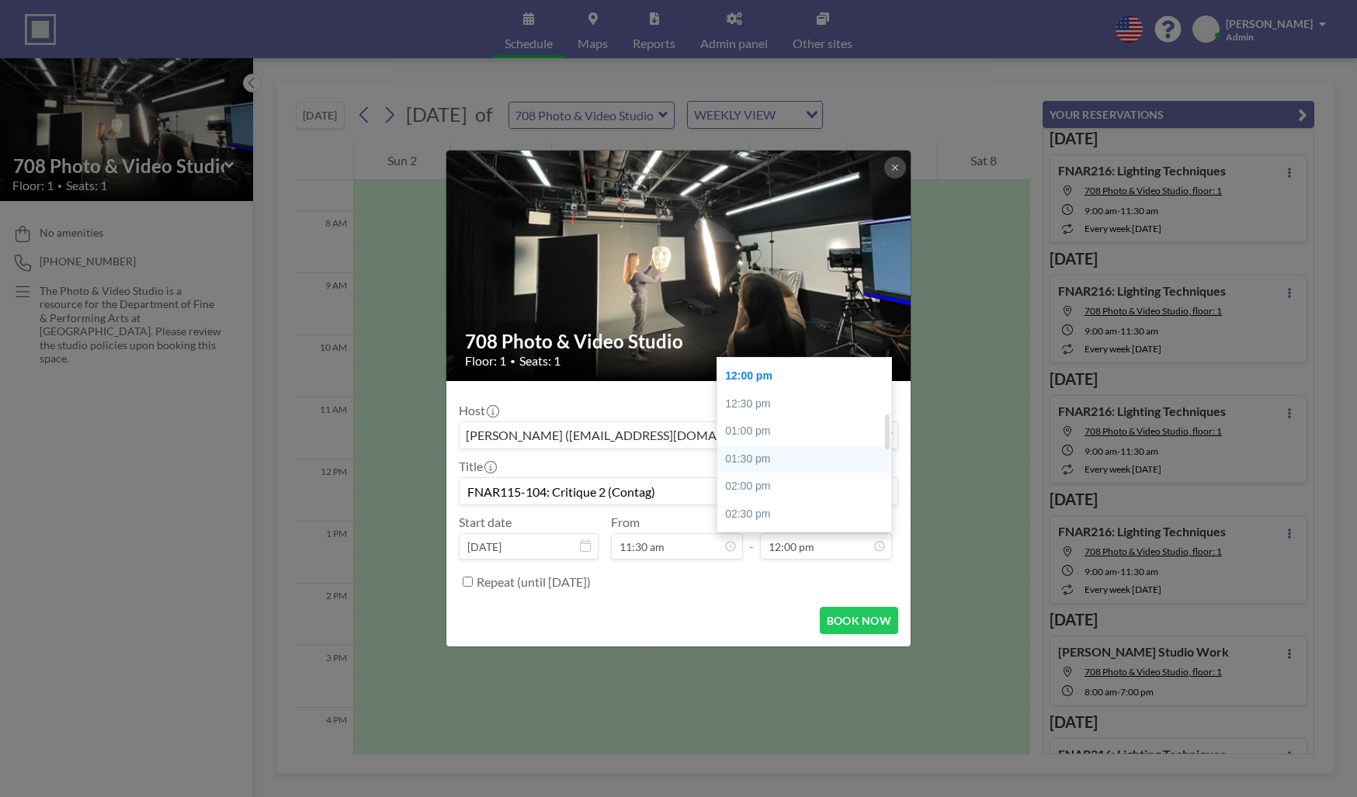
click at [754, 460] on div "01:30 pm" at bounding box center [809, 460] width 182 height 28
type input "01:30 pm"
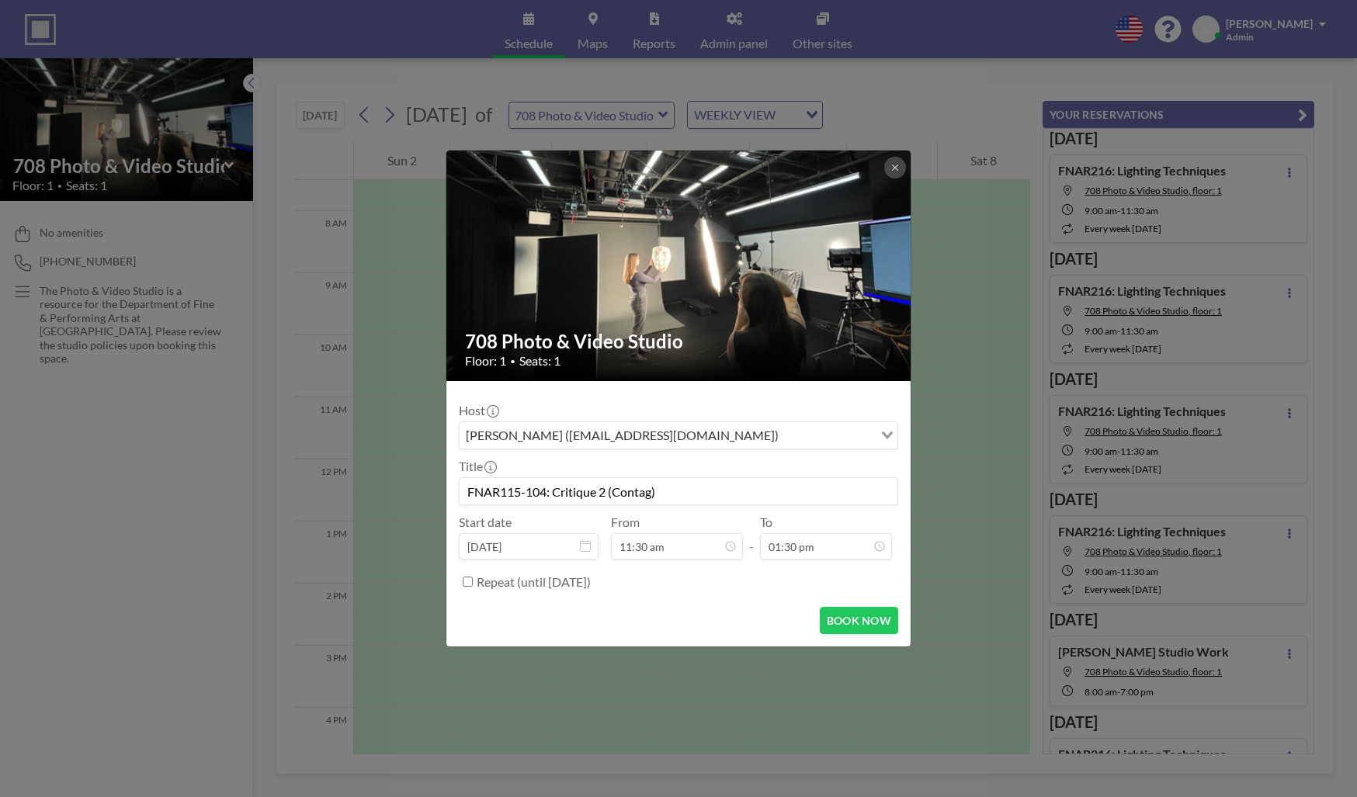
scroll to position [353, 0]
click at [846, 614] on button "BOOK NOW" at bounding box center [859, 620] width 78 height 27
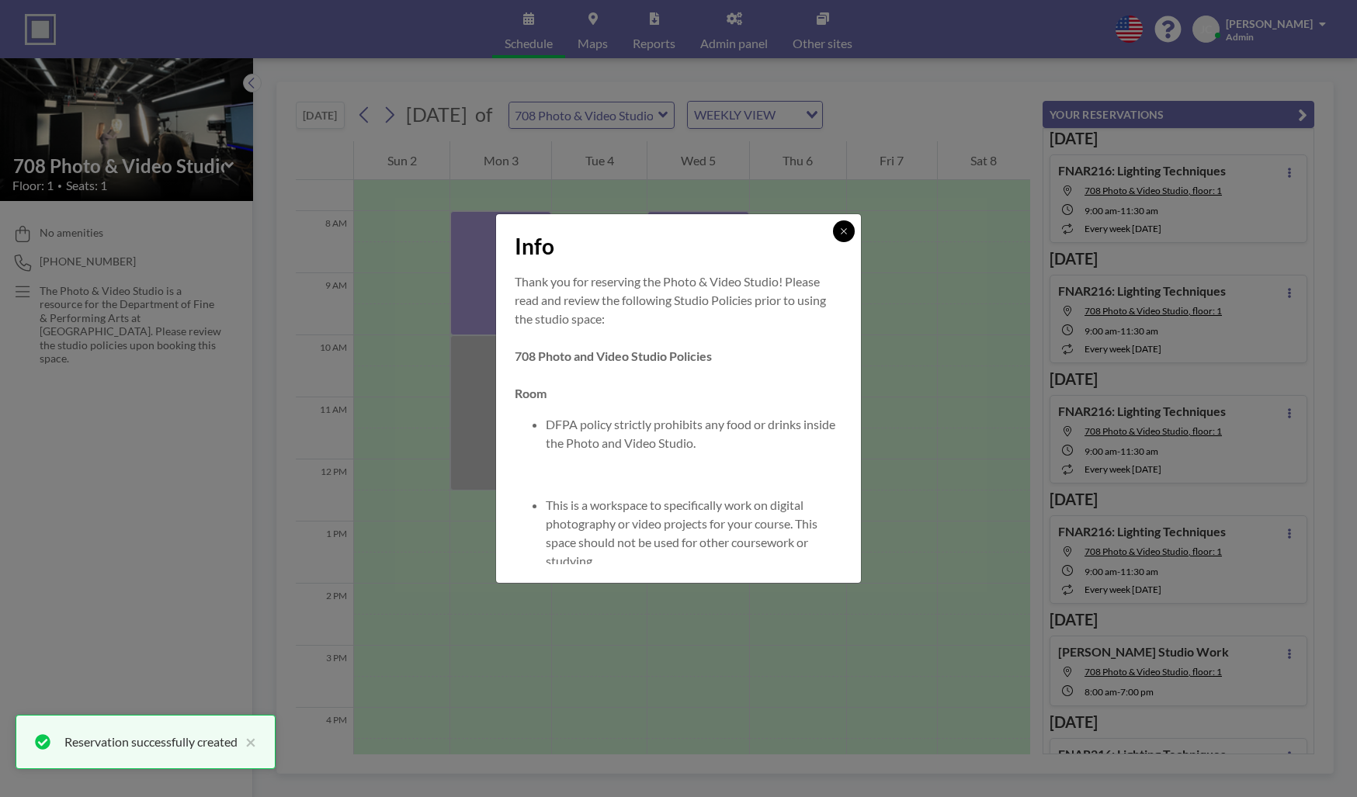
click at [844, 235] on icon at bounding box center [843, 231] width 9 height 9
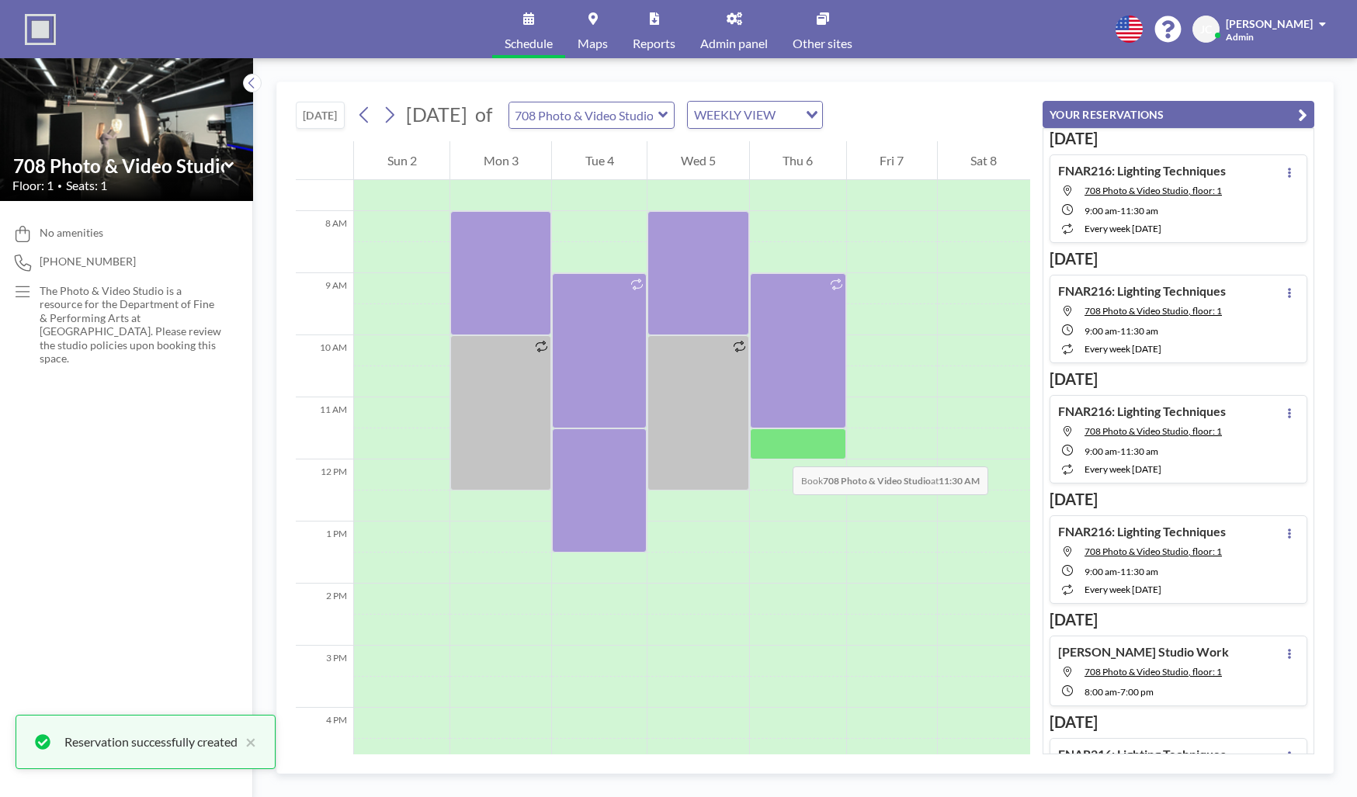
click at [777, 451] on div at bounding box center [798, 444] width 96 height 31
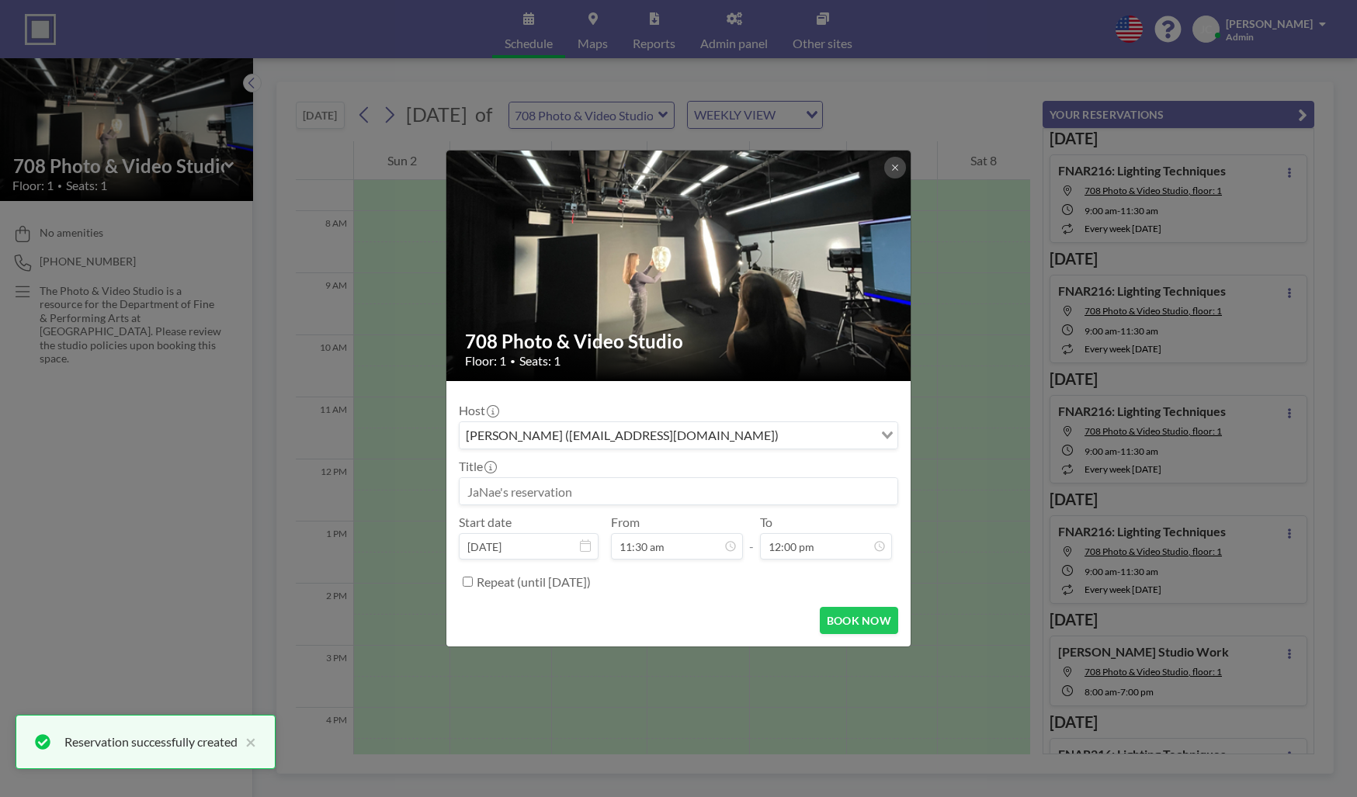
scroll to position [245, 0]
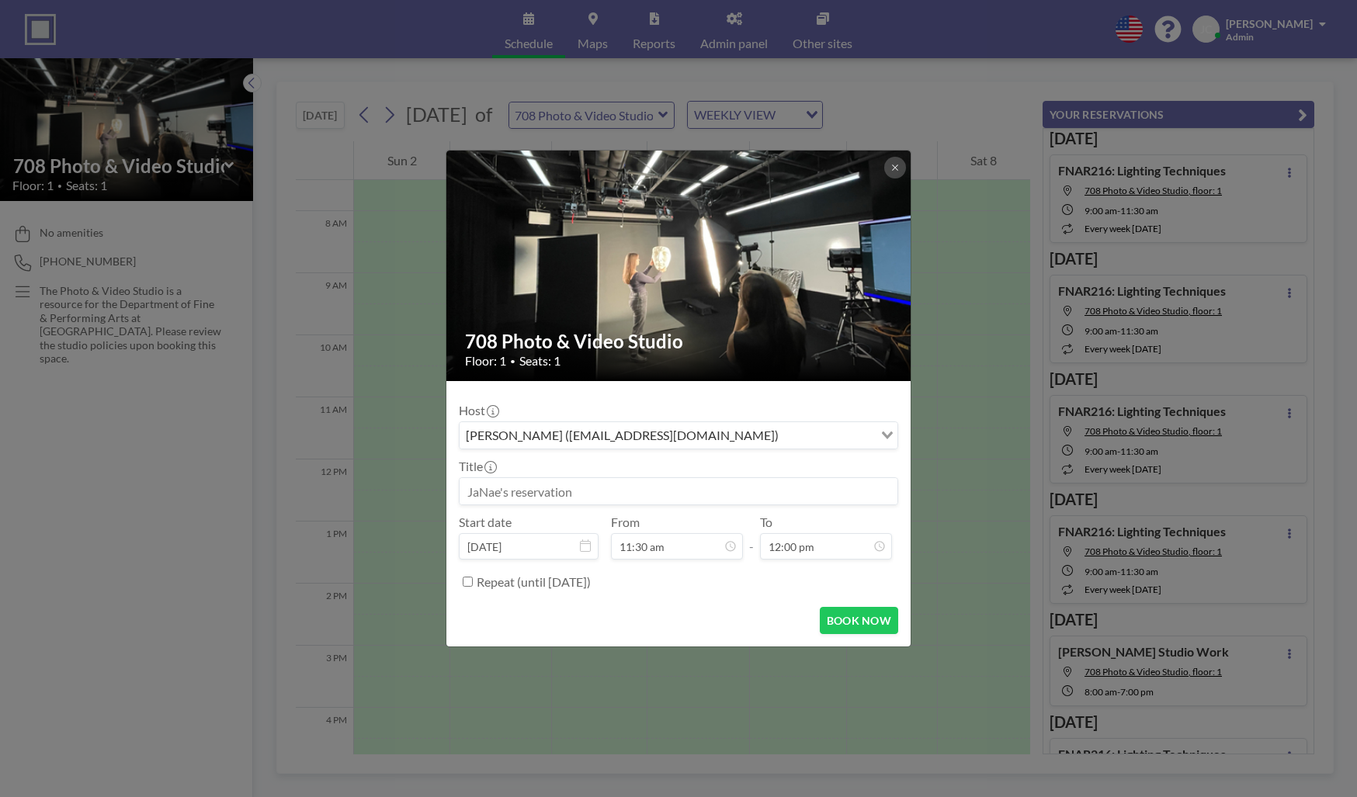
click at [719, 495] on input at bounding box center [679, 491] width 438 height 26
paste input "FNAR115-104: Critique 2 (Contag)"
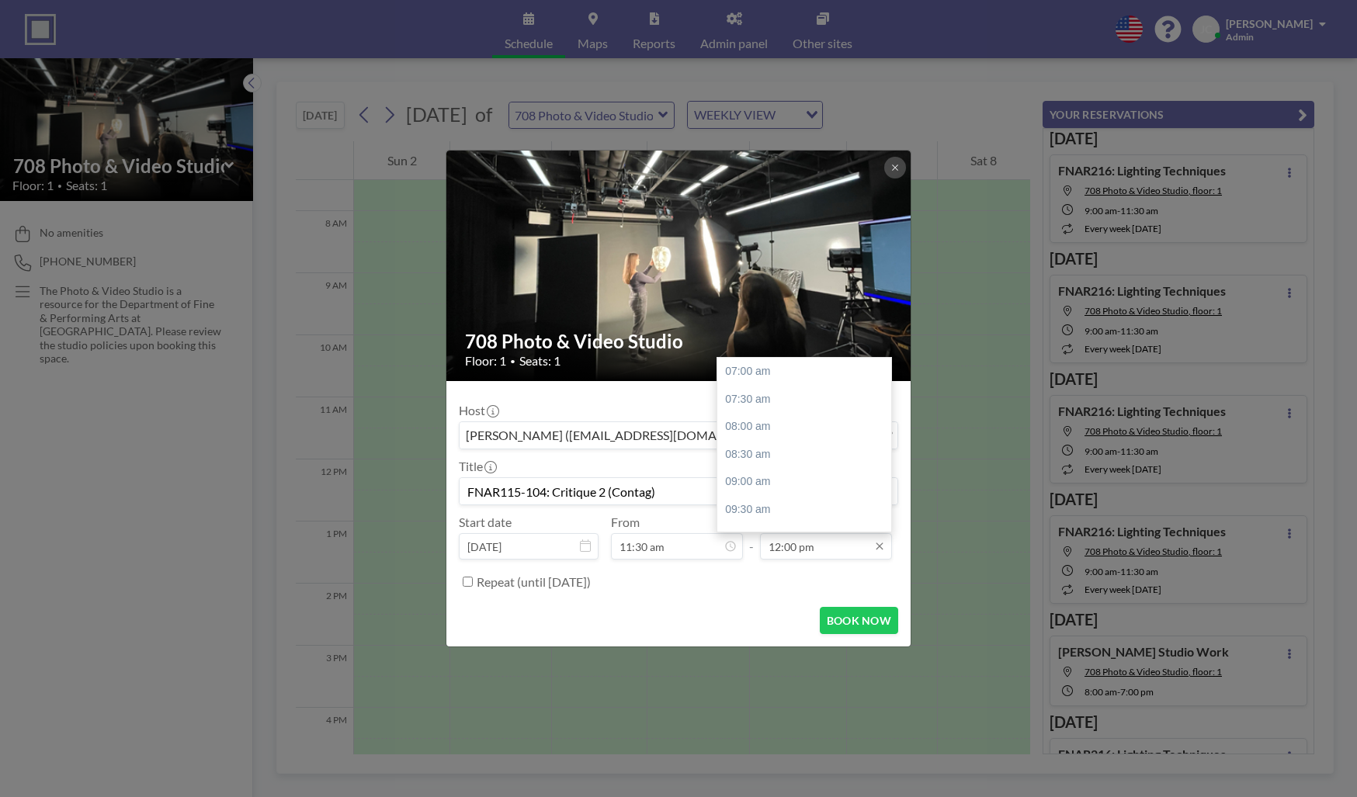
scroll to position [272, 0]
type input "FNAR115-104: Critique 2 (Contag)"
click at [794, 545] on input "12:00 pm" at bounding box center [826, 546] width 132 height 26
click at [744, 462] on div "01:30 pm" at bounding box center [809, 460] width 182 height 28
type input "01:30 pm"
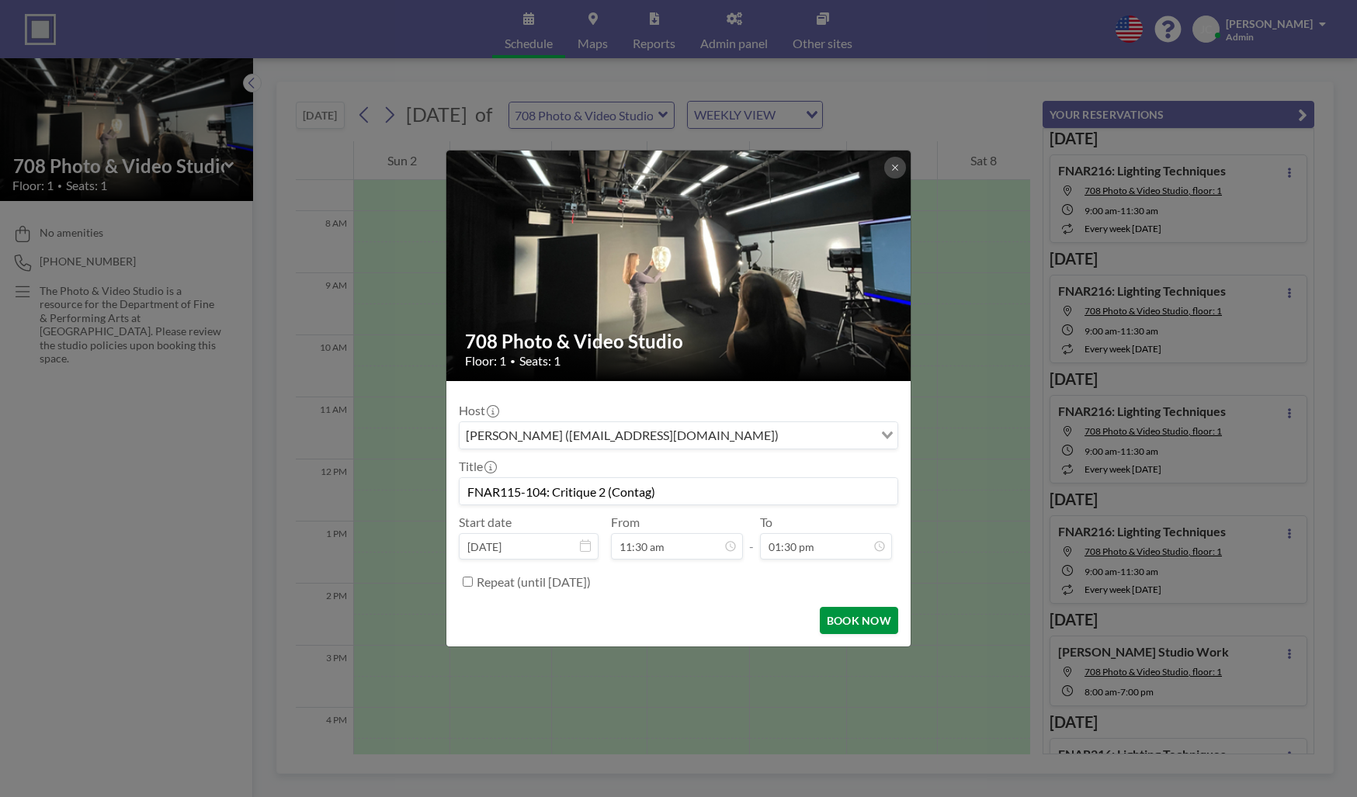
scroll to position [245, 0]
click at [839, 627] on button "BOOK NOW" at bounding box center [859, 620] width 78 height 27
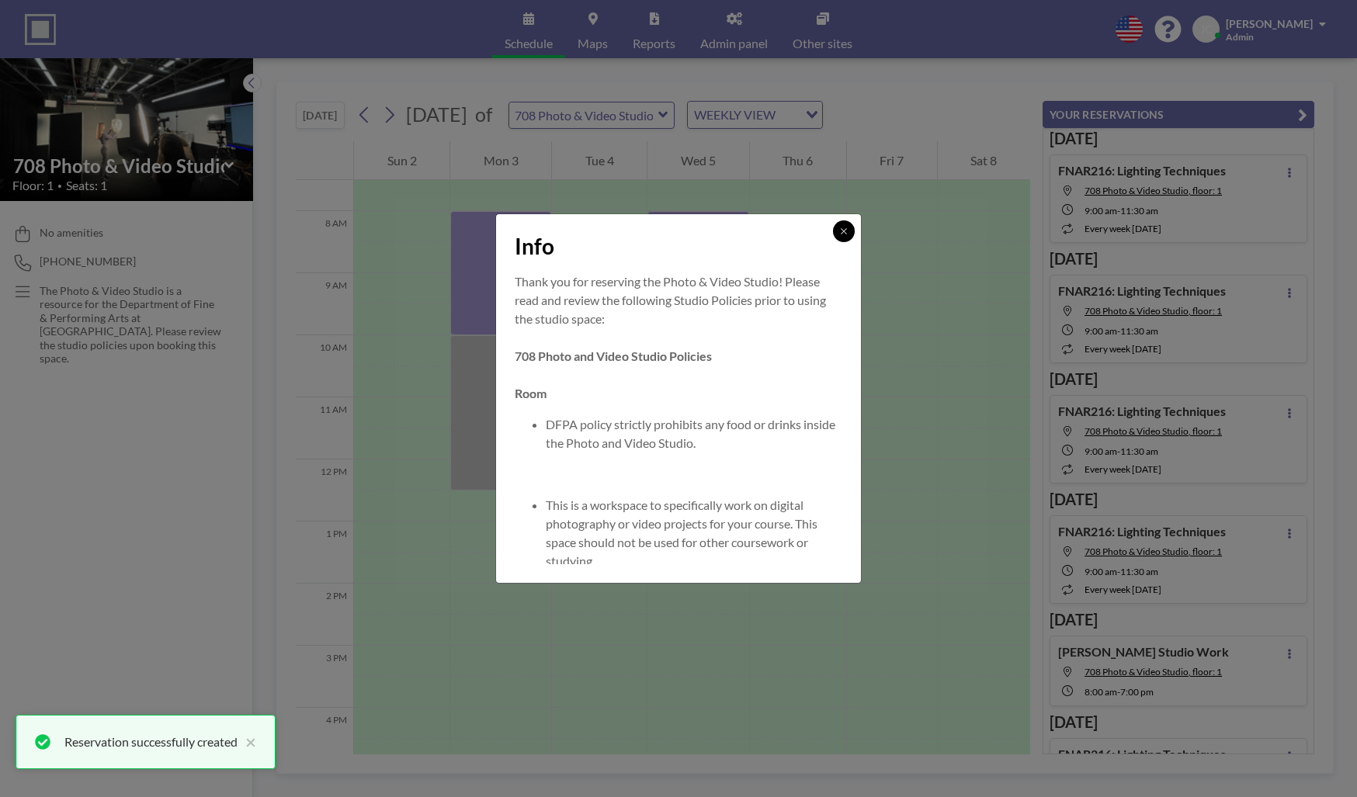
click at [849, 233] on button at bounding box center [844, 232] width 22 height 22
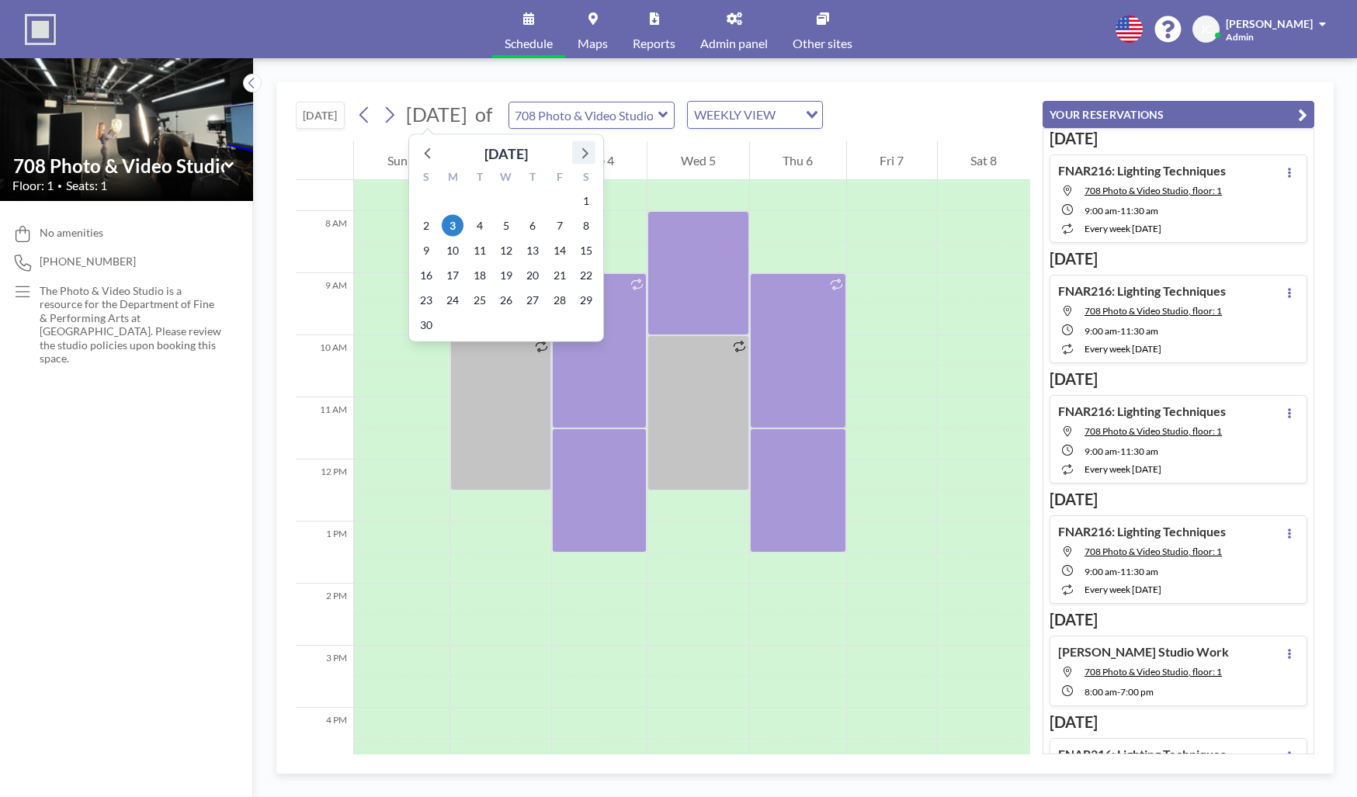
click at [582, 153] on icon at bounding box center [584, 153] width 20 height 20
click at [455, 227] on span "8" at bounding box center [453, 226] width 22 height 22
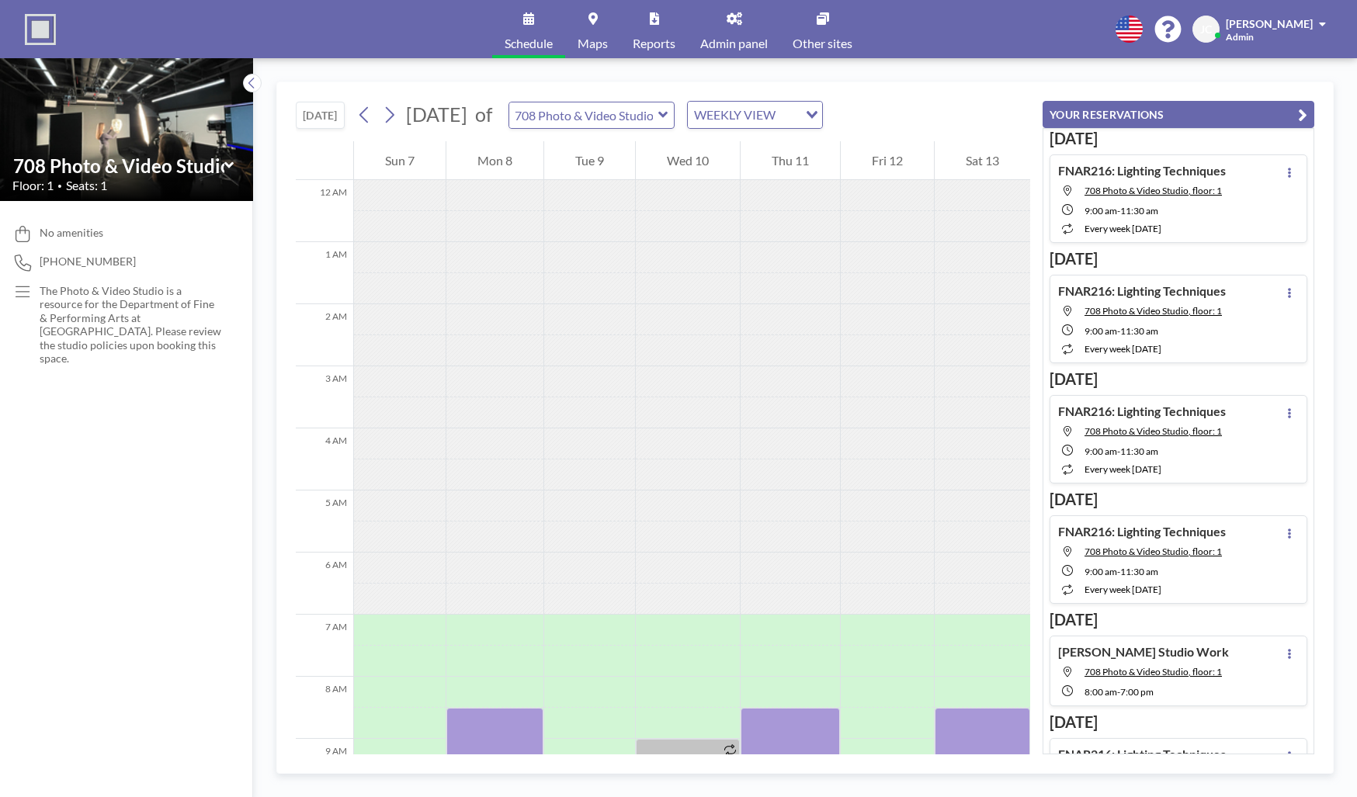
scroll to position [466, 0]
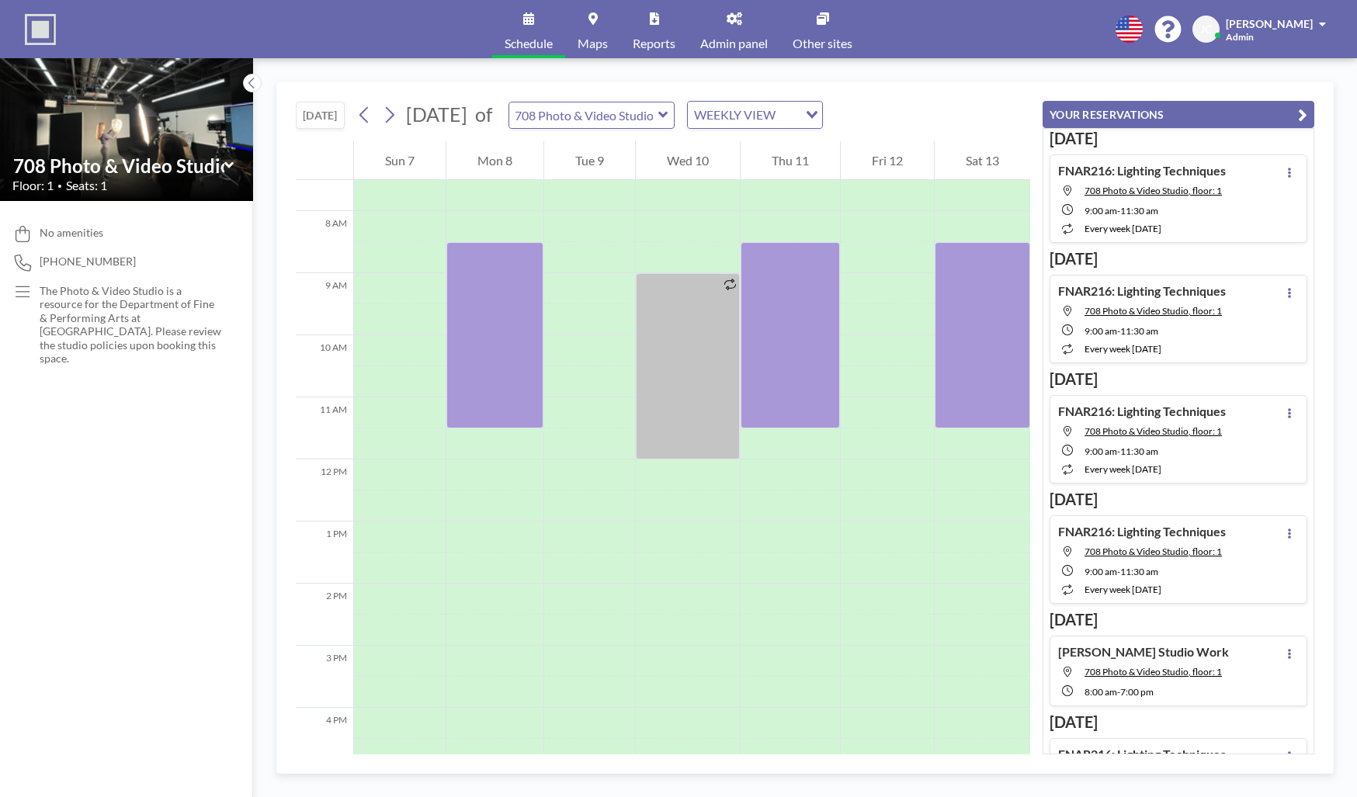
click at [711, 33] on link "Admin panel" at bounding box center [734, 29] width 92 height 58
